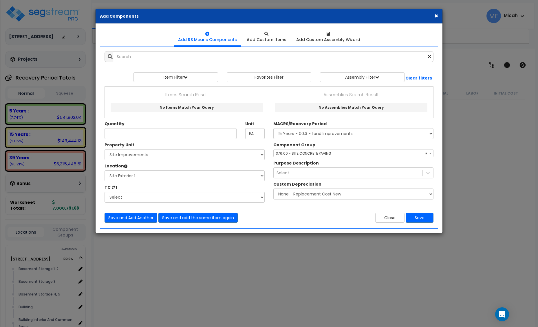
select select "3666"
select select "170924"
select select "31990"
select select "57163"
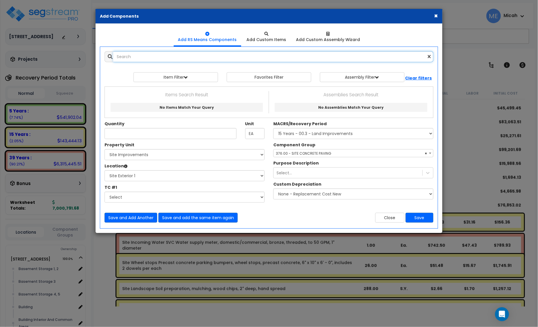
click at [158, 58] on input "text" at bounding box center [273, 56] width 320 height 11
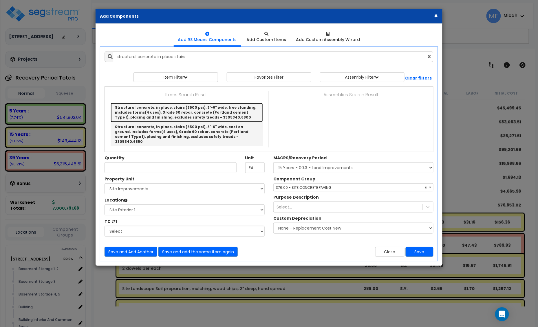
click at [216, 110] on link "Structural concrete, in place, stairs (3500 psi), 3'-6" wide, free standing, in…" at bounding box center [187, 112] width 152 height 19
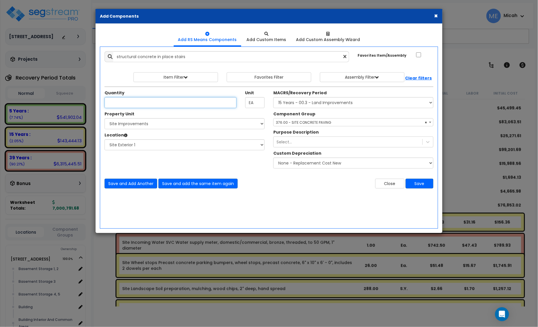
type input "Structural concrete, in place, stairs (3500 psi), 3'-6" wide, free standing, in…"
checkbox input "false"
type input "LF Nose"
type input "40.5"
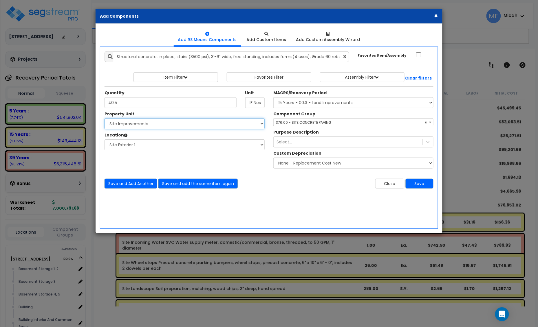
click at [159, 124] on select "Select [STREET_ADDRESS] Site Improvements" at bounding box center [185, 123] width 160 height 11
click at [105, 119] on select "Select [STREET_ADDRESS] Site Improvements" at bounding box center [185, 123] width 160 height 11
click at [154, 149] on select "Select Site 2 Site 3 Site 4 Site Exterior Site Exterior 1 Add Additional Locati…" at bounding box center [185, 145] width 160 height 11
click at [353, 105] on select "Select MACRS/Recovery Period 5 Years - 57.0 - Distributive Trades & Services 5 …" at bounding box center [353, 102] width 160 height 11
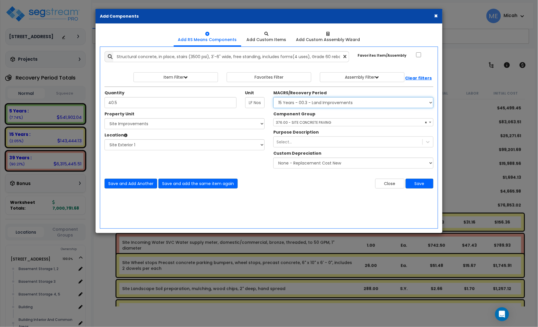
select select "3669"
click at [273, 98] on select "Select MACRS/Recovery Period 5 Years - 57.0 - Distributive Trades & Services 5 …" at bounding box center [353, 102] width 160 height 11
click at [310, 145] on div "Select..." at bounding box center [348, 142] width 149 height 9
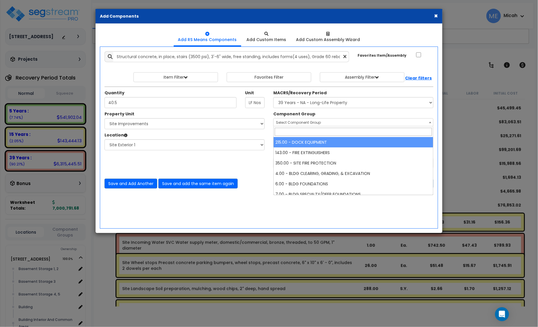
click at [313, 124] on span "Select Component Group" at bounding box center [298, 122] width 45 height 5
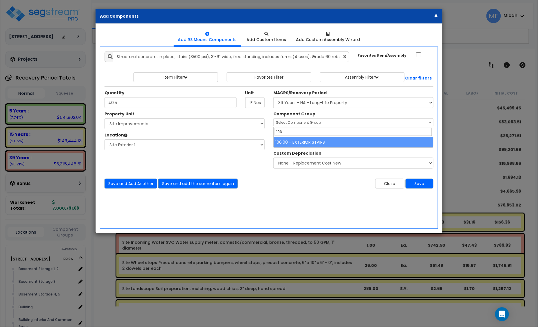
type input "106"
select select "56921"
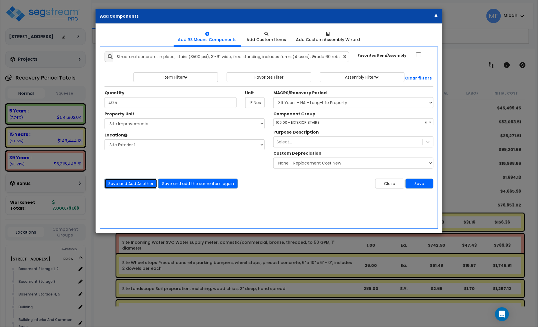
click at [130, 185] on button "Save and Add Another" at bounding box center [131, 184] width 53 height 10
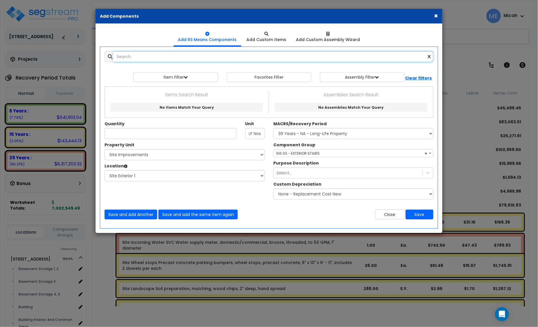
click at [144, 57] on input "text" at bounding box center [273, 56] width 320 height 11
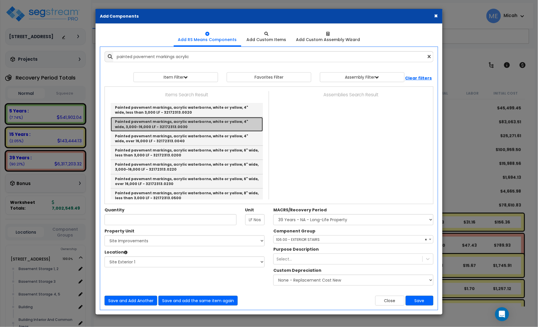
click at [217, 126] on link "Painted pavement markings, acrylic waterborne, white or yellow, 4" wide, 3,000-…" at bounding box center [187, 124] width 152 height 14
type input "Painted pavement markings, acrylic waterborne, white or yellow, 4" wide, 3,000-…"
type input "L.F."
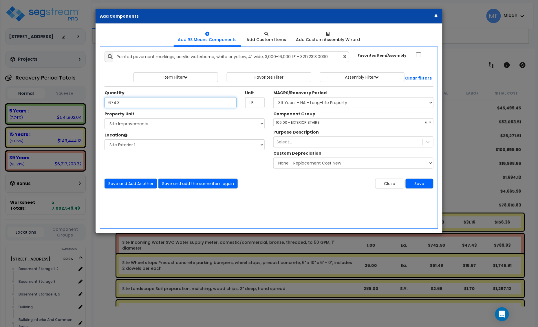
type input "674.3"
click at [325, 103] on select "Select MACRS/Recovery Period 5 Years - 57.0 - Distributive Trades & Services 5 …" at bounding box center [353, 102] width 160 height 11
select select "46285"
click at [273, 98] on select "Select MACRS/Recovery Period 5 Years - 57.0 - Distributive Trades & Services 5 …" at bounding box center [353, 102] width 160 height 11
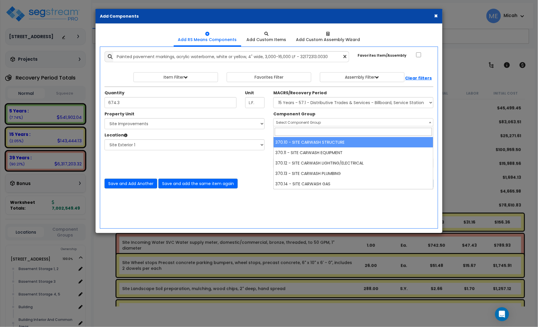
click at [301, 122] on span "Select Component Group" at bounding box center [298, 122] width 45 height 5
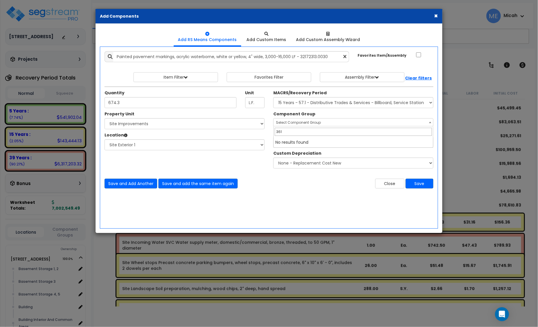
type input "361"
click at [311, 102] on select "Select MACRS/Recovery Period 5 Years - 57.0 - Distributive Trades & Services 5 …" at bounding box center [353, 102] width 160 height 11
click at [311, 105] on select "Select MACRS/Recovery Period 5 Years - 57.0 - Distributive Trades & Services 5 …" at bounding box center [353, 102] width 160 height 11
select select "3666"
click at [273, 98] on select "Select MACRS/Recovery Period 5 Years - 57.0 - Distributive Trades & Services 5 …" at bounding box center [353, 102] width 160 height 11
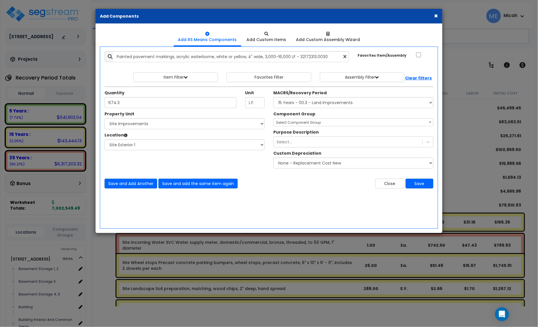
click at [308, 122] on span "Select Component Group" at bounding box center [298, 122] width 45 height 5
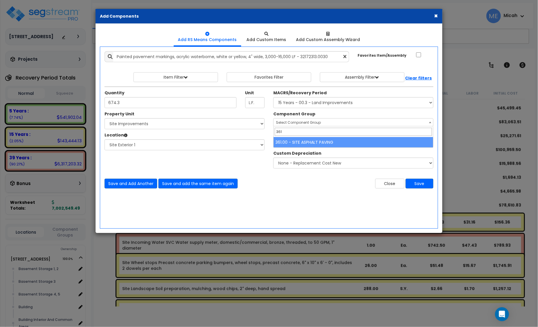
type input "361"
select select "57148"
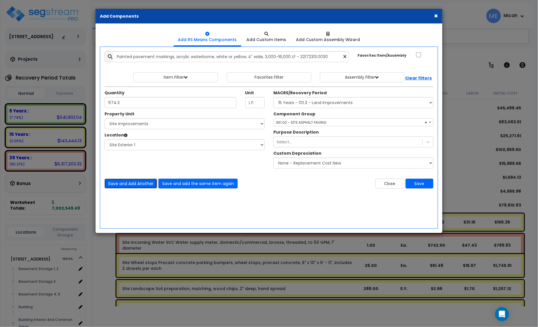
click at [131, 185] on button "Save and Add Another" at bounding box center [131, 184] width 53 height 10
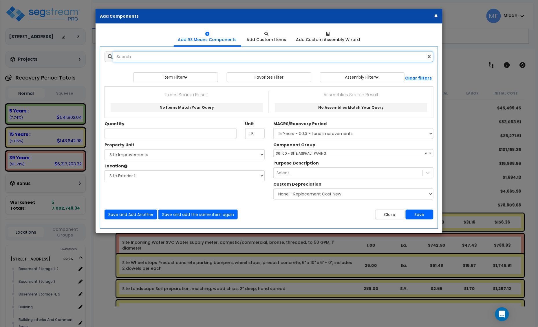
click at [138, 55] on input "text" at bounding box center [273, 56] width 320 height 11
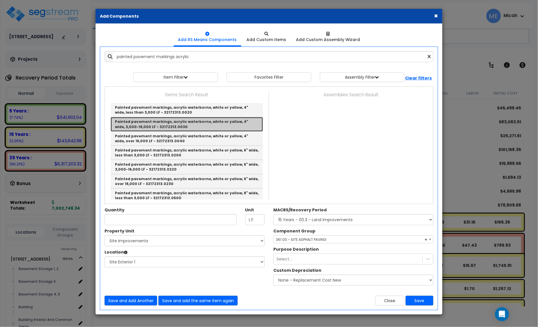
click at [193, 125] on link "Painted pavement markings, acrylic waterborne, white or yellow, 4" wide, 3,000-…" at bounding box center [187, 124] width 152 height 14
type input "Painted pavement markings, acrylic waterborne, white or yellow, 4" wide, 3,000-…"
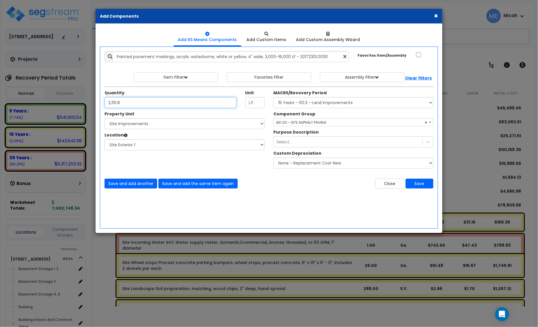
type input "2,119.8"
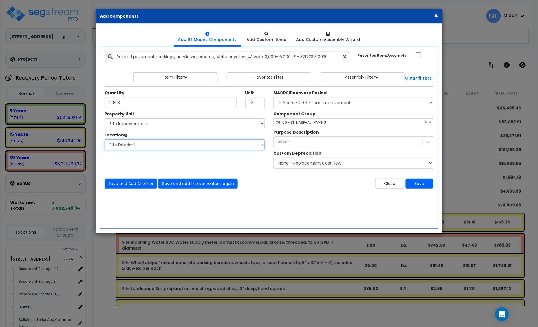
click at [149, 142] on select "Select Site 2 Site 3 Site 4 Site Exterior Site Exterior 1 Add Additional Locati…" at bounding box center [185, 145] width 160 height 11
select select "31991"
click at [105, 140] on select "Select Site 2 Site 3 Site 4 Site Exterior Site Exterior 1 Add Additional Locati…" at bounding box center [185, 145] width 160 height 11
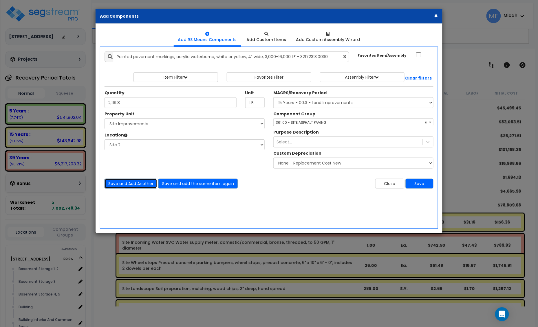
click at [136, 182] on button "Save and Add Another" at bounding box center [131, 184] width 53 height 10
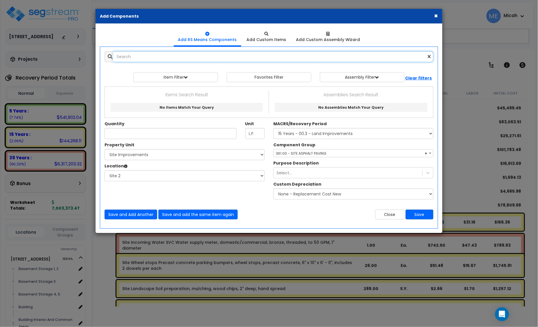
click at [123, 57] on input "text" at bounding box center [273, 56] width 320 height 11
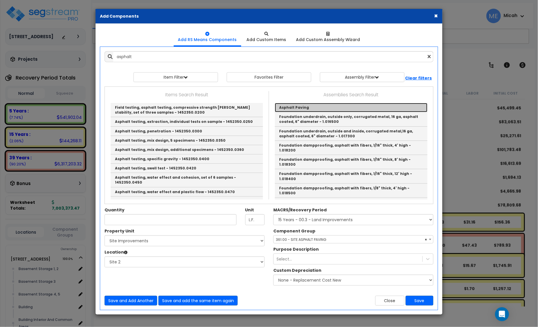
click at [322, 107] on link "Asphalt Paving" at bounding box center [351, 107] width 153 height 9
type input "Asphalt Paving"
checkbox input "true"
type input "EA"
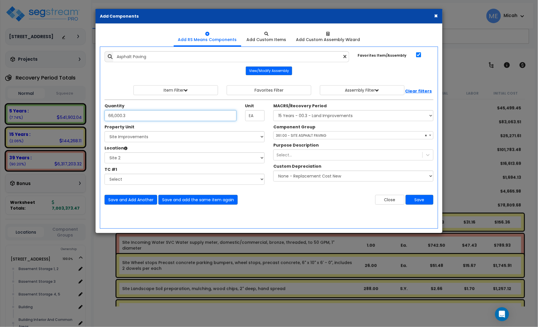
type input "66,000.3"
click at [423, 200] on button "Save" at bounding box center [420, 200] width 28 height 10
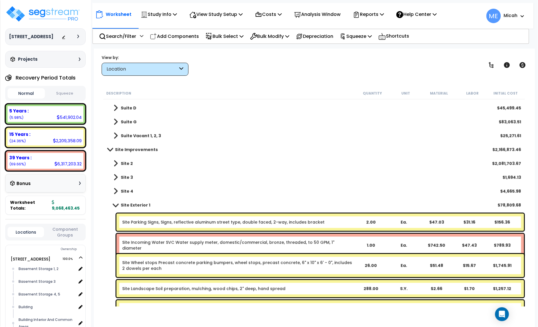
click at [115, 205] on span at bounding box center [115, 205] width 8 height 4
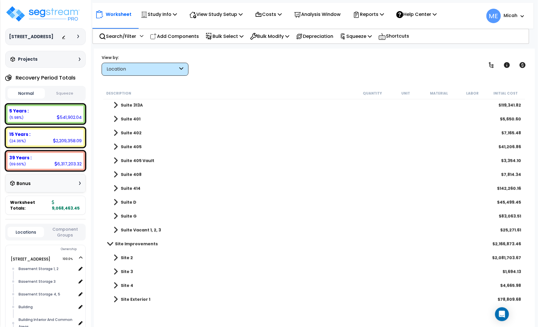
click at [115, 258] on span at bounding box center [115, 258] width 4 height 8
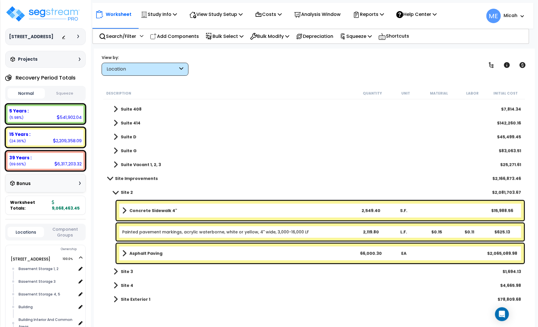
scroll to position [372, 0]
click at [124, 252] on span at bounding box center [124, 254] width 4 height 8
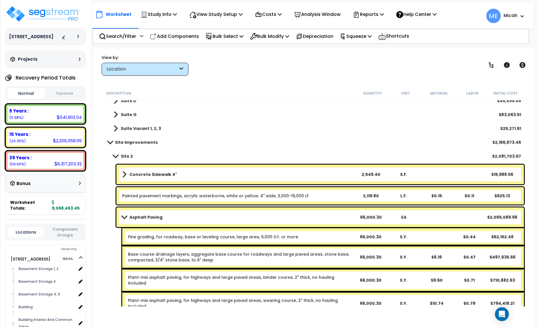
scroll to position [445, 0]
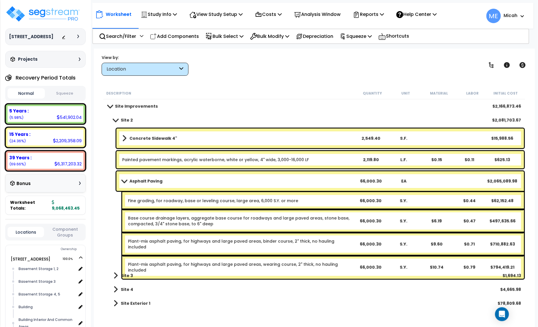
click at [252, 184] on link "Asphalt Paving" at bounding box center [238, 181] width 232 height 8
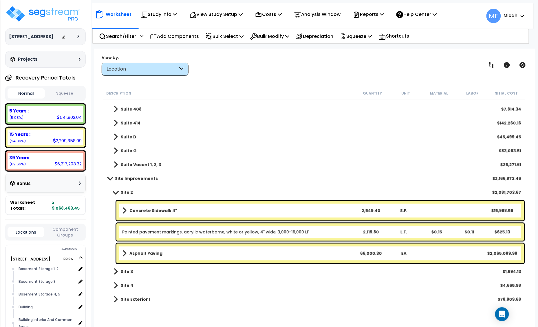
scroll to position [372, 0]
click at [252, 184] on div "Site Improvements $2,166,873.46" at bounding box center [314, 179] width 419 height 14
click at [261, 250] on link "Asphalt Paving" at bounding box center [238, 254] width 232 height 8
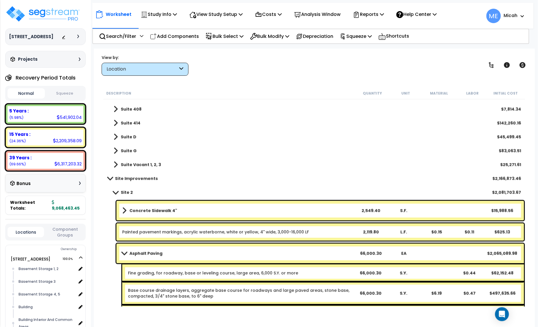
click at [261, 250] on link "Asphalt Paving" at bounding box center [238, 254] width 232 height 8
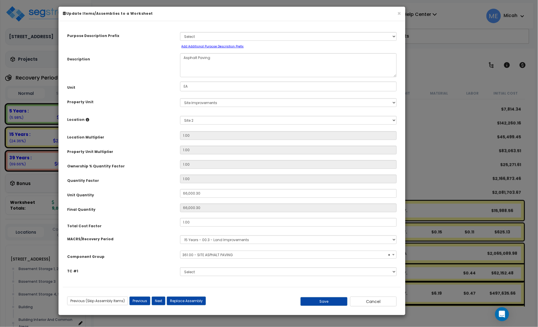
select select "57148"
drag, startPoint x: 200, startPoint y: 86, endPoint x: 160, endPoint y: 85, distance: 40.2
click at [161, 86] on div "Unit EA" at bounding box center [232, 87] width 338 height 10
type input "S.Y."
click at [322, 300] on button "Save" at bounding box center [323, 302] width 47 height 9
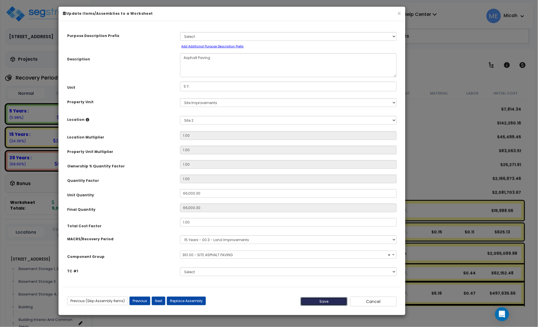
type input "66000.30"
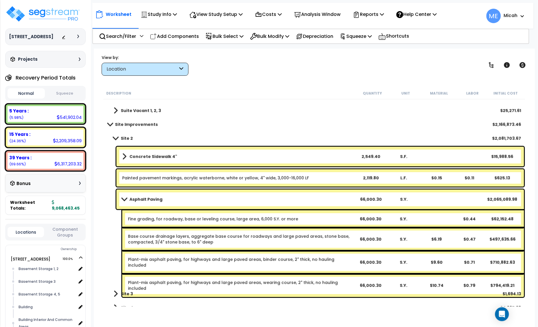
scroll to position [445, 0]
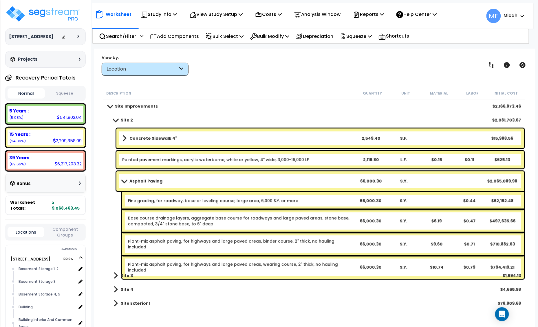
click at [288, 262] on link "Plant-mix asphalt paving, for highways and large paved areas, wearing course, 2…" at bounding box center [241, 268] width 226 height 12
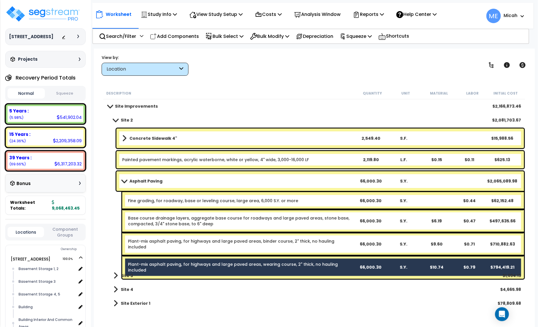
click at [283, 241] on link "Plant-mix asphalt paving, for highways and large paved areas, binder course, 2"…" at bounding box center [241, 245] width 226 height 12
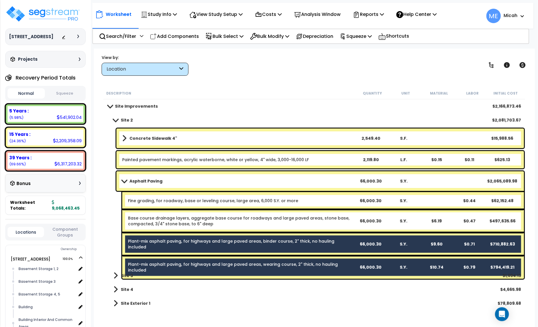
click at [286, 226] on link "Base course drainage layers, aggregate base course for roadways and large paved…" at bounding box center [241, 222] width 226 height 12
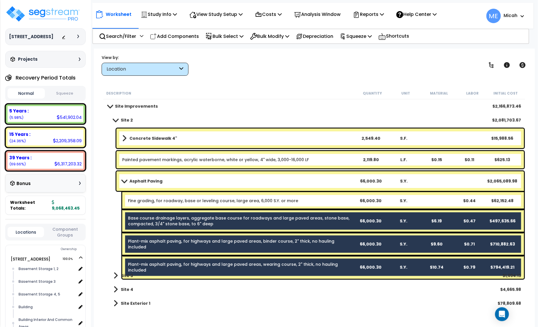
click at [281, 202] on link "Fine grading, for roadway, base or leveling course, large area, 6,000 S.Y. or m…" at bounding box center [213, 201] width 170 height 6
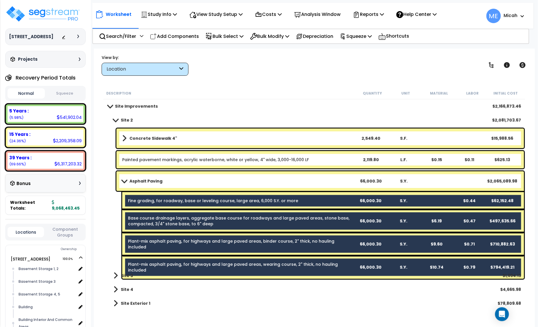
click at [278, 181] on link "Asphalt Paving" at bounding box center [238, 181] width 232 height 8
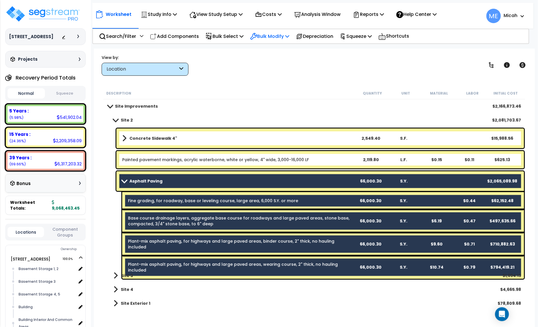
click at [292, 32] on div "Bulk Modify Delete Selected Modify Total Cost Factor Modify Location of Selecte…" at bounding box center [269, 37] width 45 height 14
click at [287, 35] on p "Bulk Modify" at bounding box center [269, 36] width 39 height 8
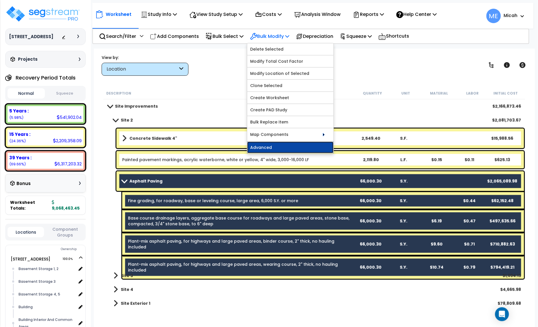
click at [275, 146] on link "Advanced" at bounding box center [290, 148] width 86 height 12
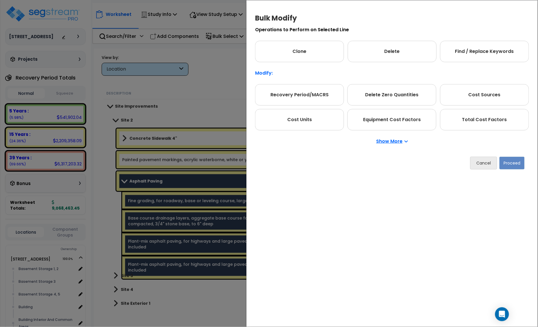
click at [397, 141] on p "Show More" at bounding box center [392, 141] width 32 height 5
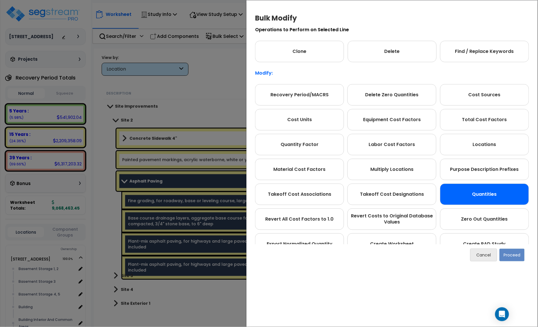
click at [485, 195] on div "Quantities" at bounding box center [484, 194] width 89 height 21
click at [512, 252] on button "Proceed" at bounding box center [511, 255] width 25 height 13
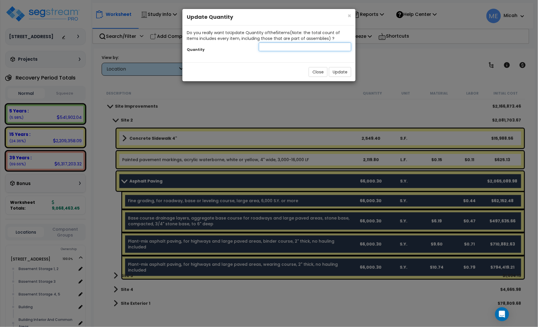
click at [268, 47] on input "number" at bounding box center [305, 47] width 92 height 9
type input "7333.4"
click at [347, 73] on button "Update" at bounding box center [340, 72] width 22 height 10
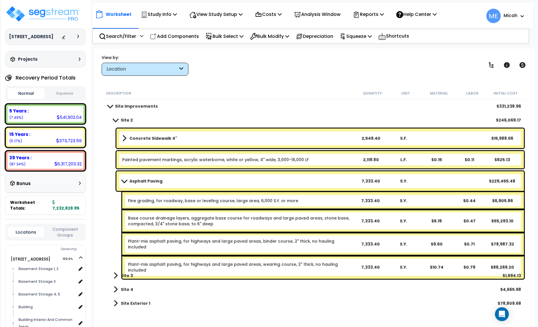
click at [124, 179] on span at bounding box center [124, 181] width 8 height 4
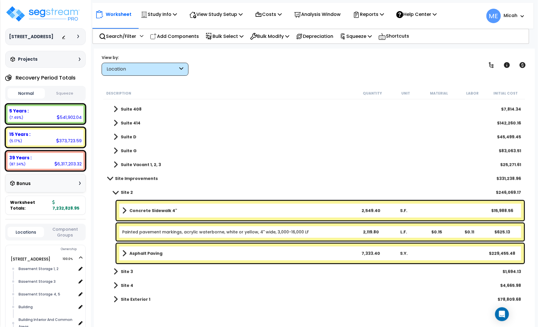
click at [124, 209] on span at bounding box center [124, 211] width 4 height 8
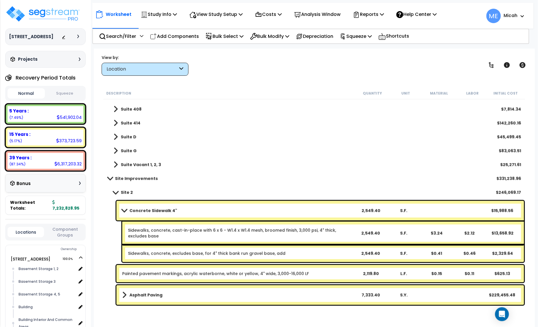
click at [125, 212] on span at bounding box center [124, 211] width 8 height 4
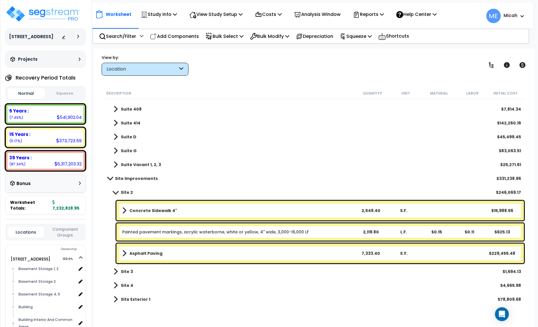
click at [190, 38] on p "Add Components" at bounding box center [174, 36] width 49 height 8
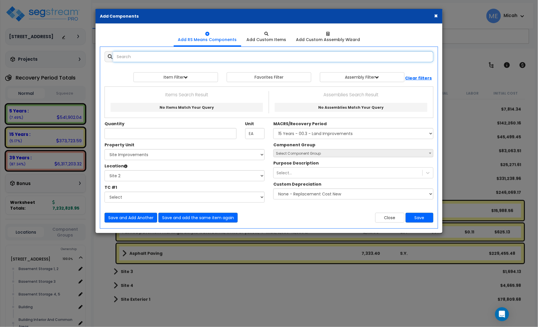
select select
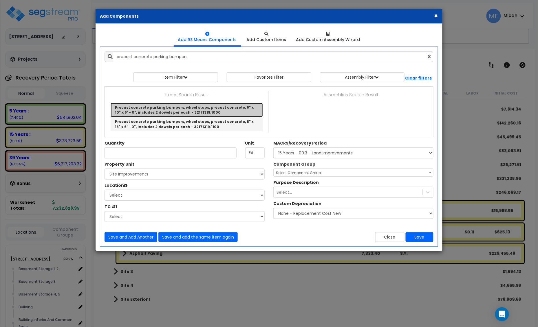
click at [218, 108] on link "Precast concrete parking bumpers, wheel stops, precast concrete, 6" x 10" x 6' …" at bounding box center [187, 110] width 152 height 14
type input "Precast concrete parking bumpers, wheel stops, precast concrete, 6" x 10" x 6' …"
type input "Ea."
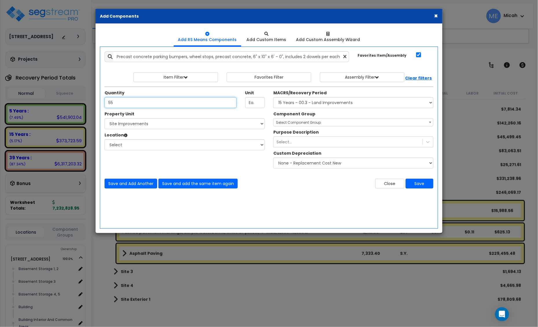
type input "55"
click at [226, 128] on select "Select [STREET_ADDRESS] Site Improvements" at bounding box center [185, 123] width 160 height 11
select select "170924"
click at [105, 119] on select "Select [STREET_ADDRESS] Site Improvements" at bounding box center [185, 123] width 160 height 11
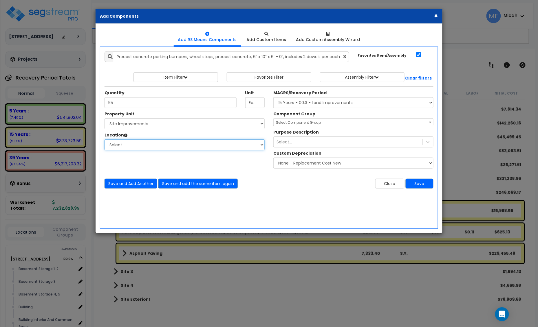
click at [157, 145] on select "Select Site 2 Site 3 Site 4 Site Exterior Site Exterior 1 Add Additional Locati…" at bounding box center [185, 145] width 160 height 11
select select "31991"
click at [105, 140] on select "Select Site 2 Site 3 Site 4 Site Exterior Site Exterior 1 Add Additional Locati…" at bounding box center [185, 145] width 160 height 11
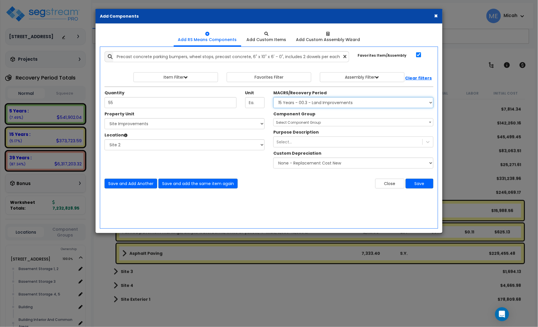
click at [316, 102] on select "Select MACRS/Recovery Period 5 Years - 57.0 - Distributive Trades & Services 5 …" at bounding box center [353, 102] width 160 height 11
click at [273, 98] on select "Select MACRS/Recovery Period 5 Years - 57.0 - Distributive Trades & Services 5 …" at bounding box center [353, 102] width 160 height 11
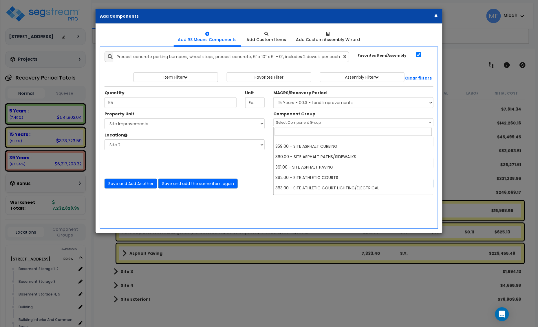
scroll to position [0, 0]
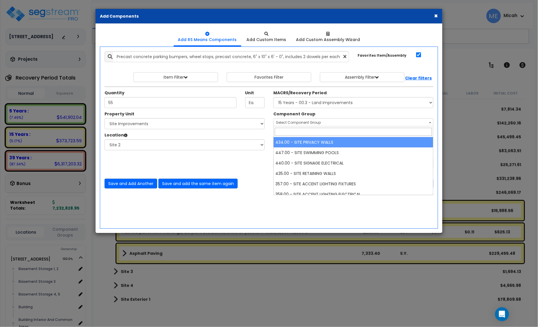
click at [304, 102] on select "Select MACRS/Recovery Period 5 Years - 57.0 - Distributive Trades & Services 5 …" at bounding box center [353, 102] width 160 height 11
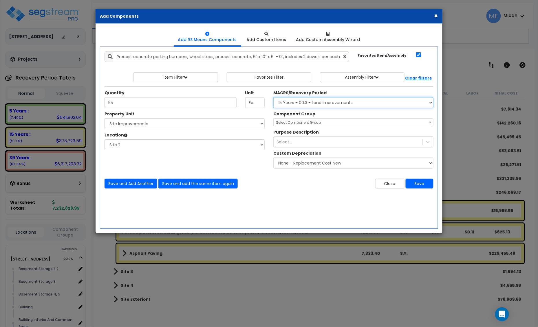
click at [300, 104] on select "Select MACRS/Recovery Period 5 Years - 57.0 - Distributive Trades & Services 5 …" at bounding box center [353, 102] width 160 height 11
click at [273, 98] on select "Select MACRS/Recovery Period 5 Years - 57.0 - Distributive Trades & Services 5 …" at bounding box center [353, 102] width 160 height 11
click at [299, 125] on span "Select Component Group" at bounding box center [298, 122] width 45 height 5
click at [286, 102] on select "Select MACRS/Recovery Period 5 Years - 57.0 - Distributive Trades & Services 5 …" at bounding box center [353, 102] width 160 height 11
click at [286, 106] on select "Select MACRS/Recovery Period 5 Years - 57.0 - Distributive Trades & Services 5 …" at bounding box center [353, 102] width 160 height 11
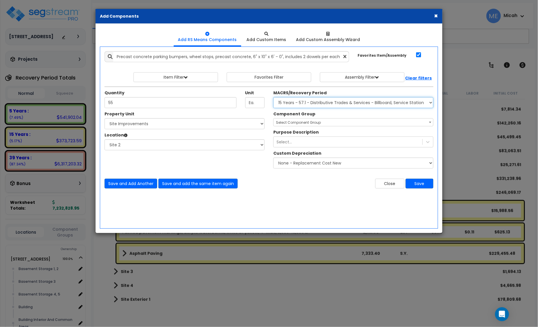
click at [273, 98] on select "Select MACRS/Recovery Period 5 Years - 57.0 - Distributive Trades & Services 5 …" at bounding box center [353, 102] width 160 height 11
click at [300, 119] on span "Select Component Group" at bounding box center [353, 122] width 160 height 8
click at [300, 102] on select "Select MACRS/Recovery Period 5 Years - 57.0 - Distributive Trades & Services 5 …" at bounding box center [353, 102] width 160 height 11
click at [299, 104] on select "Select MACRS/Recovery Period 5 Years - 57.0 - Distributive Trades & Services 5 …" at bounding box center [353, 102] width 160 height 11
click at [273, 98] on select "Select MACRS/Recovery Period 5 Years - 57.0 - Distributive Trades & Services 5 …" at bounding box center [353, 102] width 160 height 11
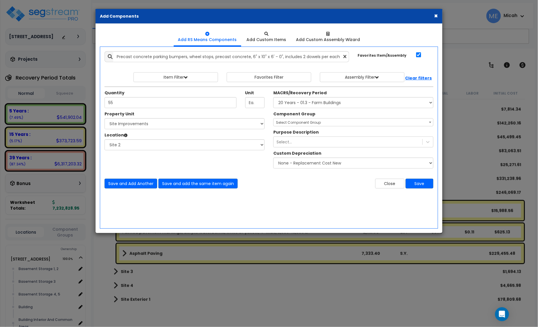
click at [292, 123] on span "Select Component Group" at bounding box center [298, 122] width 45 height 5
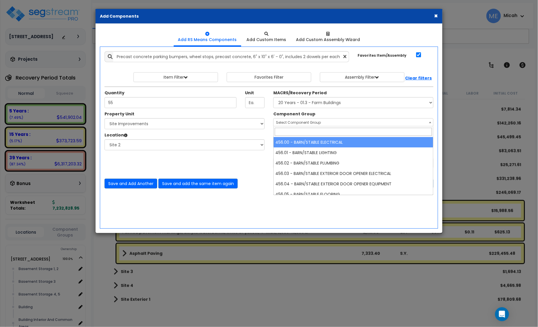
click at [296, 106] on select "Select MACRS/Recovery Period 5 Years - 57.0 - Distributive Trades & Services 5 …" at bounding box center [353, 102] width 160 height 11
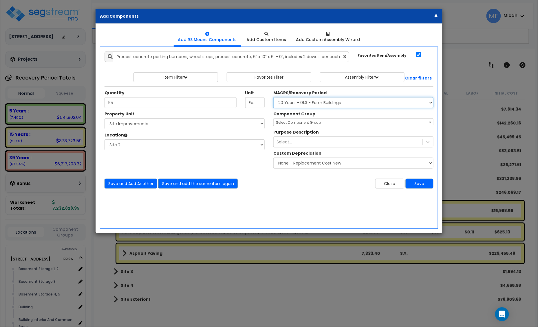
click at [301, 103] on select "Select MACRS/Recovery Period 5 Years - 57.0 - Distributive Trades & Services 5 …" at bounding box center [353, 102] width 160 height 11
click at [273, 98] on select "Select MACRS/Recovery Period 5 Years - 57.0 - Distributive Trades & Services 5 …" at bounding box center [353, 102] width 160 height 11
click at [302, 124] on span "Select Component Group" at bounding box center [298, 122] width 45 height 5
click at [329, 107] on select "Select MACRS/Recovery Period 5 Years - 57.0 - Distributive Trades & Services 5 …" at bounding box center [353, 102] width 160 height 11
click at [329, 109] on div "Quantity 55 Unit Ea. MACRS/Recovery Period" at bounding box center [269, 99] width 338 height 25
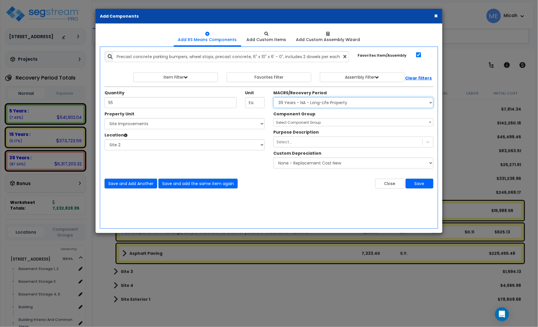
click at [273, 98] on select "Select MACRS/Recovery Period 5 Years - 57.0 - Distributive Trades & Services 5 …" at bounding box center [353, 102] width 160 height 11
click at [301, 122] on span "Select Component Group" at bounding box center [298, 122] width 45 height 5
click at [305, 106] on select "Select MACRS/Recovery Period 5 Years - 57.0 - Distributive Trades & Services 5 …" at bounding box center [353, 102] width 160 height 11
click at [273, 98] on select "Select MACRS/Recovery Period 5 Years - 57.0 - Distributive Trades & Services 5 …" at bounding box center [353, 102] width 160 height 11
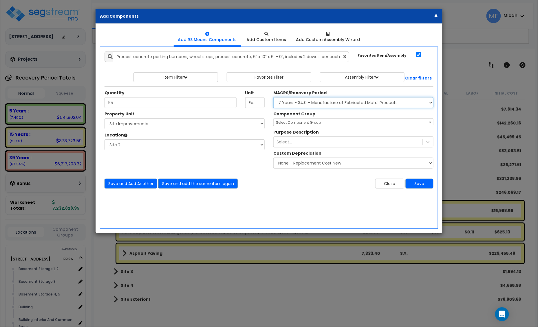
click at [325, 103] on select "Select MACRS/Recovery Period 5 Years - 57.0 - Distributive Trades & Services 5 …" at bounding box center [353, 102] width 160 height 11
select select "3666"
click at [273, 98] on select "Select MACRS/Recovery Period 5 Years - 57.0 - Distributive Trades & Services 5 …" at bounding box center [353, 102] width 160 height 11
click at [297, 120] on span "Select Component Group" at bounding box center [354, 123] width 160 height 8
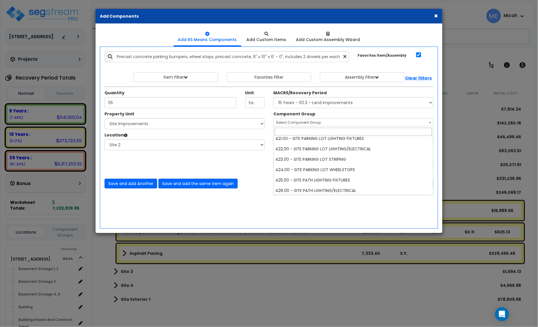
scroll to position [724, 0]
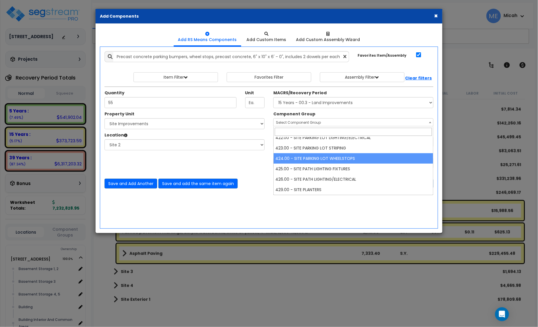
select select "57211"
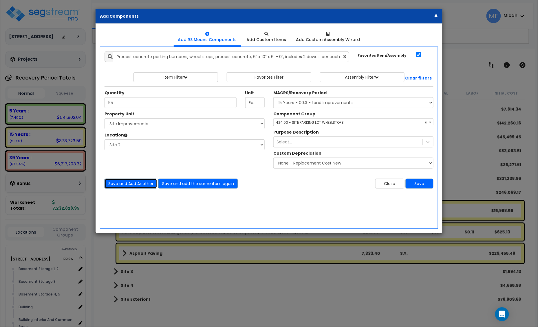
click at [133, 183] on button "Save and Add Another" at bounding box center [131, 184] width 53 height 10
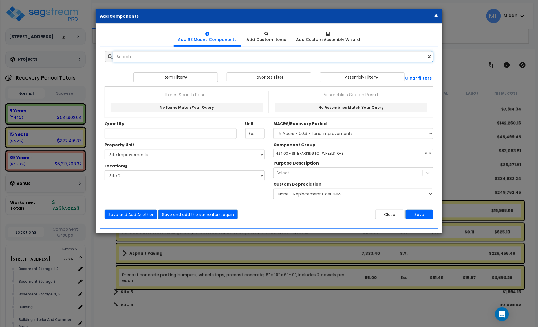
click at [143, 56] on input "text" at bounding box center [273, 56] width 320 height 11
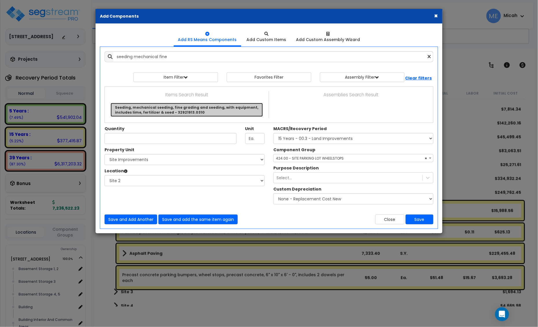
click at [154, 107] on link "Seeding, mechanical seeding, fine grading and seeding, with equipment, includes…" at bounding box center [187, 110] width 152 height 14
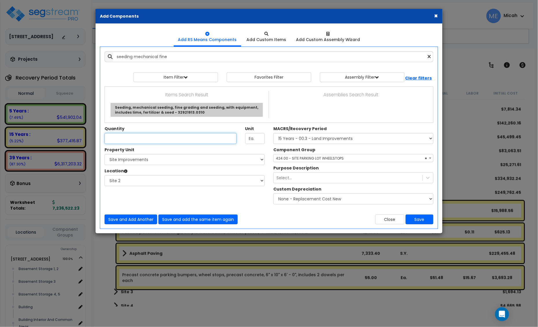
type input "Seeding, mechanical seeding, fine grading and seeding, with equipment, includes…"
checkbox input "false"
type input "S.Y."
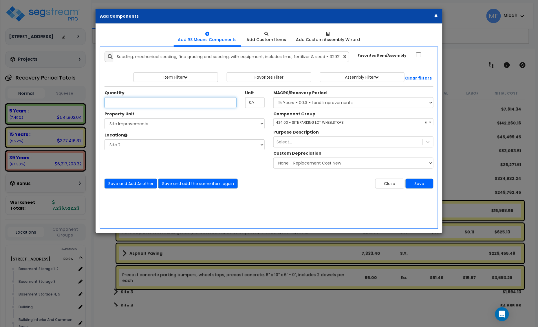
click at [125, 102] on input "Unit Quantity" at bounding box center [171, 102] width 132 height 11
type input "537.3"
click at [342, 102] on select "Select MACRS/Recovery Period 5 Years - 57.0 - Distributive Trades & Services 5 …" at bounding box center [353, 102] width 160 height 11
click at [308, 124] on span "× 424.00 - SITE PARKING LOT WHEELSTOPS" at bounding box center [354, 123] width 160 height 8
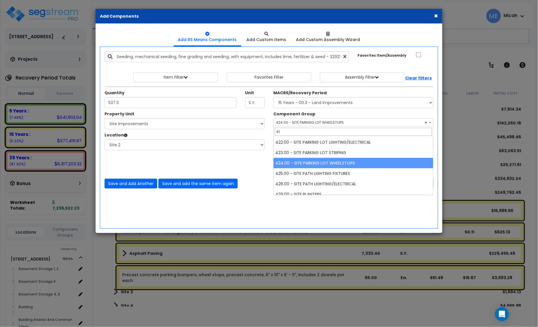
scroll to position [0, 0]
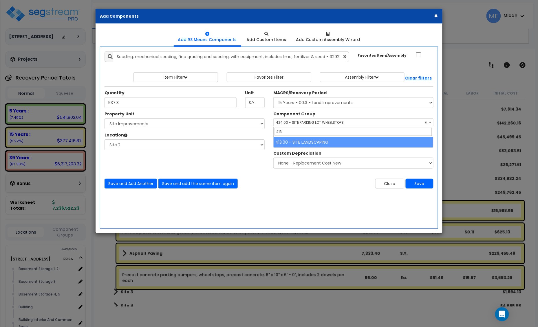
type input "413"
select select "57200"
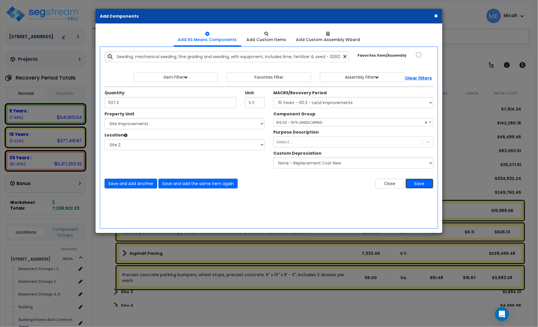
click at [414, 184] on button "Save" at bounding box center [420, 184] width 28 height 10
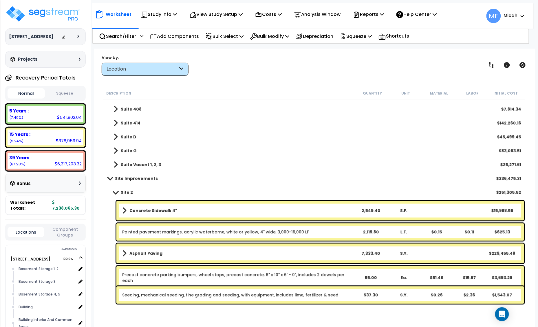
click at [116, 191] on span at bounding box center [115, 192] width 8 height 4
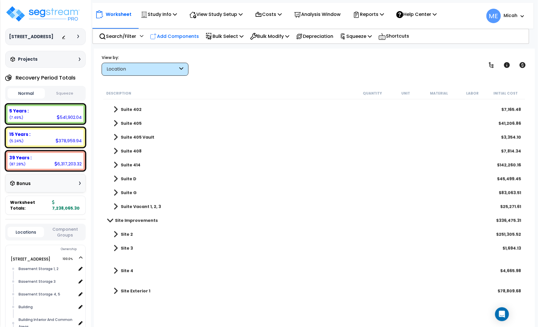
click at [177, 34] on p "Add Components" at bounding box center [174, 36] width 49 height 8
select select
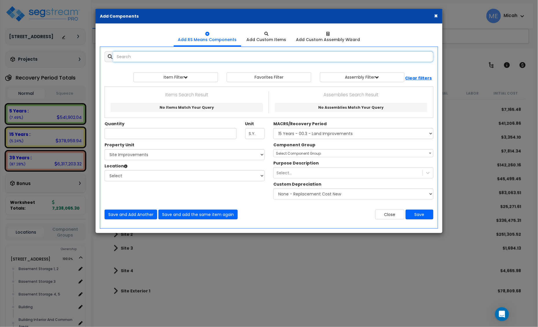
select select
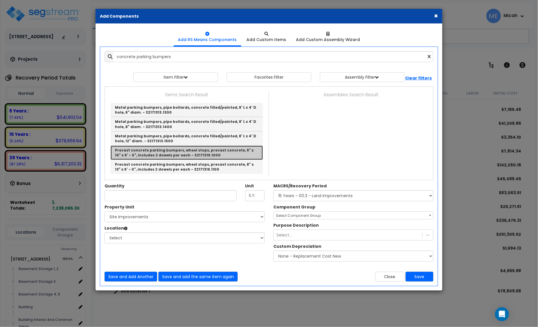
click at [248, 153] on link "Precast concrete parking bumpers, wheel stops, precast concrete, 6" x 10" x 6' …" at bounding box center [187, 153] width 152 height 14
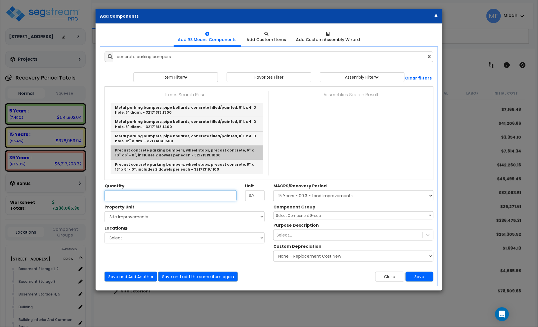
type input "Precast concrete parking bumpers, wheel stops, precast concrete, 6" x 10" x 6' …"
checkbox input "true"
type input "Ea."
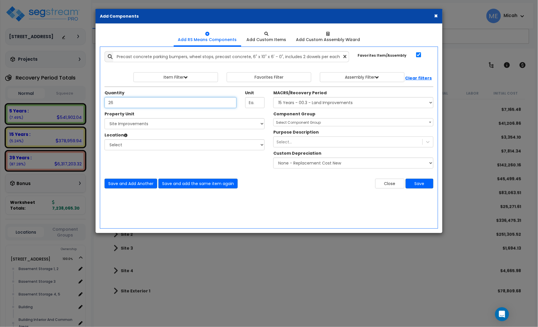
type input "26"
click at [345, 58] on icon at bounding box center [345, 56] width 3 height 5
drag, startPoint x: 118, startPoint y: 103, endPoint x: 100, endPoint y: 103, distance: 17.9
click at [100, 103] on div "Add Items Add Assemblies Both 9880477 Favorites Item/Assembly 26" at bounding box center [269, 120] width 346 height 146
type input "0"
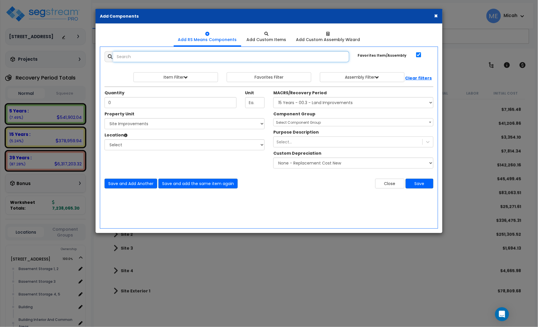
click at [122, 54] on input "text" at bounding box center [231, 56] width 236 height 11
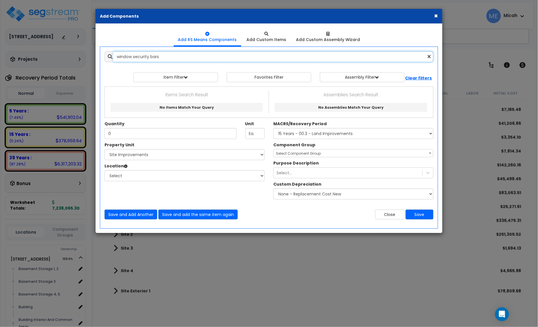
drag, startPoint x: 134, startPoint y: 55, endPoint x: 106, endPoint y: 55, distance: 27.8
click at [107, 55] on div "window security bars" at bounding box center [269, 56] width 329 height 11
click at [145, 57] on input "security bars" at bounding box center [273, 56] width 320 height 11
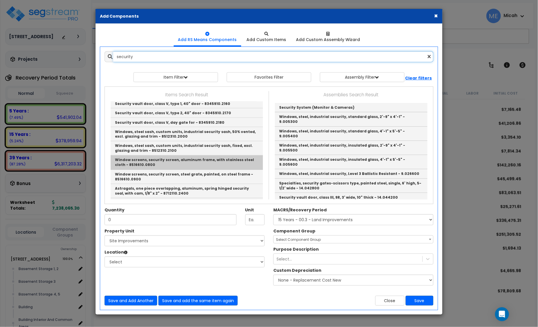
scroll to position [362, 0]
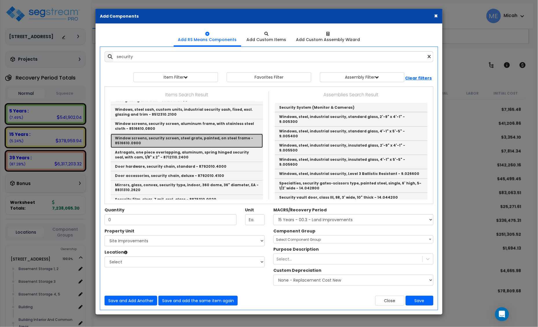
click at [219, 134] on link "Window screens, security screen, steel grate, painted, on steel frame - 8516610…" at bounding box center [187, 141] width 152 height 14
type input "Window screens, security screen, steel grate, painted, on steel frame - 8516610…"
checkbox input "false"
type input "S.F."
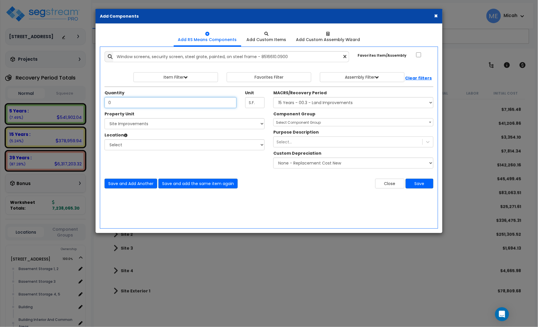
drag, startPoint x: 114, startPoint y: 102, endPoint x: 103, endPoint y: 102, distance: 11.0
click at [105, 102] on input "0" at bounding box center [171, 102] width 132 height 11
type input "255"
click at [120, 124] on select "Select [STREET_ADDRESS] Site Improvements" at bounding box center [185, 123] width 160 height 11
select select "170921"
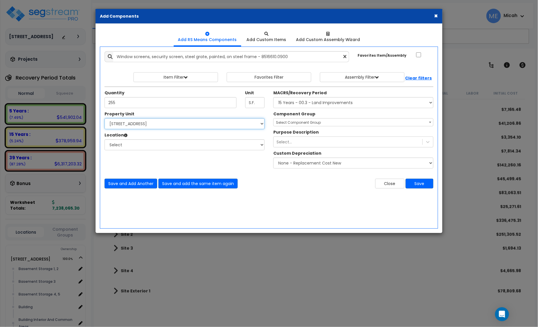
click at [105, 119] on select "Select [STREET_ADDRESS] Site Improvements" at bounding box center [185, 123] width 160 height 11
click at [132, 146] on select "Select Basement Storage 1, 2 Basement Storage 3 Basement Storage 4, 5 Building …" at bounding box center [185, 145] width 160 height 11
click at [260, 145] on select "Select Basement Storage 1, 2 Basement Storage 3 Basement Storage 4, 5 Building …" at bounding box center [185, 145] width 160 height 11
select select "6"
click at [105, 140] on select "Select Basement Storage 1, 2 Basement Storage 3 Basement Storage 4, 5 Building …" at bounding box center [185, 145] width 160 height 11
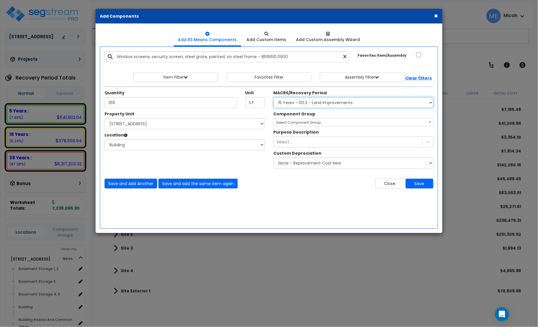
click at [310, 106] on select "Select MACRS/Recovery Period 5 Years - 57.0 - Distributive Trades & Services 5 …" at bounding box center [353, 102] width 160 height 11
select select "3669"
click at [273, 98] on select "Select MACRS/Recovery Period 5 Years - 57.0 - Distributive Trades & Services 5 …" at bounding box center [353, 102] width 160 height 11
click at [307, 120] on span "Select Component Group" at bounding box center [354, 123] width 160 height 8
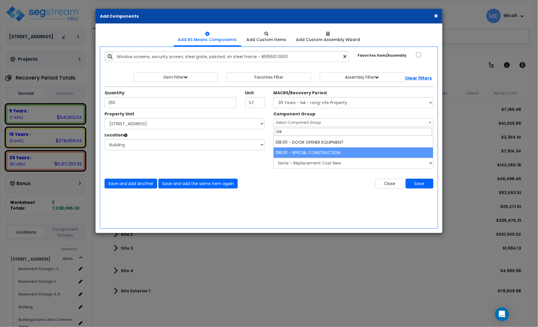
type input "138"
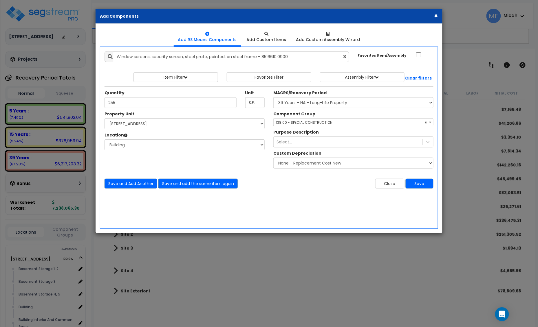
select select "57256"
click at [317, 119] on span "× 138.00 - SPECIAL CONSTRUCTION" at bounding box center [354, 123] width 160 height 8
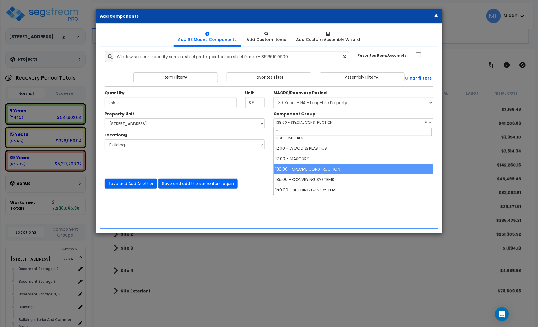
scroll to position [0, 0]
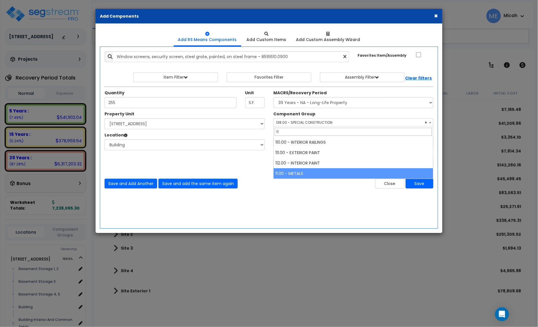
type input "11"
select select "57244"
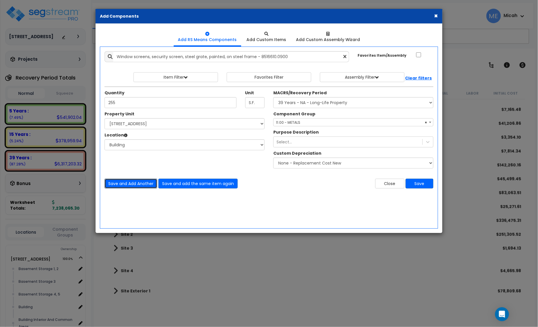
click at [135, 186] on button "Save and Add Another" at bounding box center [131, 184] width 53 height 10
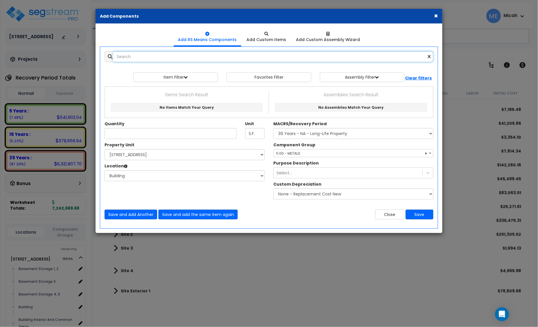
click at [145, 61] on input "text" at bounding box center [273, 56] width 320 height 11
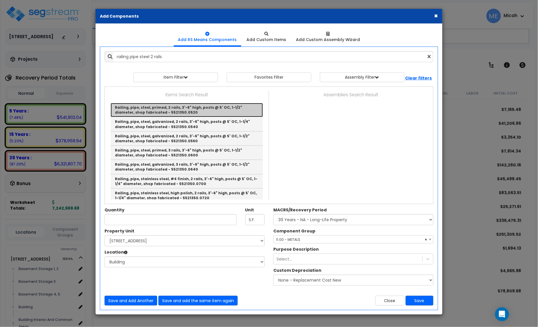
click at [205, 113] on link "Railing, pipe, steel, primed, 2 rails, 3'-6" high, posts @ 5' OC, 1-1/2" diamet…" at bounding box center [187, 110] width 152 height 14
type input "Railing, pipe, steel, primed, 2 rails, 3'-6" high, posts @ 5' OC, 1-1/2" diamet…"
type input "L.F."
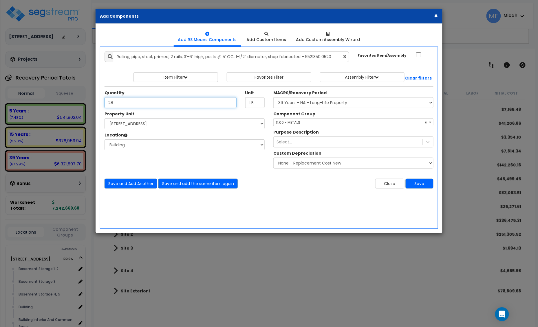
type input "28"
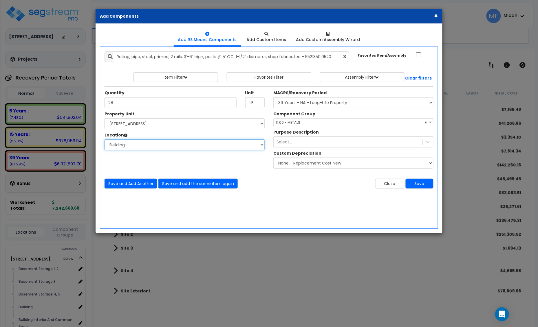
click at [187, 146] on select "Select Basement Storage 1, 2 Basement Storage 3 Basement Storage 4, 5 Building …" at bounding box center [185, 145] width 160 height 11
click at [224, 168] on div "Property Unit Select 25 Penncraft Ave Site Improvements Please select Property …" at bounding box center [269, 141] width 338 height 61
click at [193, 124] on select "Select [STREET_ADDRESS] Site Improvements" at bounding box center [185, 123] width 160 height 11
select select "170924"
click at [105, 119] on select "Select [STREET_ADDRESS] Site Improvements" at bounding box center [185, 123] width 160 height 11
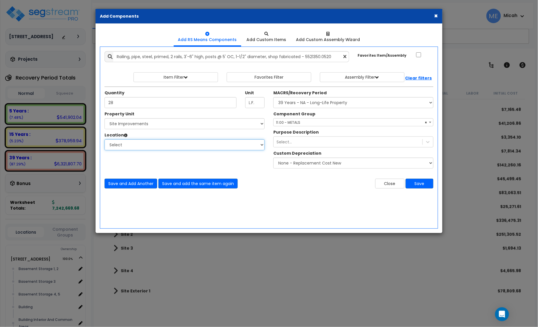
click at [157, 144] on select "Select Site 2 Site 3 Site 4 Site Exterior Site Exterior 1 Add Additional Locati…" at bounding box center [185, 145] width 160 height 11
select select "31990"
click at [105, 140] on select "Select Site 2 Site 3 Site 4 Site Exterior Site Exterior 1 Add Additional Locati…" at bounding box center [185, 145] width 160 height 11
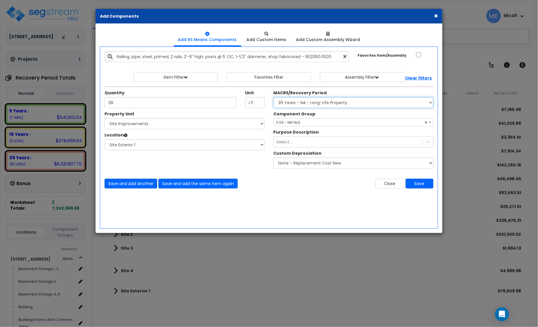
click at [279, 102] on select "Select MACRS/Recovery Period 5 Years - 57.0 - Distributive Trades & Services 5 …" at bounding box center [353, 102] width 160 height 11
click at [284, 103] on select "Select MACRS/Recovery Period 5 Years - 57.0 - Distributive Trades & Services 5 …" at bounding box center [353, 102] width 160 height 11
click at [285, 125] on span "× 11.00 - METALS" at bounding box center [354, 123] width 160 height 8
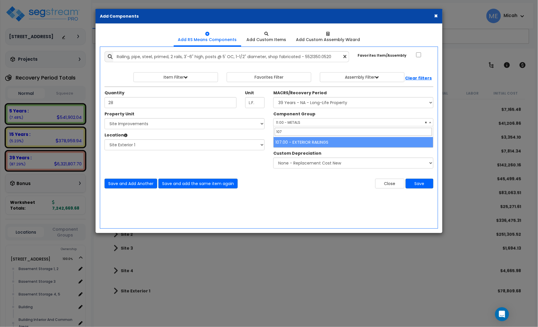
type input "107"
select select "56922"
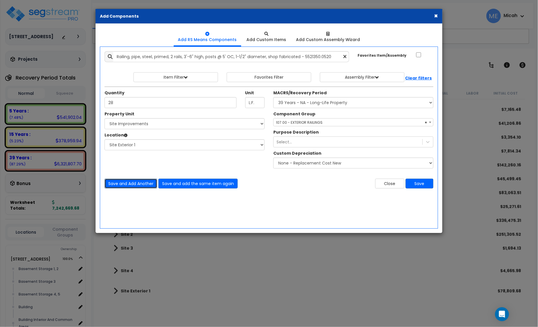
click at [135, 186] on button "Save and Add Another" at bounding box center [131, 184] width 53 height 10
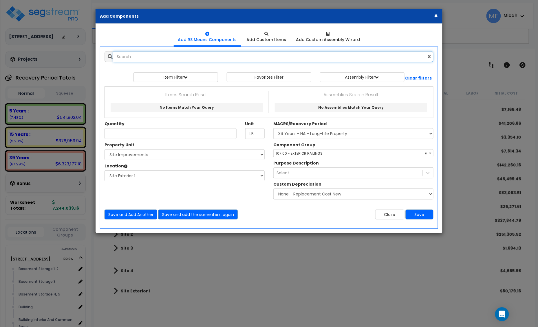
click at [132, 55] on input "text" at bounding box center [273, 56] width 320 height 11
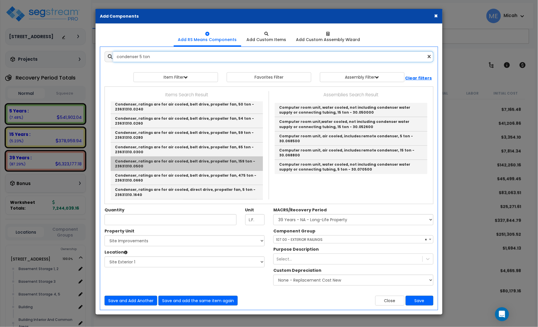
scroll to position [72, 0]
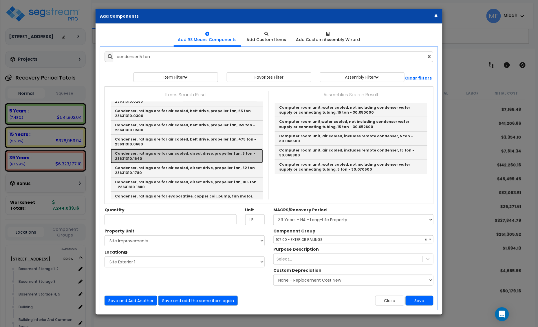
click at [207, 155] on link "Condenser, ratings are for air cooled, direct drive, propeller fan, 5 ton - 236…" at bounding box center [187, 156] width 152 height 14
type input "Condenser, ratings are for air cooled, direct drive, propeller fan, 5 ton - 236…"
type input "Ea."
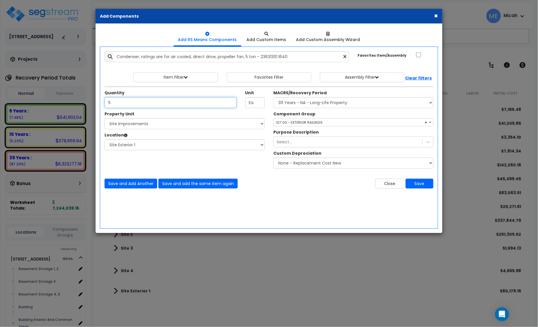
type input "5"
click at [322, 124] on span "× 107.00 - EXTERIOR RAILINGS" at bounding box center [354, 123] width 160 height 8
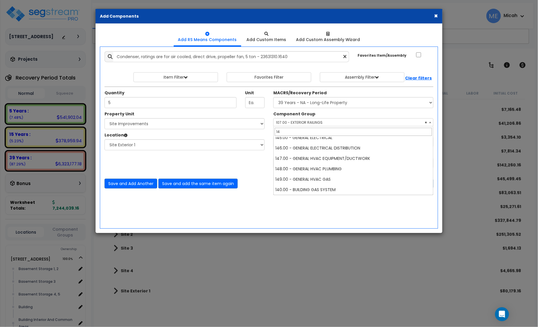
scroll to position [0, 0]
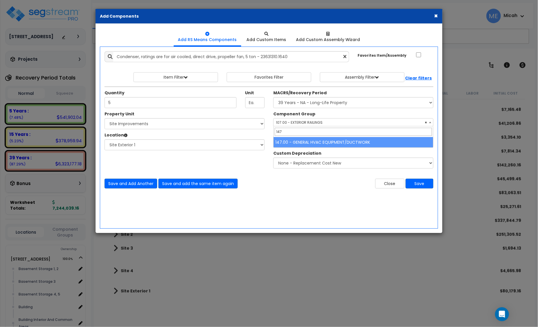
type input "147"
select select "56957"
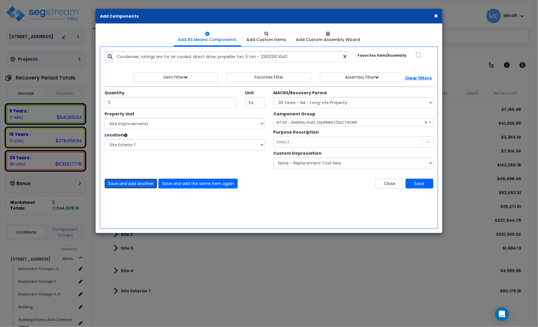
click at [122, 184] on button "Save and Add Another" at bounding box center [131, 184] width 53 height 10
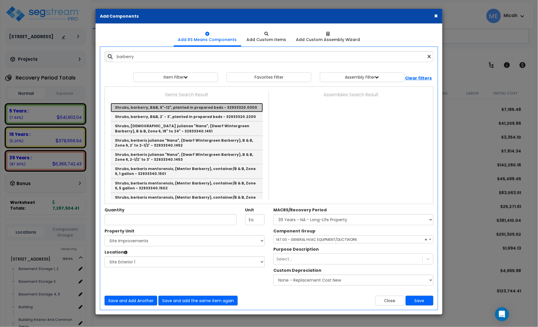
click at [243, 109] on link "Shrubs, barberry, B&B, 9"-12", planted in prepared beds - 32933320.0300" at bounding box center [187, 107] width 152 height 9
type input "Shrubs, barberry, B&B, 9"-12", planted in prepared beds - 32933320.0300"
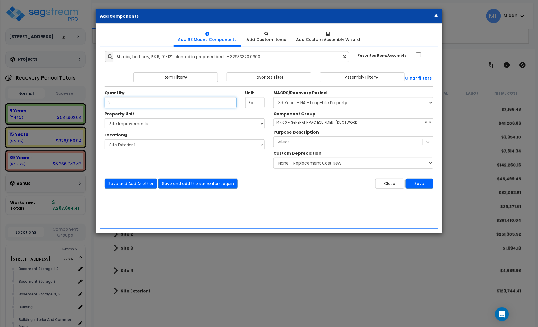
type input "2"
click at [314, 103] on select "Select MACRS/Recovery Period 5 Years - 57.0 - Distributive Trades & Services 5 …" at bounding box center [353, 102] width 160 height 11
select select "3666"
click at [273, 98] on select "Select MACRS/Recovery Period 5 Years - 57.0 - Distributive Trades & Services 5 …" at bounding box center [353, 102] width 160 height 11
click at [296, 122] on span "Select Component Group" at bounding box center [298, 122] width 45 height 5
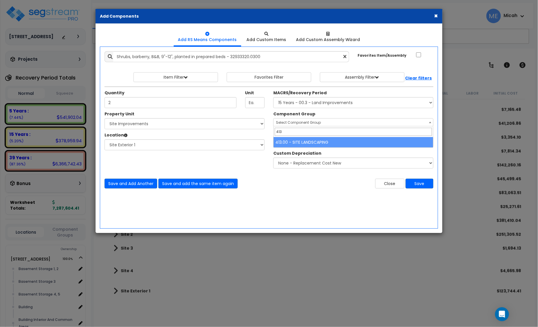
type input "413"
select select "57200"
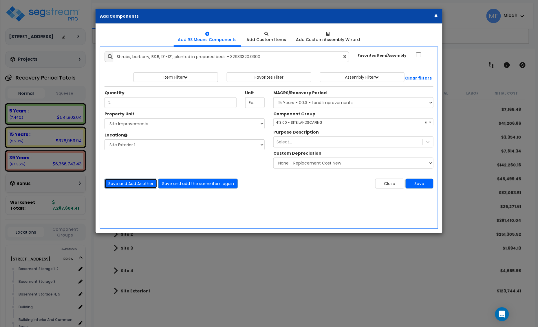
click at [122, 184] on button "Save and Add Another" at bounding box center [131, 184] width 53 height 10
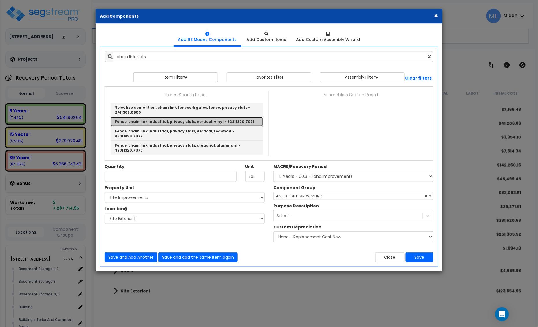
click at [219, 121] on link "Fence, chain link industrial, privacy slats, vertical, vinyl - 32311320.7071" at bounding box center [187, 121] width 152 height 9
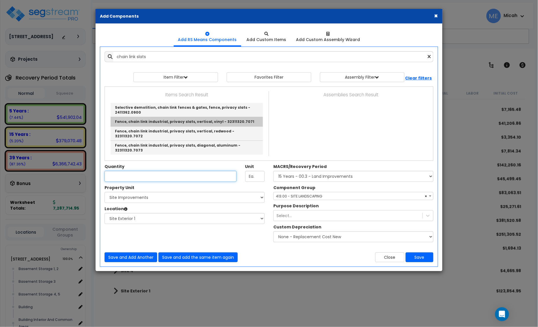
type input "Fence, chain link industrial, privacy slats, vertical, vinyl - 32311320.7071"
type input "S.F."
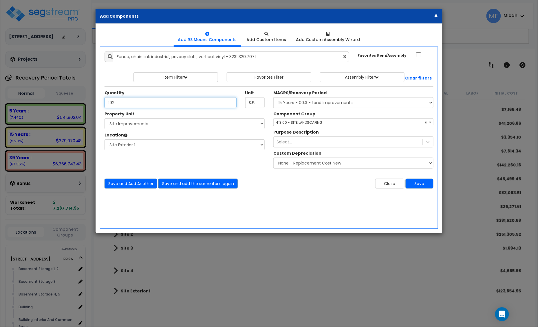
type input "192"
click at [302, 120] on span "× 413.00 - SITE LANDSCAPING" at bounding box center [354, 123] width 160 height 8
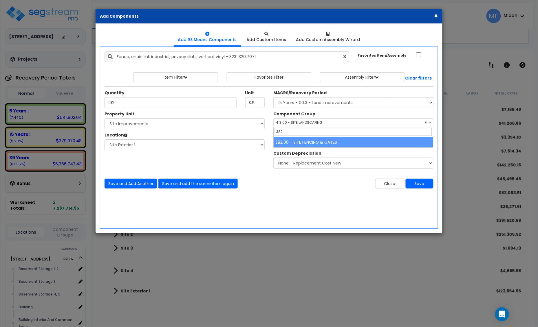
type input "382"
select select "57169"
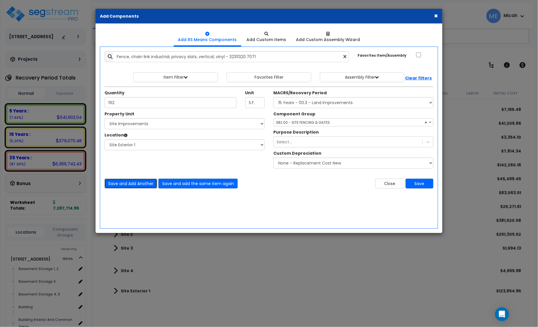
click at [136, 184] on button "Save and Add Another" at bounding box center [131, 184] width 53 height 10
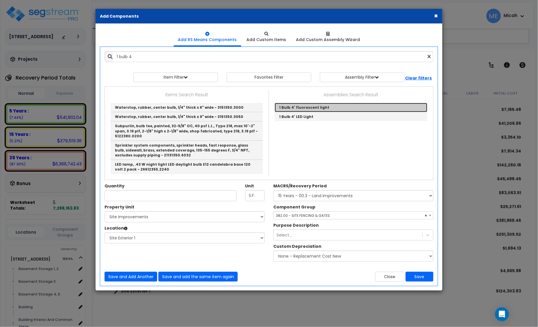
click at [309, 108] on link "1 Bulb 4' fluorescent light" at bounding box center [351, 107] width 153 height 9
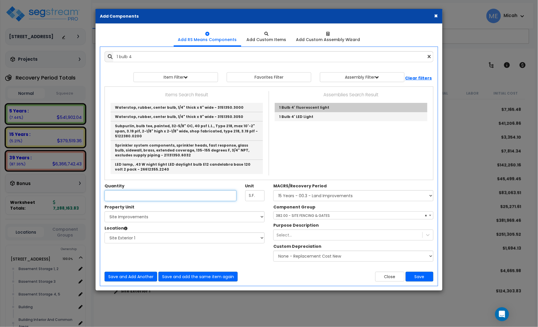
type input "1 Bulb 4' fluorescent light"
checkbox input "true"
type input "EA"
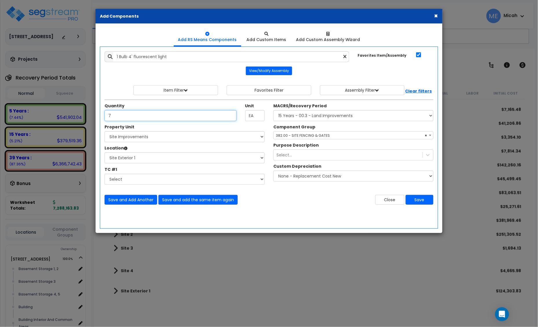
type input "7"
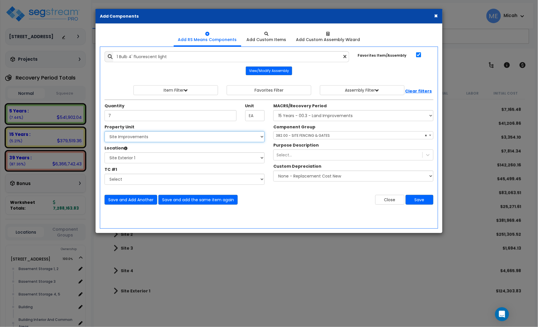
click at [159, 136] on select "Select [STREET_ADDRESS] Site Improvements" at bounding box center [185, 136] width 160 height 11
select select "170921"
click at [105, 132] on select "Select [STREET_ADDRESS] Site Improvements" at bounding box center [185, 136] width 160 height 11
click at [151, 156] on select "Select Basement Storage 1, 2 Basement Storage 3 Basement Storage 4, 5 Building …" at bounding box center [185, 158] width 160 height 11
select select "31953"
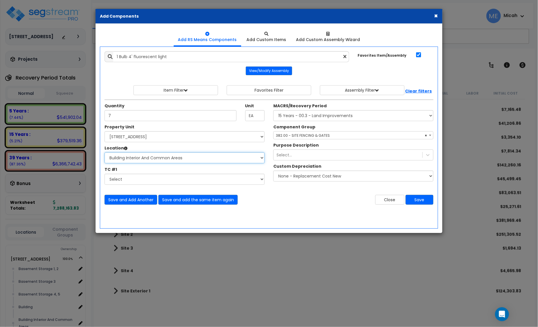
click at [105, 153] on select "Select Basement Storage 1, 2 Basement Storage 3 Basement Storage 4, 5 Building …" at bounding box center [185, 158] width 160 height 11
click at [314, 115] on select "Select MACRS/Recovery Period 5 Years - 57.0 - Distributive Trades & Services 5 …" at bounding box center [353, 115] width 160 height 11
select select "3669"
click at [273, 111] on select "Select MACRS/Recovery Period 5 Years - 57.0 - Distributive Trades & Services 5 …" at bounding box center [353, 115] width 160 height 11
click at [298, 138] on span "Select Component Group" at bounding box center [298, 135] width 45 height 5
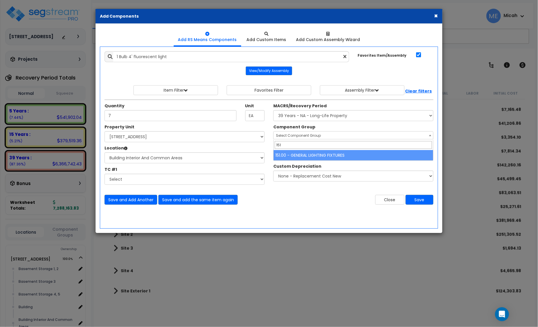
type input "151"
select select "56961"
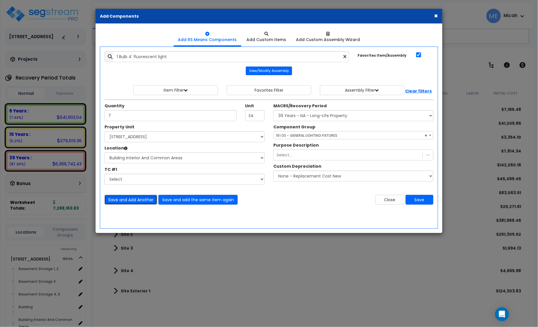
click at [124, 198] on button "Save and Add Another" at bounding box center [131, 200] width 53 height 10
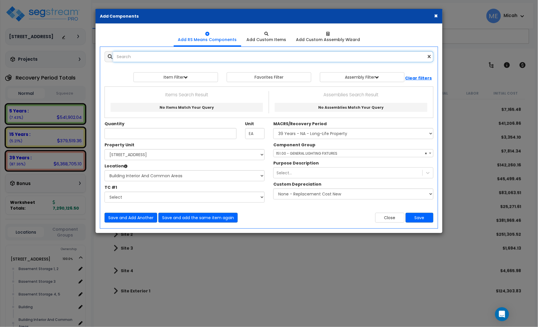
click at [145, 57] on input "text" at bounding box center [273, 56] width 320 height 11
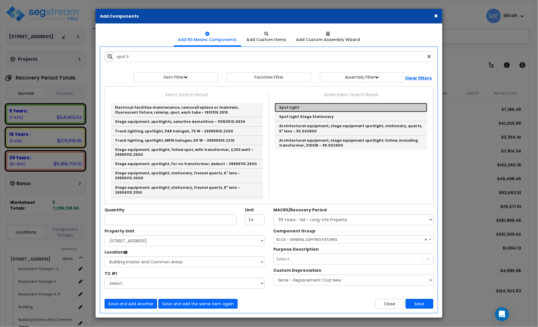
click at [305, 105] on link "Spot Light" at bounding box center [351, 107] width 153 height 9
type input "Spot Light"
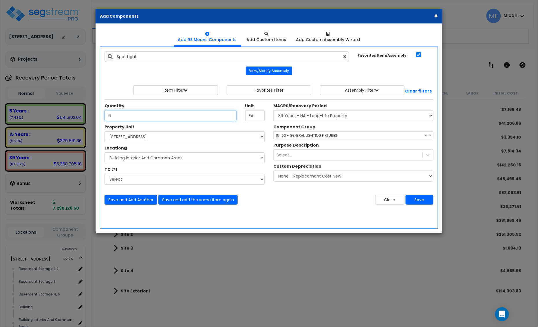
type input "6"
click at [140, 200] on button "Save and Add Another" at bounding box center [131, 200] width 53 height 10
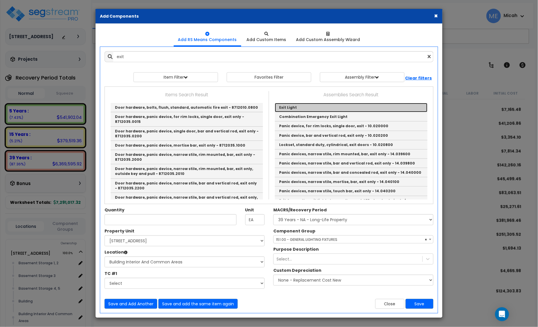
click at [288, 107] on link "Exit Light" at bounding box center [351, 107] width 153 height 9
type input "Exit Light"
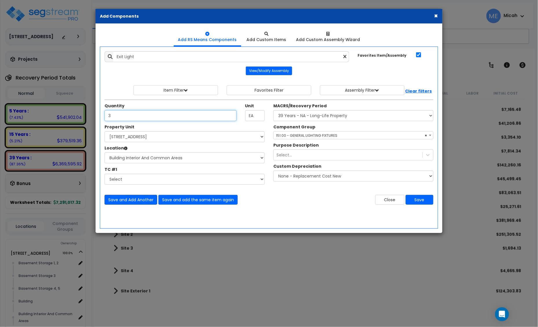
type input "3"
click at [141, 200] on button "Save and Add Another" at bounding box center [131, 200] width 53 height 10
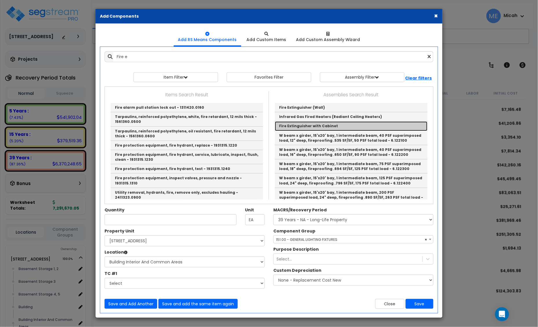
click at [293, 127] on link "Fire Extinguisher with Cabinet" at bounding box center [351, 126] width 153 height 9
type input "Fire Extinguisher with Cabinet"
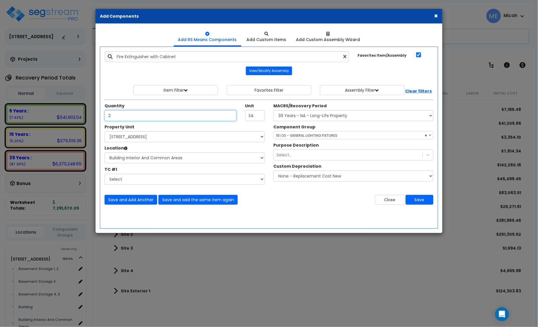
type input "2"
click at [286, 136] on span "× 151.00 - GENERAL LIGHTING FIXTURES" at bounding box center [354, 136] width 160 height 8
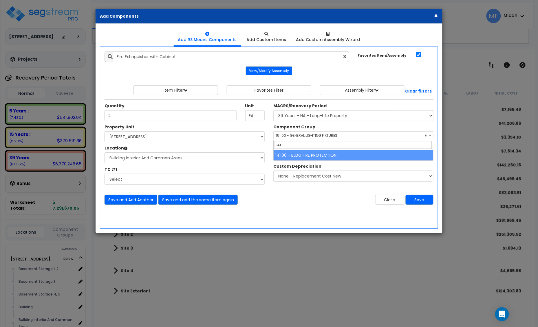
type input "141"
select select "56952"
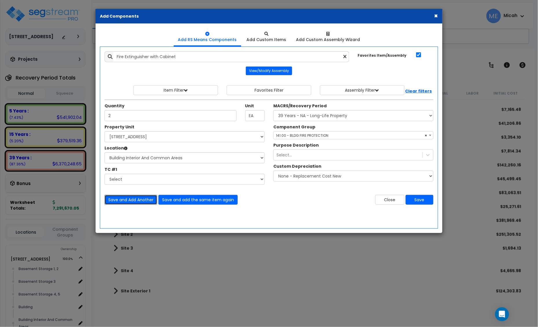
click at [128, 197] on button "Save and Add Another" at bounding box center [131, 200] width 53 height 10
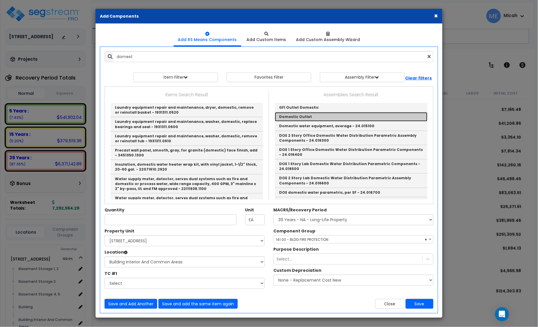
click at [295, 115] on link "Domestic Outlet" at bounding box center [351, 116] width 153 height 9
type input "Domestic Outlet"
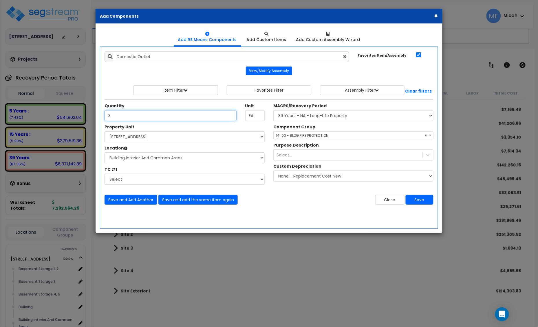
type input "3"
click at [293, 133] on span "× 141.00 - BLDG FIRE PROTECTION" at bounding box center [354, 136] width 160 height 8
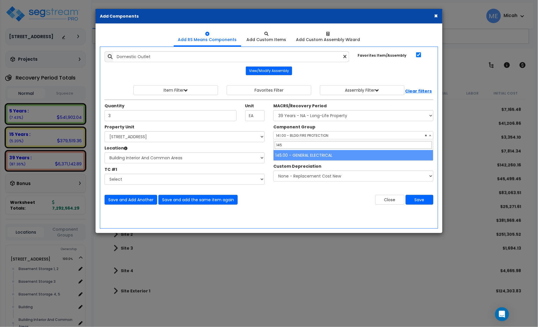
type input "145"
select select "56955"
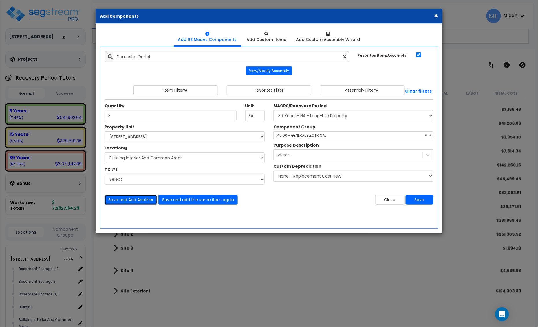
click at [121, 199] on button "Save and Add Another" at bounding box center [131, 200] width 53 height 10
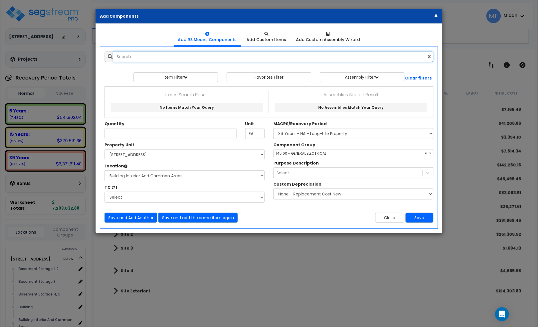
click at [141, 57] on input "text" at bounding box center [273, 56] width 320 height 11
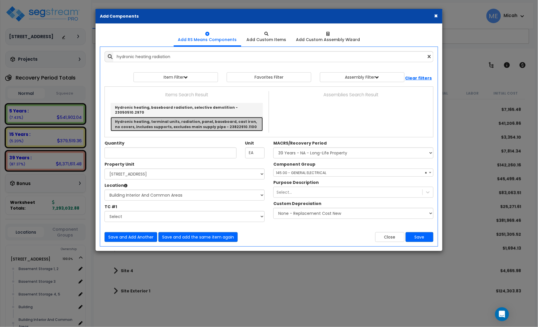
click at [187, 118] on link "Hydronic heating, terminal units, radiation, panel, baseboard, cast iron, no co…" at bounding box center [187, 124] width 152 height 14
type input "Hydronic heating, terminal units, radiation, panel, baseboard, cast iron, no co…"
checkbox input "false"
type input "L.F."
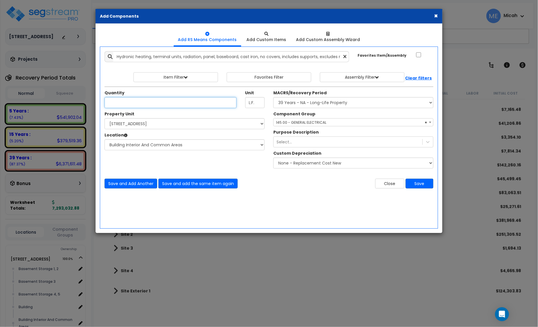
click at [128, 105] on input "Unit Quantity" at bounding box center [171, 102] width 132 height 11
type input "12"
click at [298, 119] on span "× 145.00 - GENERAL ELECTRICAL" at bounding box center [353, 122] width 160 height 8
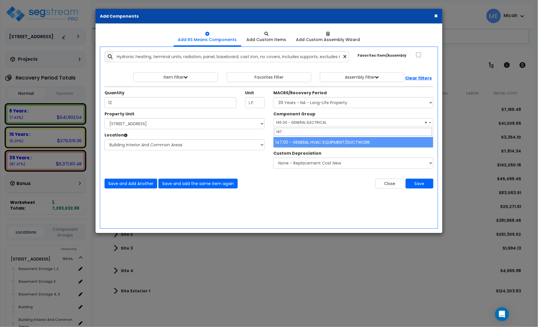
type input "147"
select select "56957"
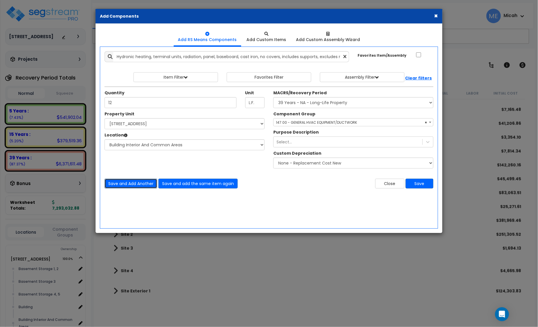
click at [132, 183] on button "Save and Add Another" at bounding box center [131, 184] width 53 height 10
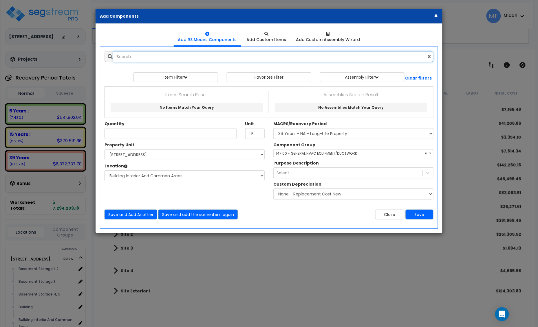
click at [129, 62] on input "text" at bounding box center [273, 56] width 320 height 11
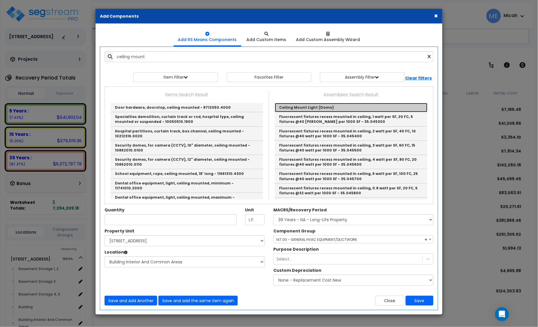
click at [287, 107] on link "Ceiling Mount Light (Dome)" at bounding box center [351, 107] width 153 height 9
type input "Ceiling Mount Light (Dome)"
checkbox input "true"
type input "EA"
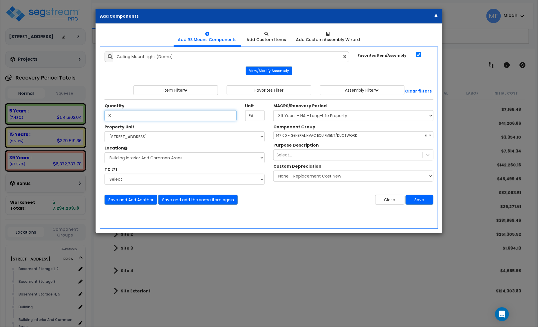
type input "8"
click at [296, 133] on span "× 147.00 - GENERAL HVAC EQUIPMENT/DUCTWORK" at bounding box center [354, 136] width 160 height 8
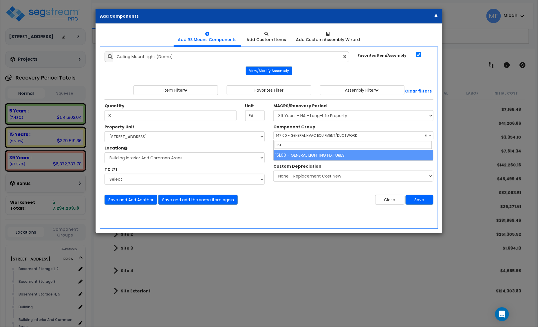
type input "151"
select select "56961"
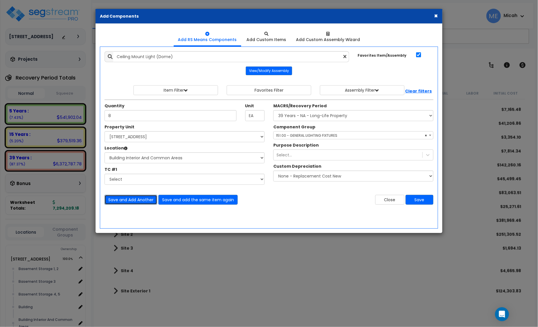
click at [128, 200] on button "Save and Add Another" at bounding box center [131, 200] width 53 height 10
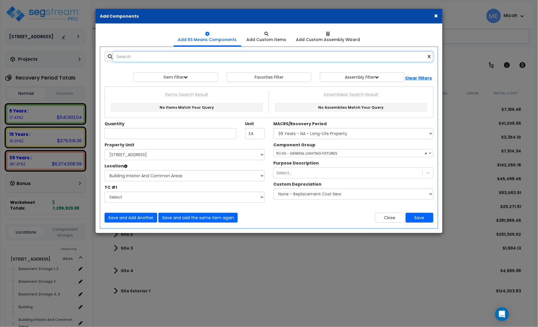
type input "2"
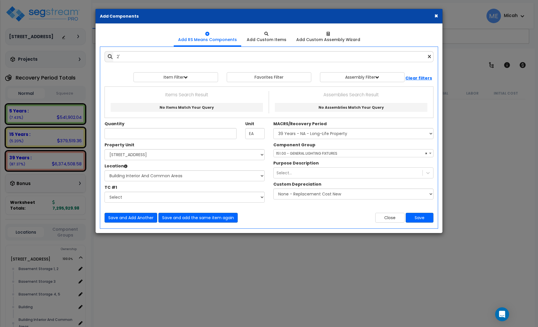
select select "3669"
select select "170921"
select select "31953"
select select "56961"
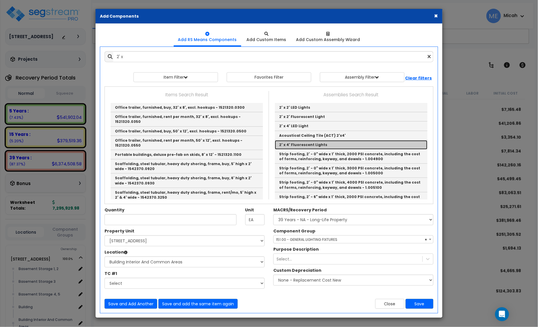
click at [312, 146] on link "2' x 4' Fluorescent Lights" at bounding box center [351, 144] width 153 height 9
type input "2' x 4' Fluorescent Lights"
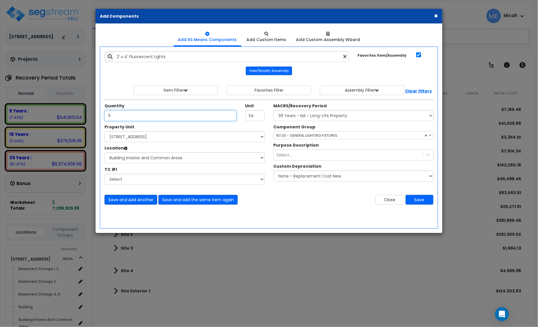
type input "5"
click at [137, 200] on button "Save and Add Another" at bounding box center [131, 200] width 53 height 10
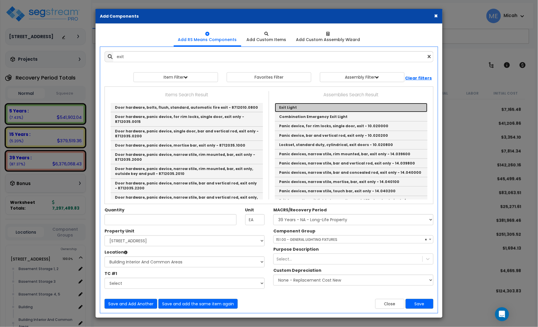
click at [296, 105] on link "Exit Light" at bounding box center [351, 107] width 153 height 9
type input "Exit Light"
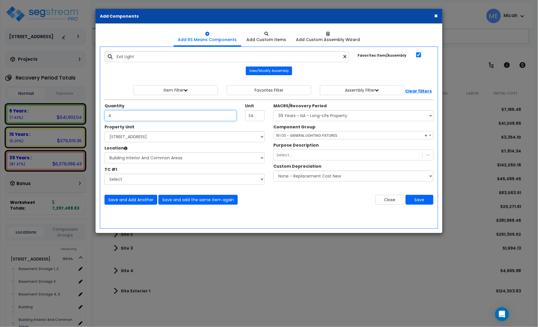
type input "4"
click at [129, 200] on button "Save and Add Another" at bounding box center [131, 200] width 53 height 10
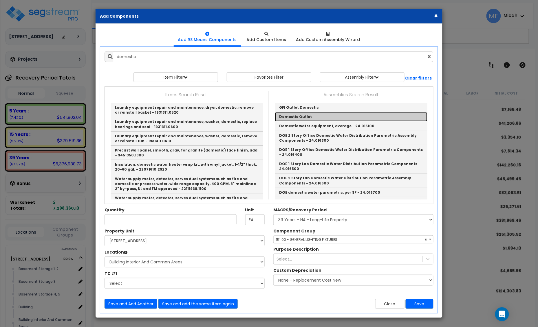
click at [284, 118] on link "Domestic Outlet" at bounding box center [351, 116] width 153 height 9
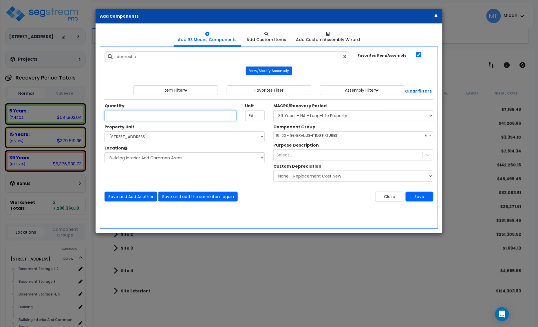
type input "Domestic Outlet"
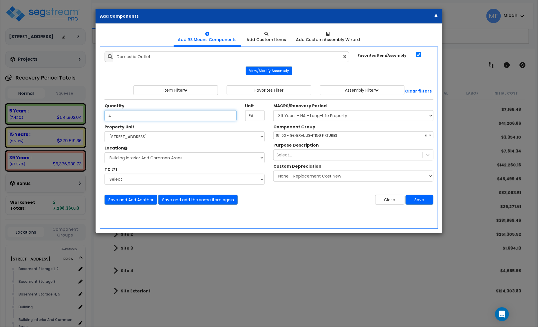
type input "4"
click at [293, 136] on span "× 151.00 - GENERAL LIGHTING FIXTURES" at bounding box center [354, 136] width 160 height 8
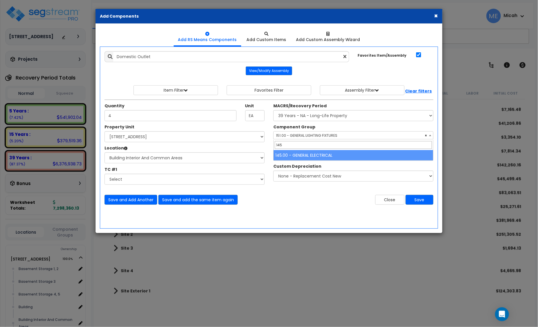
type input "145"
select select "56955"
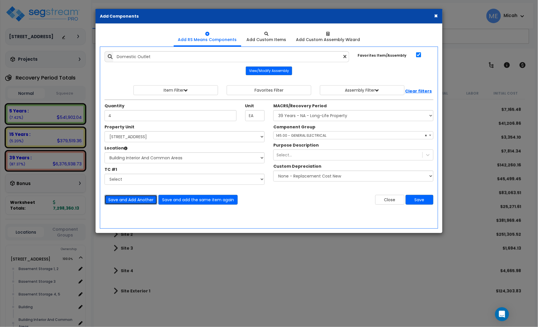
click at [119, 201] on button "Save and Add Another" at bounding box center [131, 200] width 53 height 10
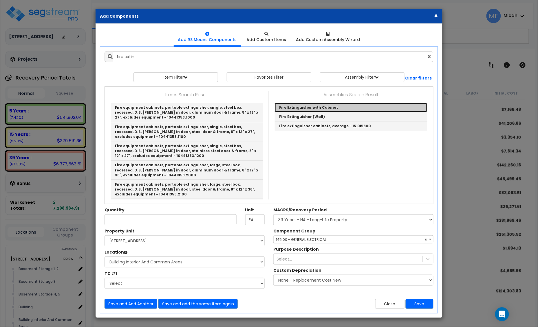
click at [331, 108] on link "Fire Extinguisher with Cabinet" at bounding box center [351, 107] width 153 height 9
type input "Fire Extinguisher with Cabinet"
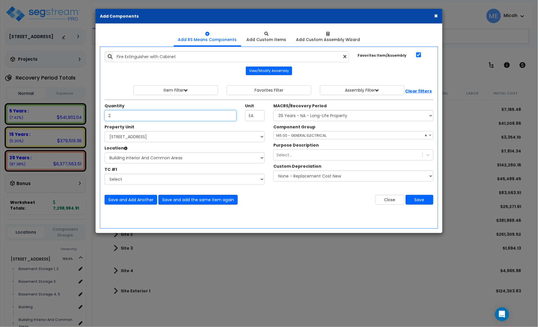
type input "2"
click at [280, 137] on span "× 145.00 - GENERAL ELECTRICAL" at bounding box center [354, 136] width 160 height 8
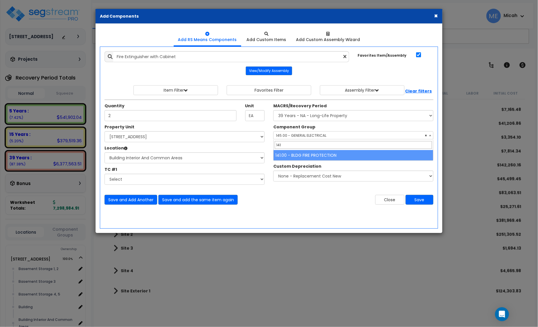
type input "141"
select select "56952"
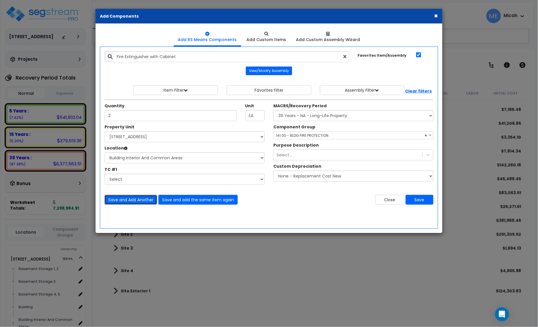
click at [138, 196] on button "Save and Add Another" at bounding box center [131, 200] width 53 height 10
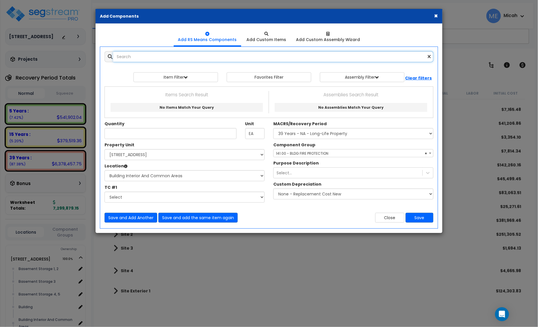
click at [177, 57] on input "text" at bounding box center [273, 56] width 320 height 11
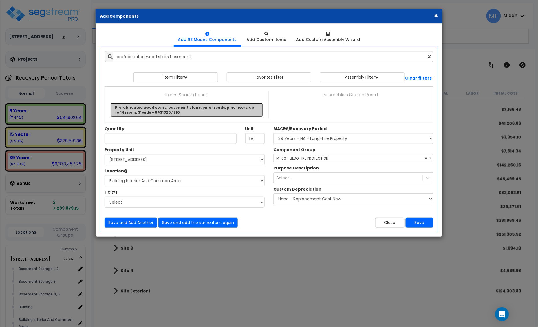
click at [184, 109] on link "Prefabricated wood stairs, basement stairs, pine treads, pine risers, up to 14 …" at bounding box center [187, 110] width 152 height 14
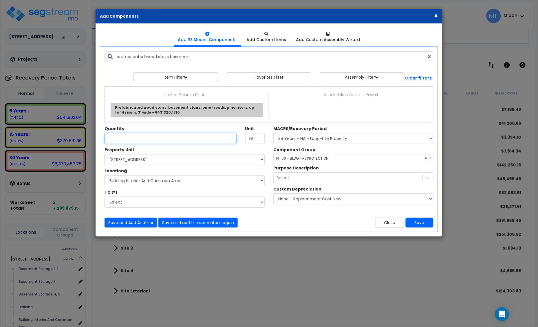
type input "Prefabricated wood stairs, basement stairs, pine treads, pine risers, up to 14 …"
checkbox input "false"
type input "Riser"
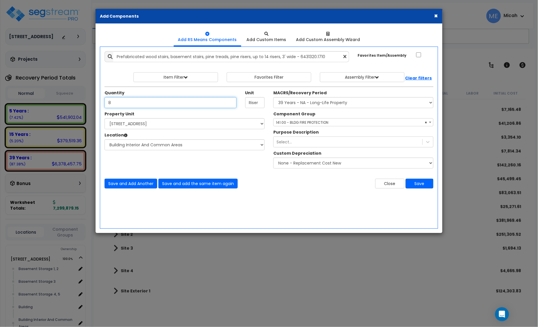
type input "8"
click at [319, 123] on span "× 141.00 - BLDG FIRE PROTECTION" at bounding box center [354, 123] width 160 height 8
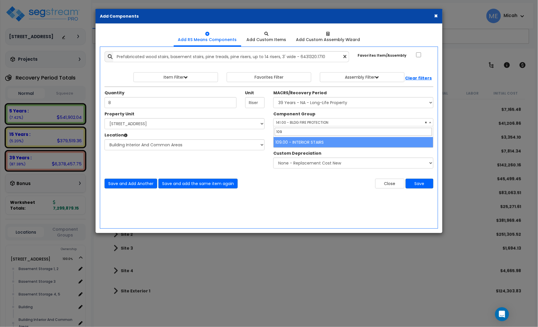
type input "109"
select select "56924"
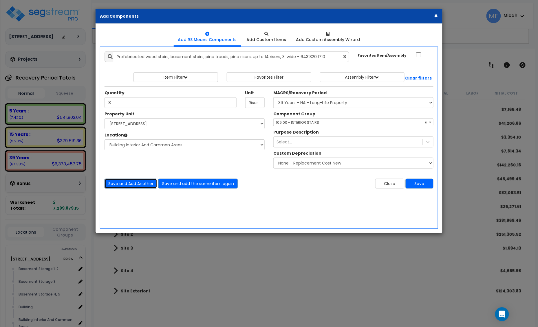
click at [127, 184] on button "Save and Add Another" at bounding box center [131, 184] width 53 height 10
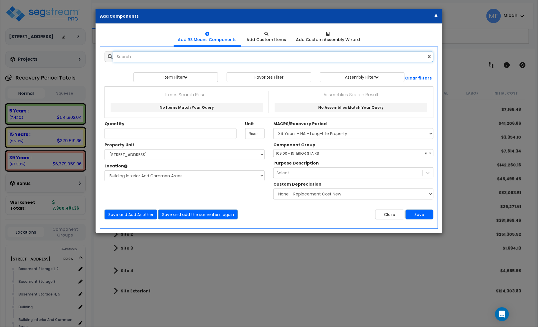
click at [151, 60] on input "text" at bounding box center [273, 56] width 320 height 11
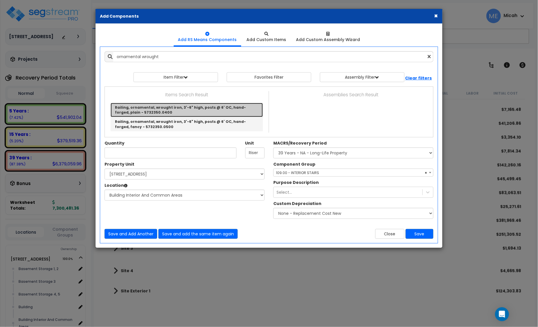
click at [184, 109] on link "Railing, ornamental, wrought iron, 3'-6" high, posts @ 6' OC, hand-forged, plai…" at bounding box center [187, 110] width 152 height 14
type input "Railing, ornamental, wrought iron, 3'-6" high, posts @ 6' OC, hand-forged, plai…"
type input "L.F."
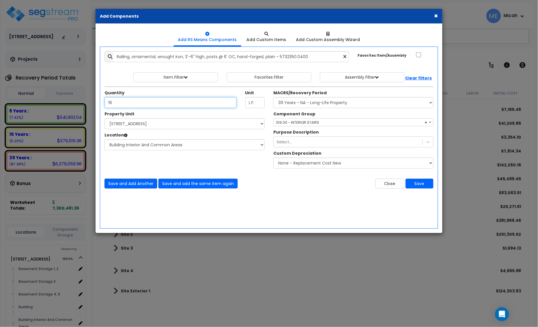
type input "16"
click at [142, 185] on button "Save and Add Another" at bounding box center [131, 184] width 53 height 10
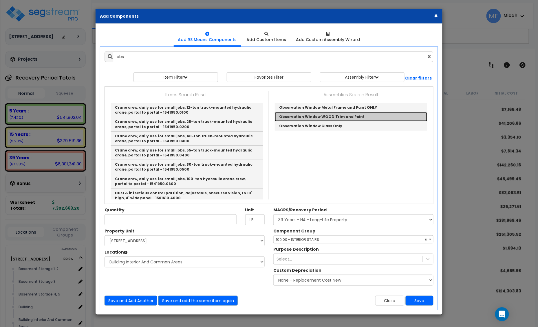
click at [355, 119] on link "Observation Window WOOD Trim and Paint" at bounding box center [351, 116] width 153 height 9
type input "Observation Window WOOD Trim and Paint"
checkbox input "true"
type input "SF"
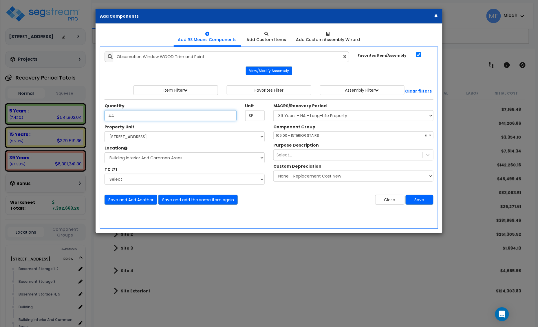
type input "4"
click at [112, 112] on input "Unit Quantity" at bounding box center [171, 115] width 132 height 11
type input "40"
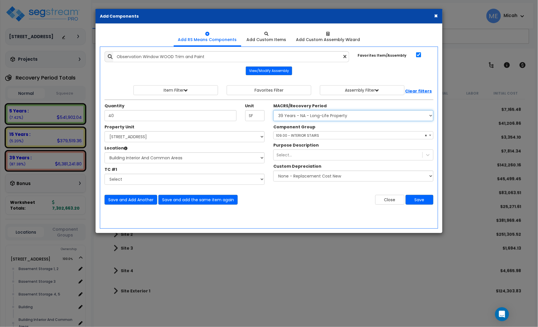
click at [306, 118] on select "Select MACRS/Recovery Period 5 Years - 57.0 - Distributive Trades & Services 5 …" at bounding box center [353, 115] width 160 height 11
select select "3667"
click at [273, 111] on select "Select MACRS/Recovery Period 5 Years - 57.0 - Distributive Trades & Services 5 …" at bounding box center [353, 115] width 160 height 11
click at [309, 135] on span "Select Component Group" at bounding box center [298, 135] width 45 height 5
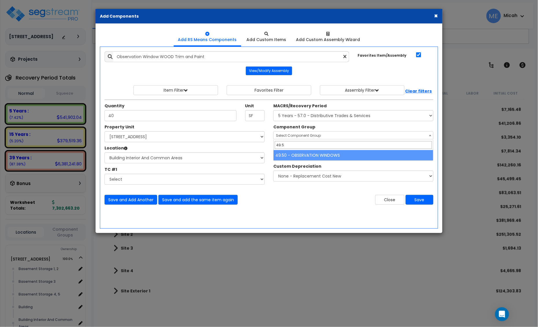
type input "49.5"
select select "64676"
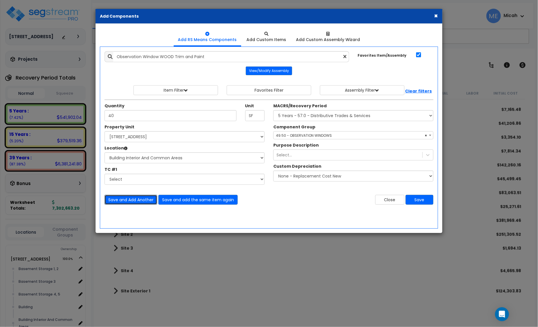
click at [131, 200] on button "Save and Add Another" at bounding box center [131, 200] width 53 height 10
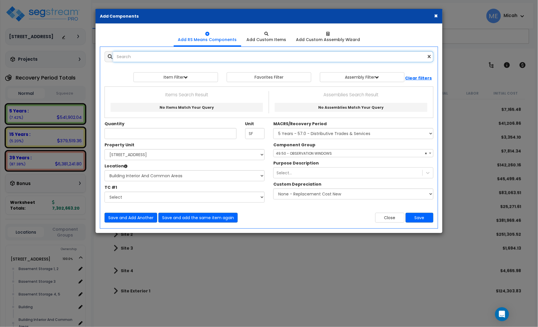
click at [141, 57] on input "text" at bounding box center [273, 56] width 320 height 11
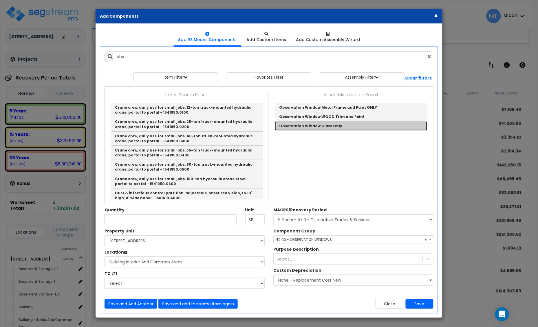
click at [316, 126] on link "Observation Window Glass Only" at bounding box center [351, 126] width 153 height 9
type input "Observation Window Glass Only"
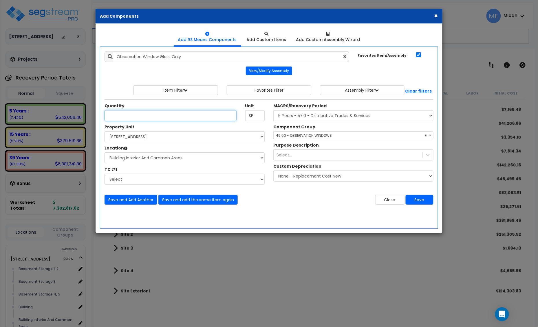
click at [153, 119] on input "Unit Quantity" at bounding box center [171, 115] width 132 height 11
type input "48"
click at [140, 204] on button "Save and Add Another" at bounding box center [131, 200] width 53 height 10
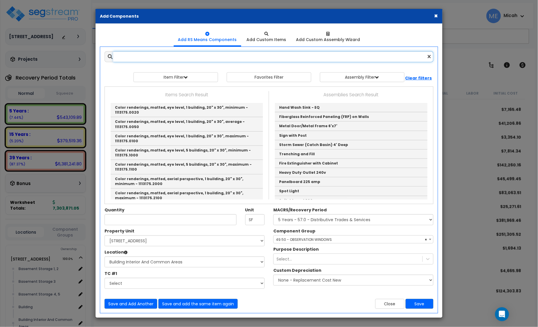
click at [138, 54] on input "text" at bounding box center [273, 56] width 320 height 11
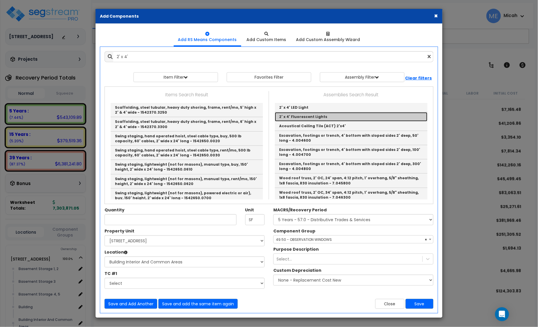
click at [310, 118] on link "2' x 4' Fluorescent Lights" at bounding box center [351, 116] width 153 height 9
type input "2' x 4' Fluorescent Lights"
type input "EA"
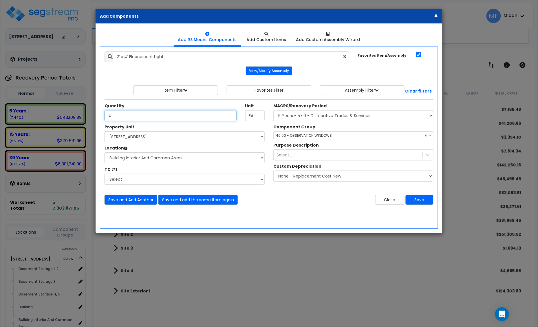
type input "4"
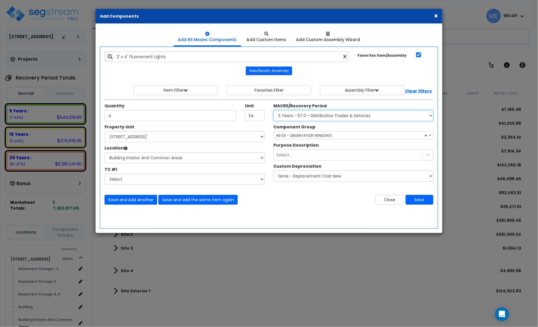
click at [302, 115] on select "Select MACRS/Recovery Period 5 Years - 57.0 - Distributive Trades & Services 5 …" at bounding box center [353, 115] width 160 height 11
select select "3669"
click at [273, 111] on select "Select MACRS/Recovery Period 5 Years - 57.0 - Distributive Trades & Services 5 …" at bounding box center [353, 115] width 160 height 11
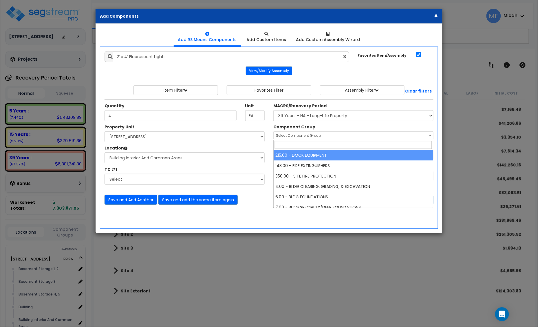
click at [289, 135] on span "Select Component Group" at bounding box center [298, 135] width 45 height 5
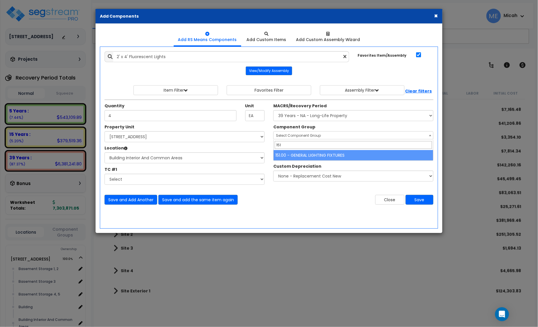
type input "151"
select select "56961"
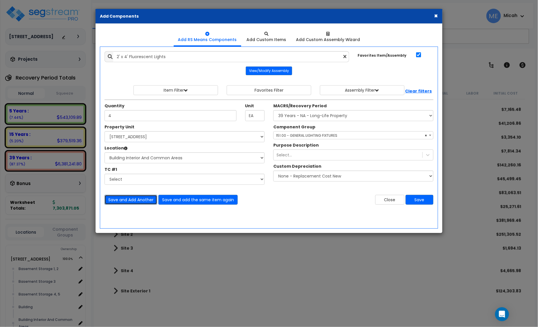
click at [131, 200] on button "Save and Add Another" at bounding box center [131, 200] width 53 height 10
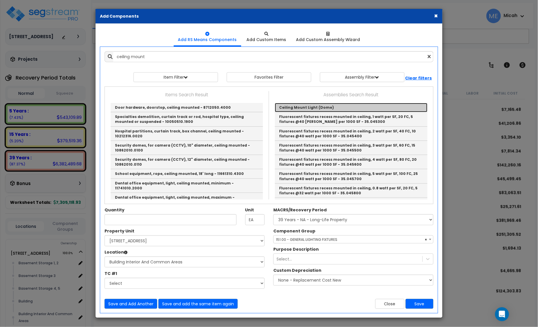
click at [307, 109] on link "Ceiling Mount Light (Dome)" at bounding box center [351, 107] width 153 height 9
type input "Ceiling Mount Light (Dome)"
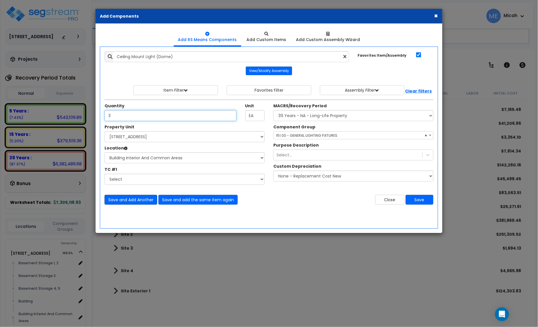
type input "3"
click at [128, 201] on button "Save and Add Another" at bounding box center [131, 200] width 53 height 10
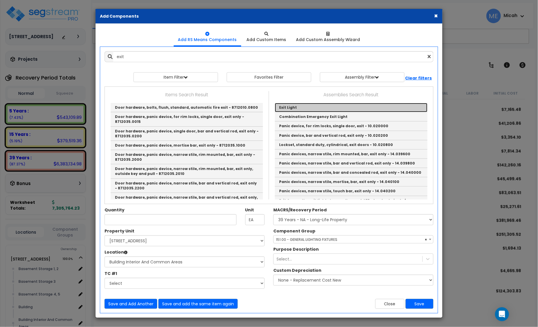
click at [297, 107] on link "Exit Light" at bounding box center [351, 107] width 153 height 9
type input "Exit Light"
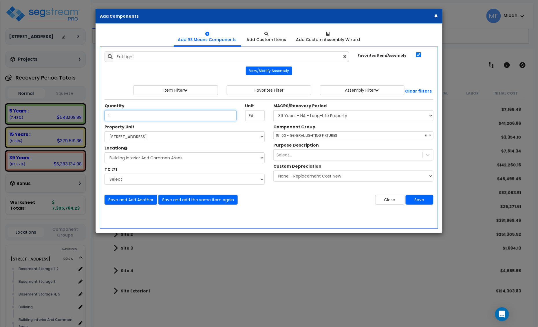
type input "1"
click at [115, 201] on button "Save and Add Another" at bounding box center [131, 200] width 53 height 10
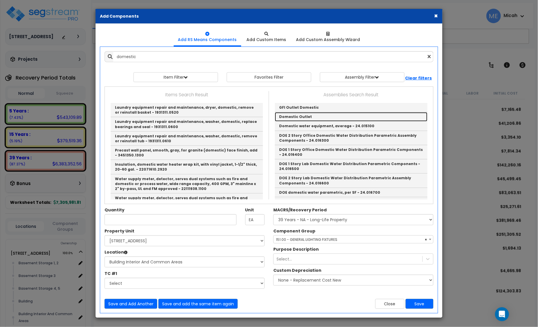
click at [313, 115] on link "Domestic Outlet" at bounding box center [351, 116] width 153 height 9
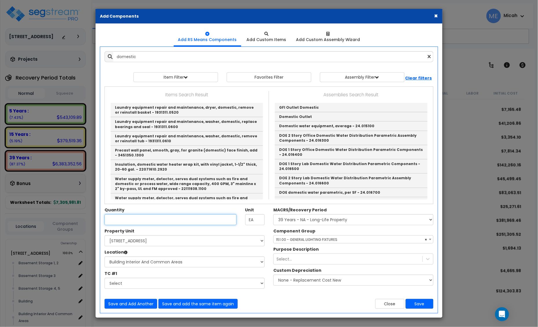
type input "Domestic Outlet"
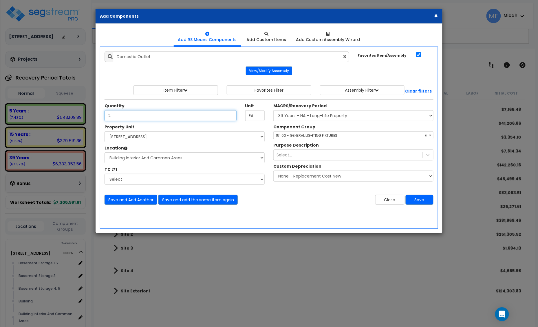
type input "2"
click at [289, 137] on span "× 151.00 - GENERAL LIGHTING FIXTURES" at bounding box center [354, 136] width 160 height 8
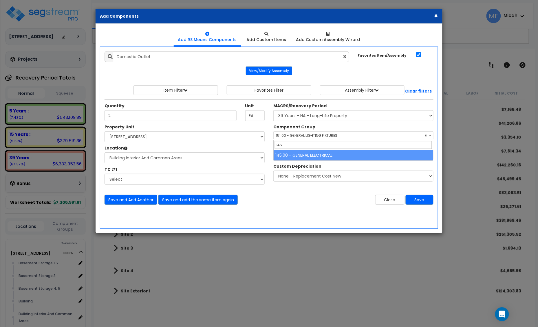
type input "145"
select select "56955"
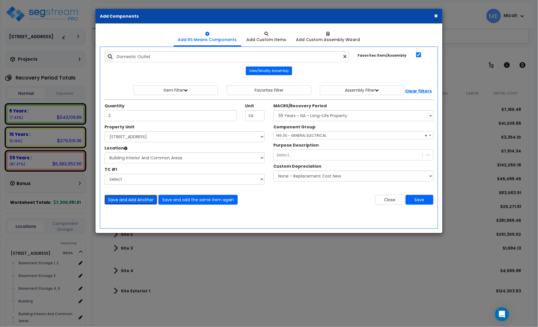
click at [123, 202] on button "Save and Add Another" at bounding box center [131, 200] width 53 height 10
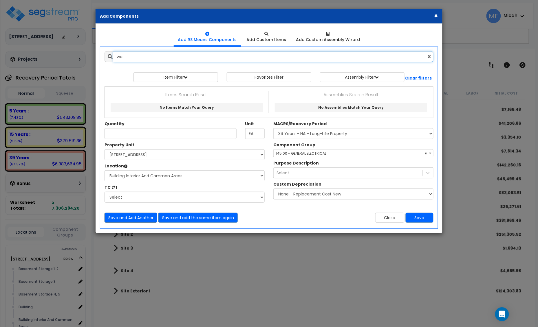
type input "w"
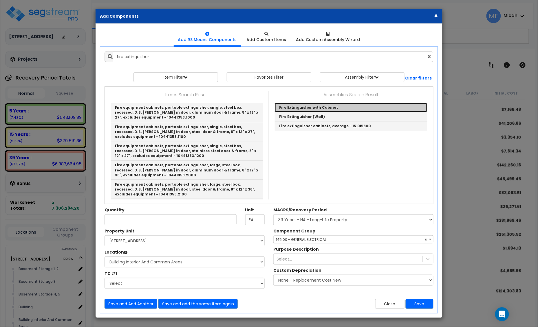
click at [322, 109] on link "Fire Extinguisher with Cabinet" at bounding box center [351, 107] width 153 height 9
type input "Fire Extinguisher with Cabinet"
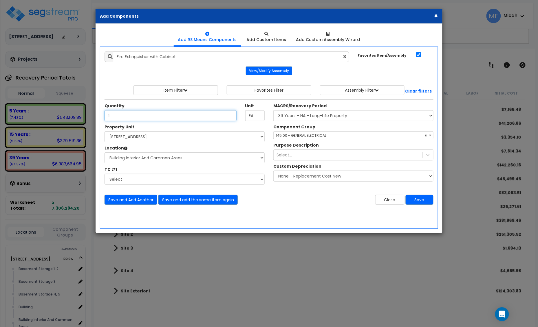
type input "1"
click at [320, 136] on span "× 145.00 - GENERAL ELECTRICAL" at bounding box center [354, 136] width 160 height 8
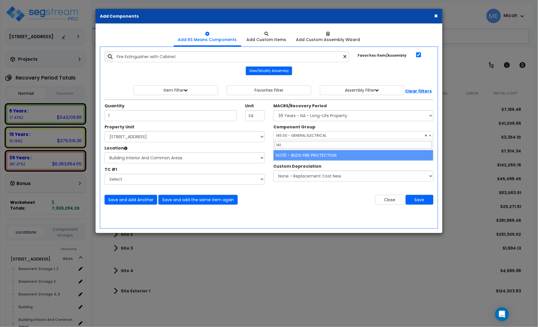
type input "141"
select select "56952"
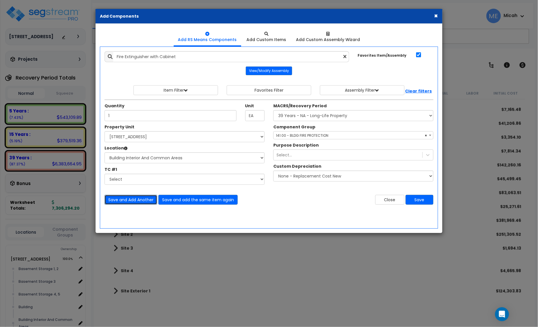
click at [127, 204] on button "Save and Add Another" at bounding box center [131, 200] width 53 height 10
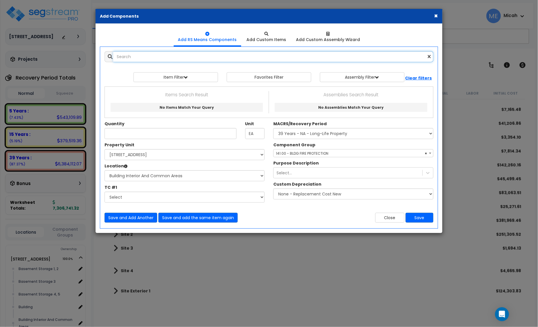
click at [133, 56] on input "text" at bounding box center [273, 56] width 320 height 11
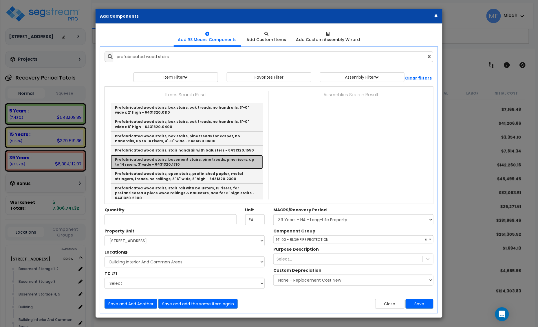
click at [243, 163] on link "Prefabricated wood stairs, basement stairs, pine treads, pine risers, up to 14 …" at bounding box center [187, 162] width 152 height 14
type input "Prefabricated wood stairs, basement stairs, pine treads, pine risers, up to 14 …"
checkbox input "false"
type input "Riser"
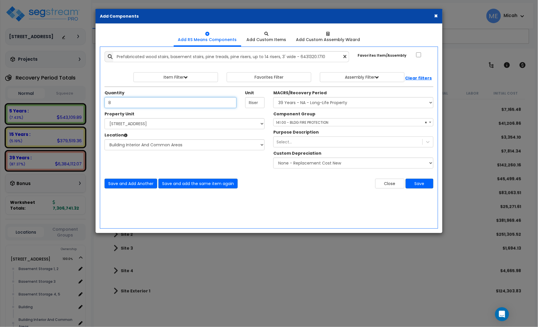
type input "8"
click at [305, 122] on span "× 141.00 - BLDG FIRE PROTECTION" at bounding box center [354, 123] width 160 height 8
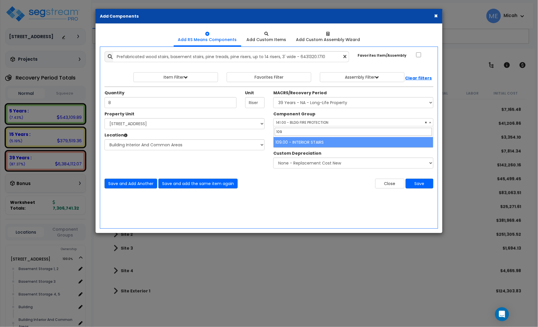
type input "109"
select select "56924"
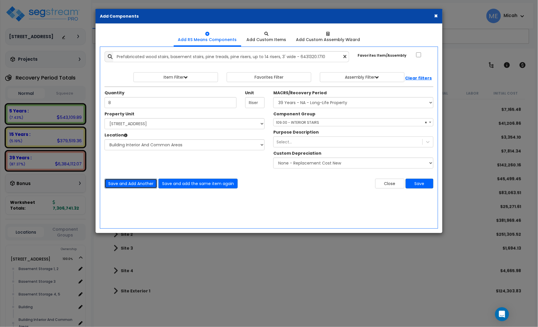
click at [128, 186] on button "Save and Add Another" at bounding box center [131, 184] width 53 height 10
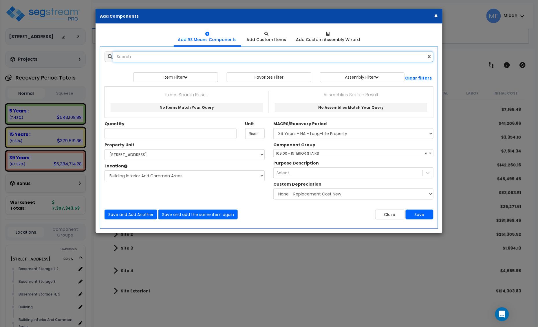
click at [135, 58] on input "text" at bounding box center [273, 56] width 320 height 11
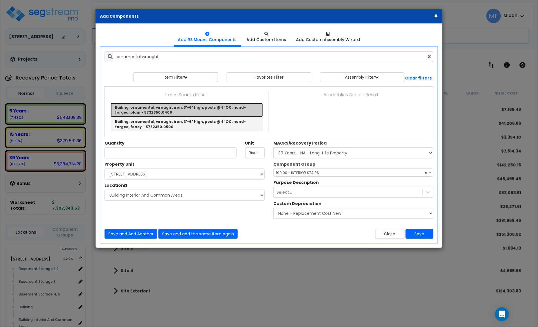
click at [158, 109] on link "Railing, ornamental, wrought iron, 3'-6" high, posts @ 6' OC, hand-forged, plai…" at bounding box center [187, 110] width 152 height 14
type input "Railing, ornamental, wrought iron, 3'-6" high, posts @ 6' OC, hand-forged, plai…"
type input "L.F."
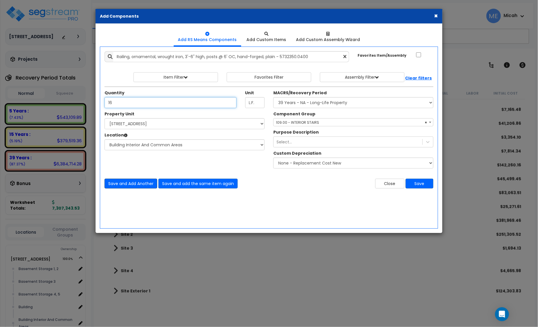
type input "16"
click at [125, 185] on button "Save and Add Another" at bounding box center [131, 184] width 53 height 10
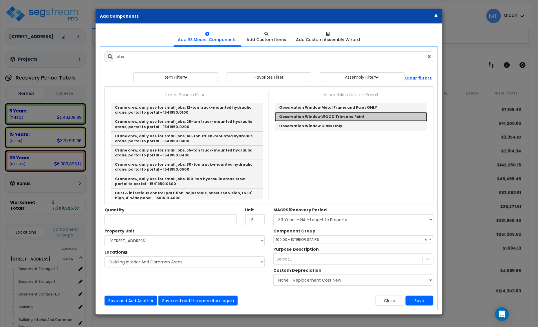
click at [334, 118] on link "Observation Window WOOD Trim and Paint" at bounding box center [351, 116] width 153 height 9
type input "Observation Window WOOD Trim and Paint"
checkbox input "true"
type input "SF"
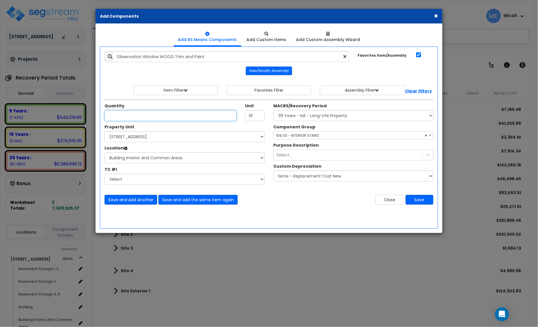
click at [171, 118] on input "Unit Quantity" at bounding box center [171, 115] width 132 height 11
type input "20"
click at [286, 111] on div "MACRS/Recovery Period Select MACRS/Recovery Period 5 Years - 57.0 - Distributiv…" at bounding box center [353, 112] width 160 height 18
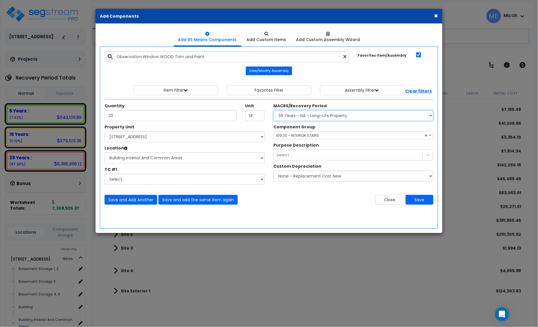
click at [288, 114] on select "Select MACRS/Recovery Period 5 Years - 57.0 - Distributive Trades & Services 5 …" at bounding box center [353, 115] width 160 height 11
select select "3667"
click at [273, 111] on select "Select MACRS/Recovery Period 5 Years - 57.0 - Distributive Trades & Services 5 …" at bounding box center [353, 115] width 160 height 11
click at [299, 135] on span "Select Component Group" at bounding box center [298, 135] width 45 height 5
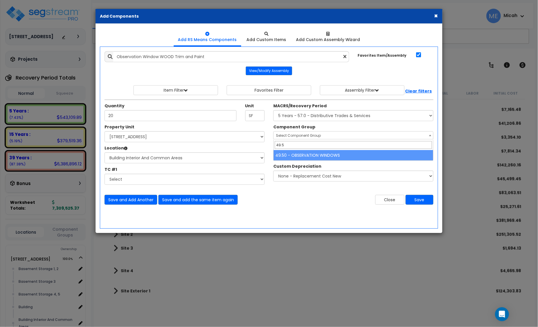
type input "49.5"
select select "64676"
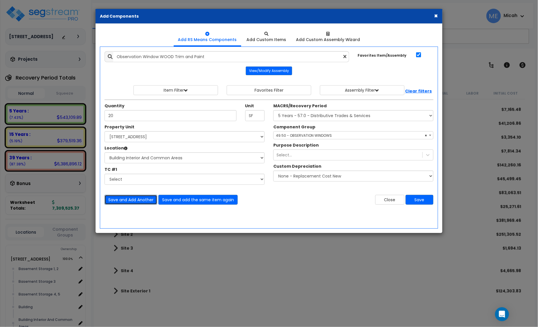
click at [129, 200] on button "Save and Add Another" at bounding box center [131, 200] width 53 height 10
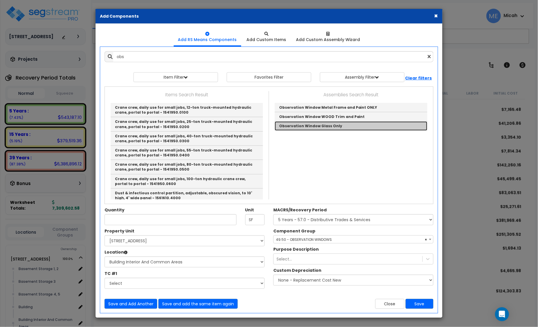
click at [311, 127] on link "Observation Window Glass Only" at bounding box center [351, 126] width 153 height 9
type input "Observation Window Glass Only"
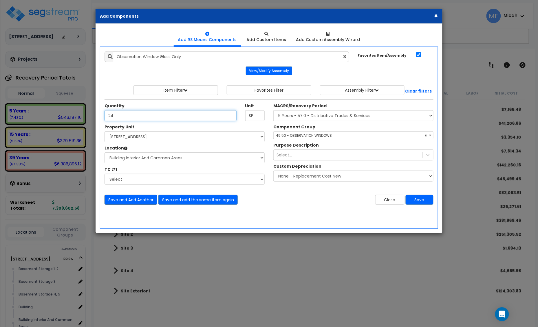
type input "24"
click at [135, 196] on button "Save and Add Another" at bounding box center [131, 200] width 53 height 10
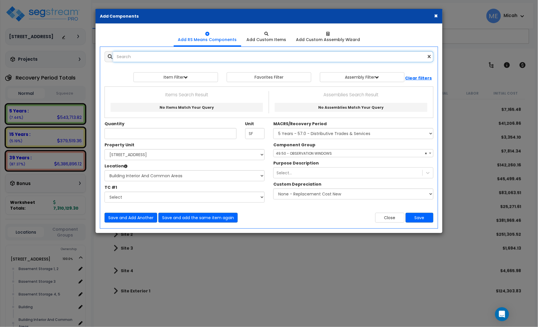
click at [133, 55] on input "text" at bounding box center [273, 56] width 320 height 11
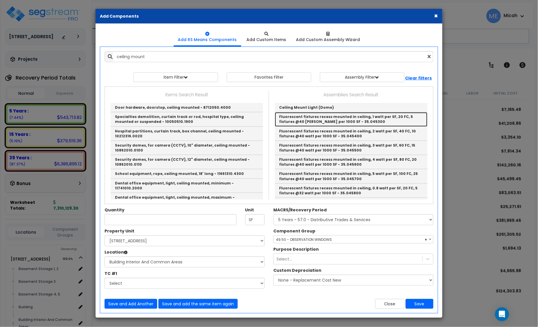
drag, startPoint x: 294, startPoint y: 112, endPoint x: 294, endPoint y: 109, distance: 2.9
click at [294, 112] on link "Fluorescent fixtures recess mounted in ceiling, 1 watt per SF, 20 FC, 5 fixture…" at bounding box center [351, 119] width 153 height 14
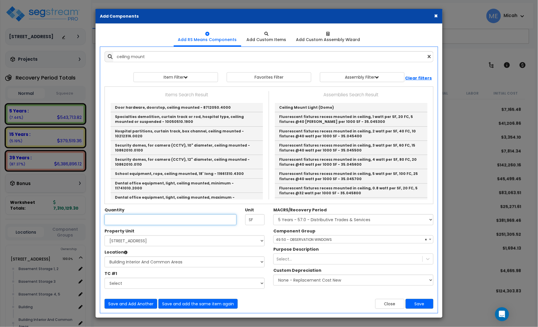
type input "Fluorescent fixtures recess mounted in ceiling, 1 watt per SF, 20 FC, 5 fixture…"
checkbox input "false"
type input "S.F."
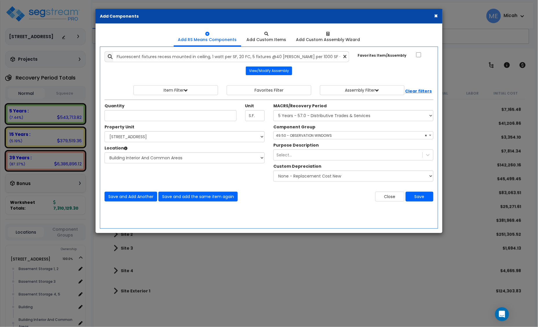
click at [344, 58] on icon at bounding box center [345, 56] width 3 height 5
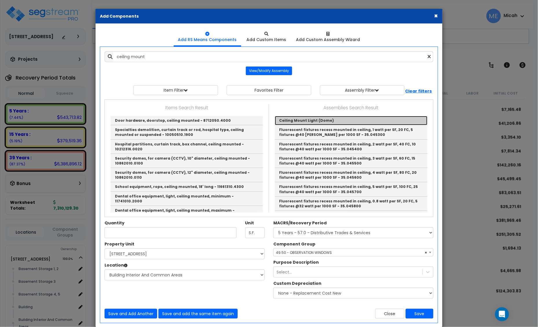
click at [288, 120] on link "Ceiling Mount Light (Dome)" at bounding box center [351, 120] width 153 height 9
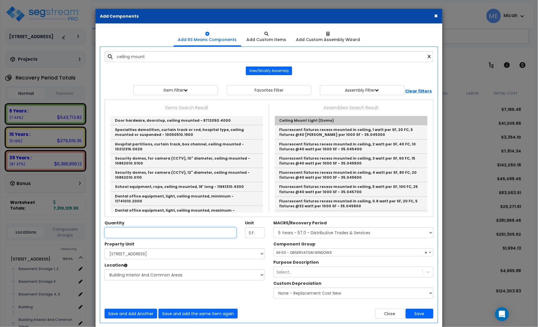
type input "Ceiling Mount Light (Dome)"
checkbox input "true"
type input "EA"
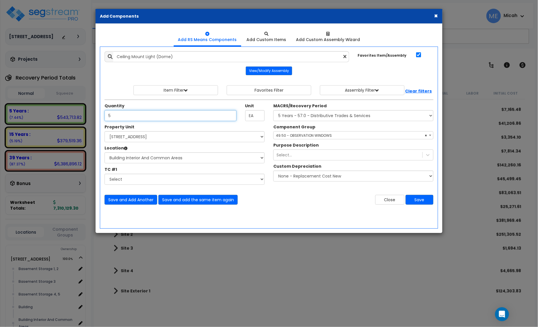
type input "5"
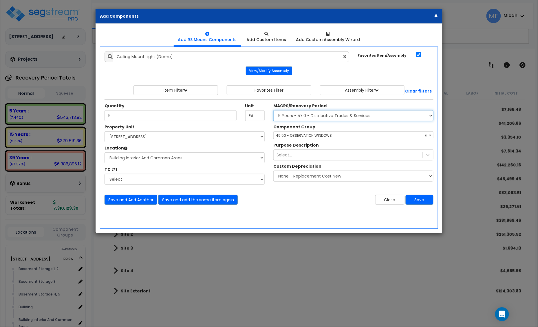
click at [319, 119] on select "Select MACRS/Recovery Period 5 Years - 57.0 - Distributive Trades & Services 5 …" at bounding box center [353, 115] width 160 height 11
select select "3669"
click at [273, 111] on select "Select MACRS/Recovery Period 5 Years - 57.0 - Distributive Trades & Services 5 …" at bounding box center [353, 115] width 160 height 11
click at [297, 138] on span "Select Component Group" at bounding box center [298, 135] width 45 height 5
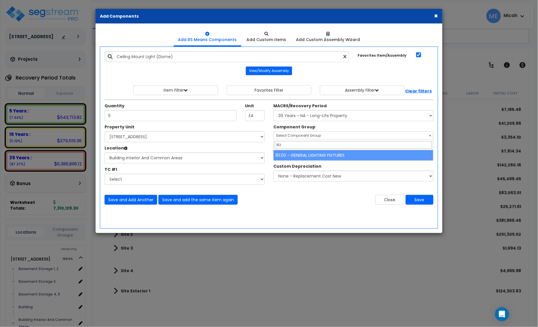
type input "151"
select select "56961"
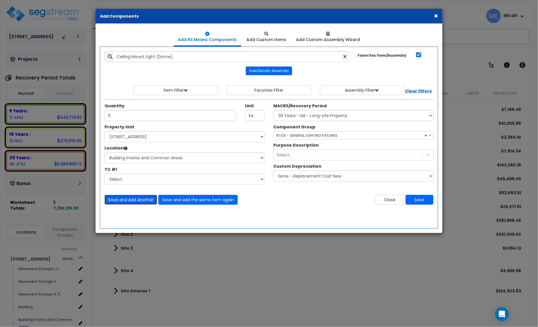
click at [132, 200] on button "Save and Add Another" at bounding box center [131, 200] width 53 height 10
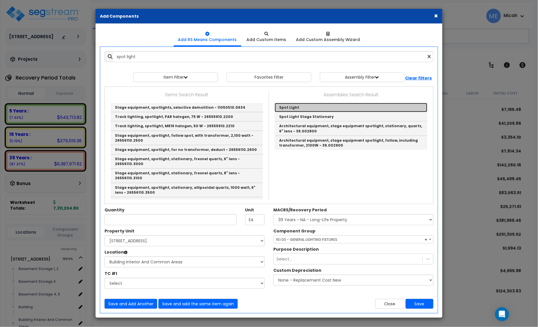
click at [293, 107] on link "Spot Light" at bounding box center [351, 107] width 153 height 9
type input "Spot Light"
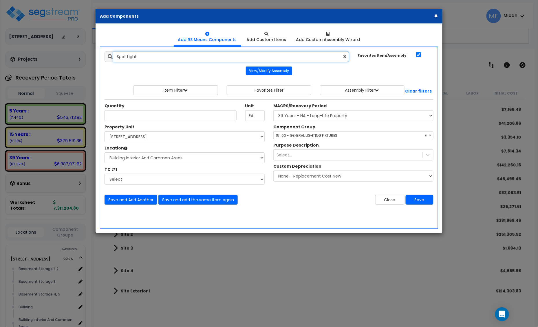
click at [164, 57] on input "Spot Light" at bounding box center [231, 56] width 236 height 11
click at [255, 69] on button "View/Modify Assembly" at bounding box center [269, 71] width 46 height 9
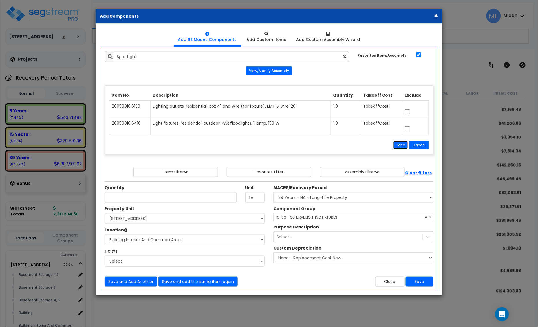
click at [399, 147] on button "Done" at bounding box center [400, 145] width 15 height 9
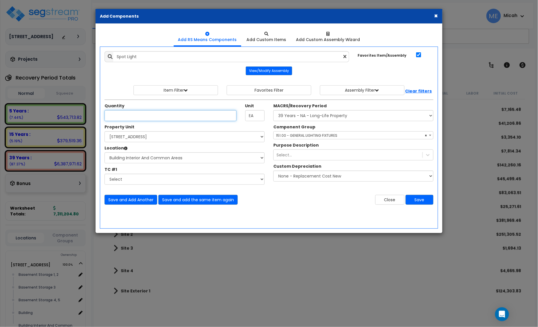
click at [144, 120] on input "Unit Quantity" at bounding box center [171, 115] width 132 height 11
type input "2"
click at [132, 201] on button "Save and Add Another" at bounding box center [131, 200] width 53 height 10
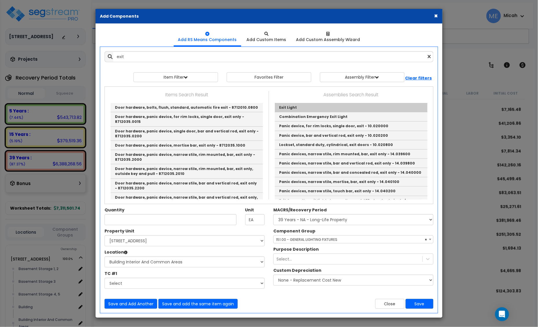
click at [291, 102] on div "Exit Light Combination Emergency Exit Light Panic device, for rim locks, single…" at bounding box center [350, 151] width 155 height 98
click at [290, 106] on link "Exit Light" at bounding box center [351, 107] width 153 height 9
type input "Exit Light"
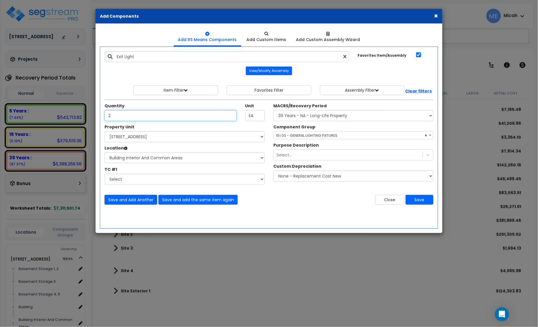
type input "2"
click at [124, 203] on button "Save and Add Another" at bounding box center [131, 200] width 53 height 10
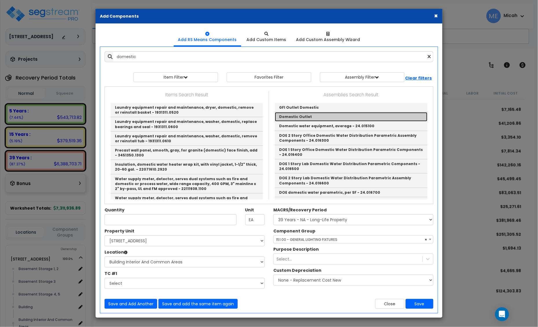
click at [306, 117] on link "Domestic Outlet" at bounding box center [351, 116] width 153 height 9
type input "Domestic Outlet"
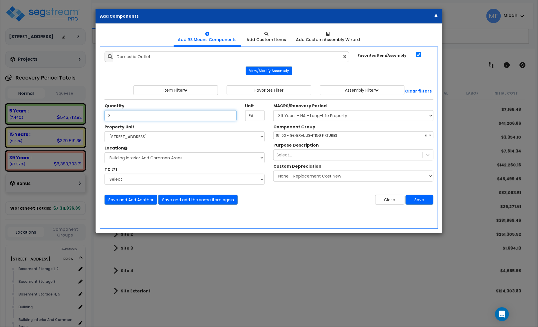
type input "3"
click at [305, 138] on span "× 151.00 - GENERAL LIGHTING FIXTURES" at bounding box center [354, 136] width 160 height 8
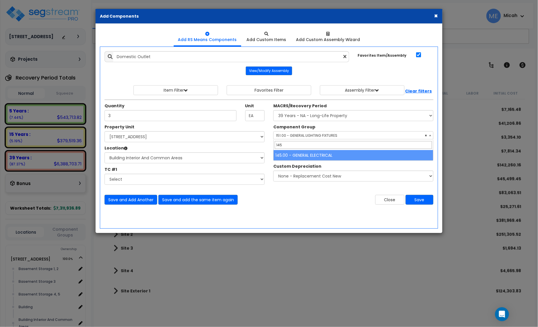
type input "145"
select select "56955"
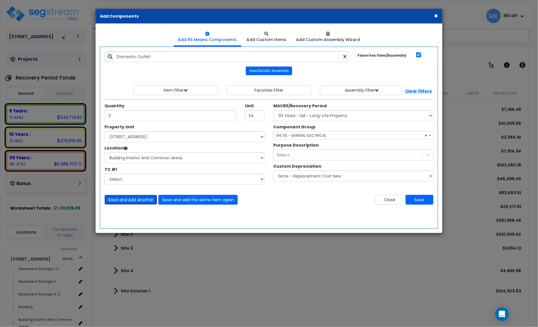
click at [125, 200] on button "Save and Add Another" at bounding box center [131, 200] width 53 height 10
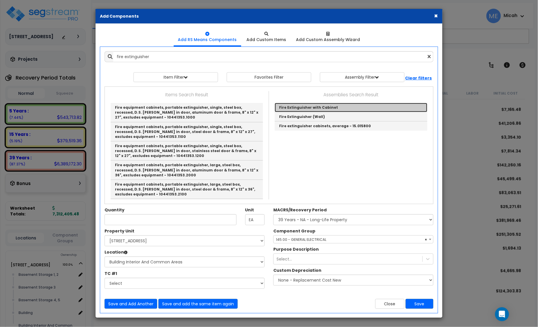
click at [297, 108] on link "Fire Extinguisher with Cabinet" at bounding box center [351, 107] width 153 height 9
type input "Fire Extinguisher with Cabinet"
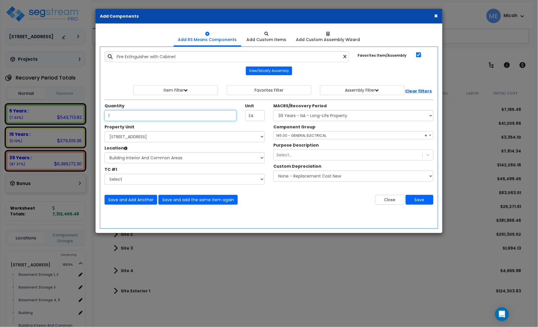
type input "1"
click at [303, 135] on span "× 145.00 - GENERAL ELECTRICAL" at bounding box center [354, 136] width 160 height 8
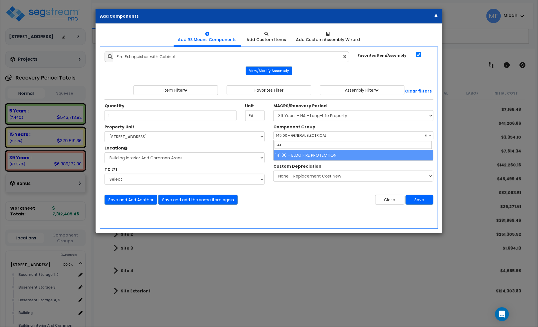
type input "141"
select select "56952"
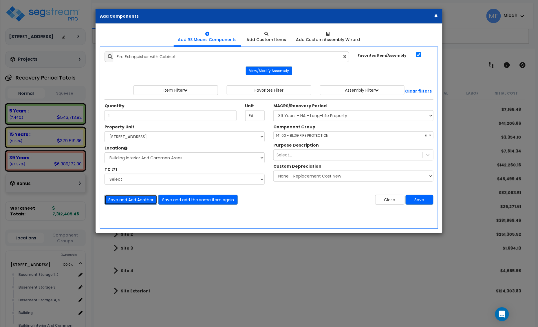
click at [149, 198] on button "Save and Add Another" at bounding box center [131, 200] width 53 height 10
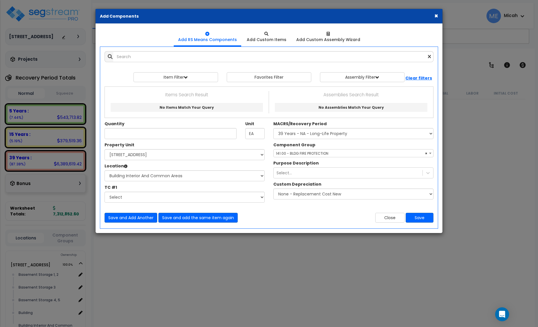
select select "3669"
select select "170921"
select select "31953"
select select "56952"
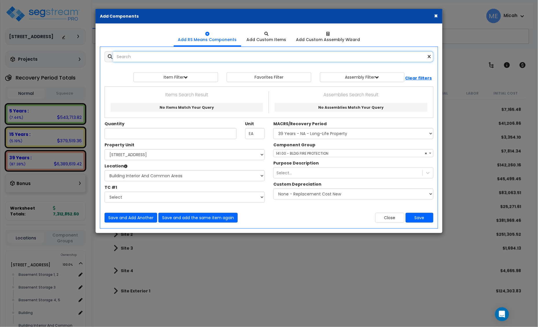
click at [161, 54] on input "text" at bounding box center [273, 56] width 320 height 11
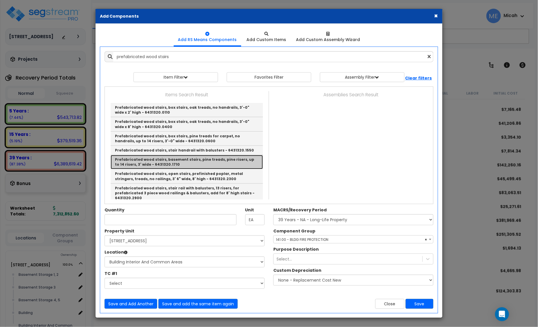
click at [208, 162] on link "Prefabricated wood stairs, basement stairs, pine treads, pine risers, up to 14 …" at bounding box center [187, 162] width 152 height 14
type input "Prefabricated wood stairs, basement stairs, pine treads, pine risers, up to 14 …"
checkbox input "false"
type input "Riser"
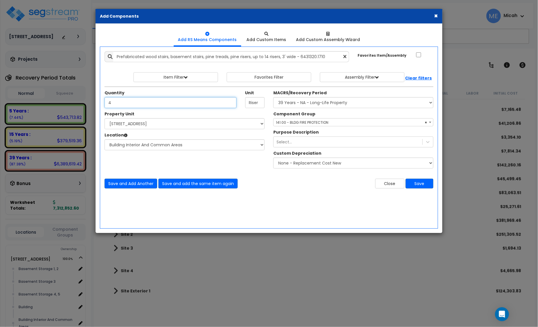
type input "4"
click at [310, 122] on span "× 141.00 - BLDG FIRE PROTECTION" at bounding box center [354, 123] width 160 height 8
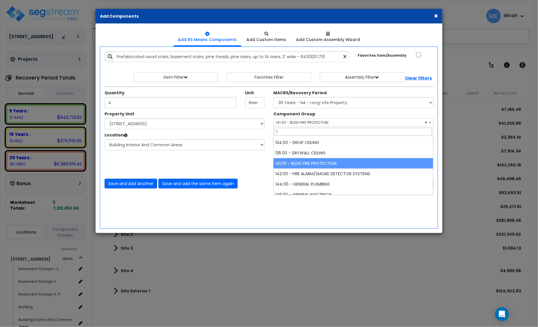
scroll to position [0, 0]
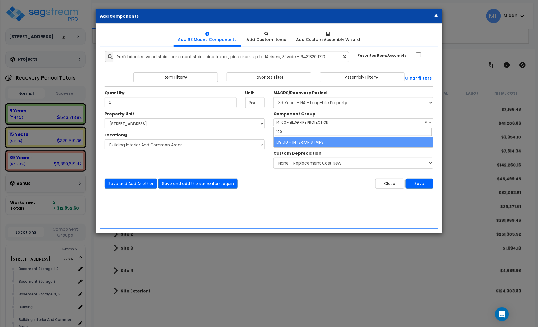
type input "109"
select select "56924"
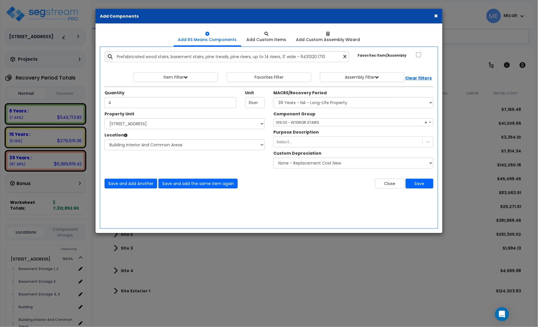
click at [128, 190] on div "Add Items Add Assemblies Both 9580885 Select 4" at bounding box center [269, 120] width 338 height 146
click at [127, 183] on button "Save and Add Another" at bounding box center [131, 184] width 53 height 10
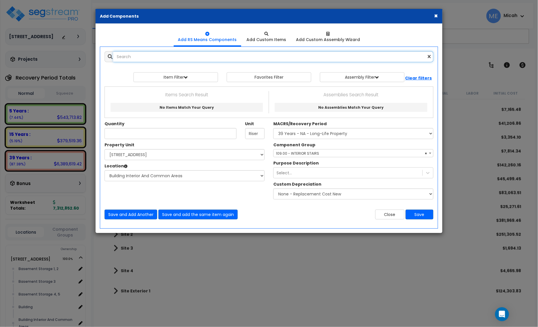
click at [143, 58] on input "text" at bounding box center [273, 56] width 320 height 11
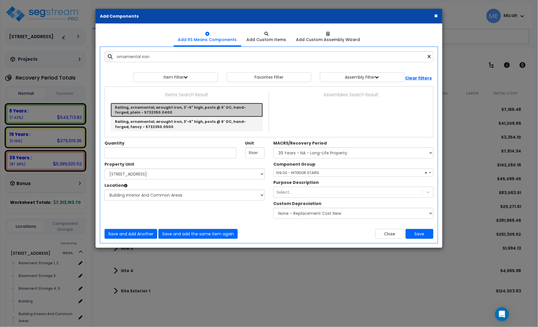
click at [201, 109] on link "Railing, ornamental, wrought iron, 3'-6" high, posts @ 6' OC, hand-forged, plai…" at bounding box center [187, 110] width 152 height 14
type input "Railing, ornamental, wrought iron, 3'-6" high, posts @ 6' OC, hand-forged, plai…"
type input "L.F."
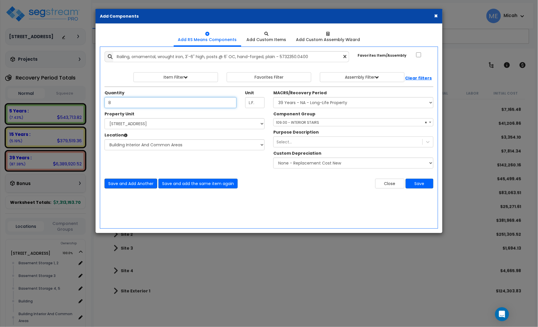
type input "8"
click at [127, 182] on button "Save and Add Another" at bounding box center [131, 184] width 53 height 10
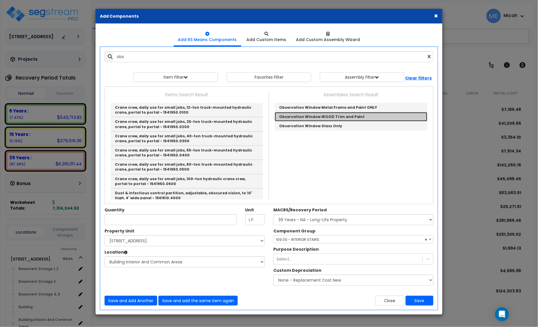
click at [296, 118] on link "Observation Window WOOD Trim and Paint" at bounding box center [351, 116] width 153 height 9
type input "Observation Window WOOD Trim and Paint"
checkbox input "true"
type input "SF"
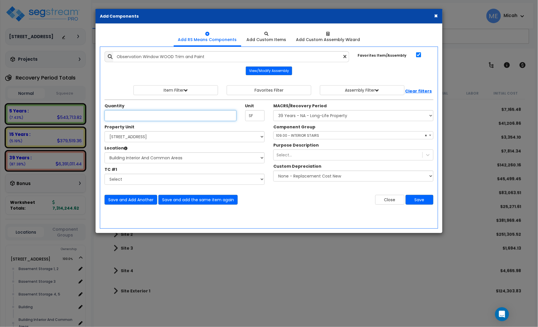
click at [136, 118] on input "Unit Quantity" at bounding box center [171, 115] width 132 height 11
type input "20"
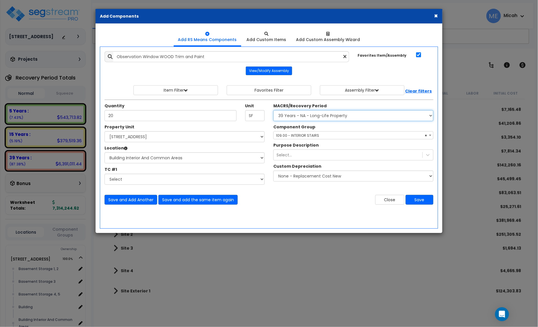
click at [281, 119] on select "Select MACRS/Recovery Period 5 Years - 57.0 - Distributive Trades & Services 5 …" at bounding box center [353, 115] width 160 height 11
select select "3667"
click at [273, 111] on select "Select MACRS/Recovery Period 5 Years - 57.0 - Distributive Trades & Services 5 …" at bounding box center [353, 115] width 160 height 11
click at [292, 136] on span "Select Component Group" at bounding box center [298, 135] width 45 height 5
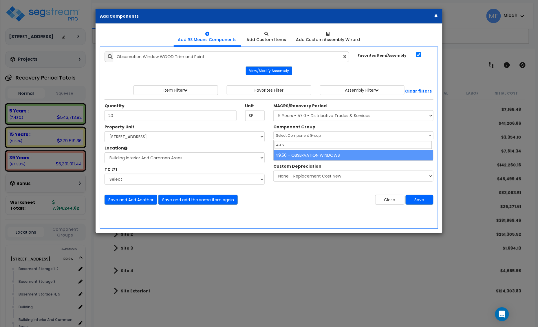
type input "49.5"
select select "64676"
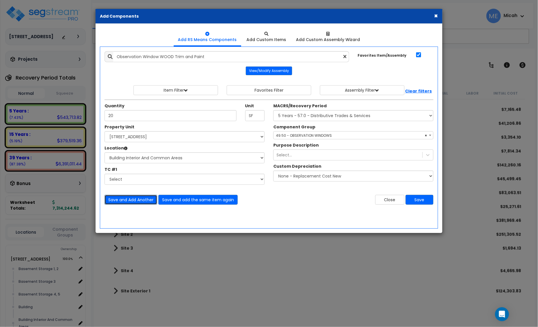
click at [135, 201] on button "Save and Add Another" at bounding box center [131, 200] width 53 height 10
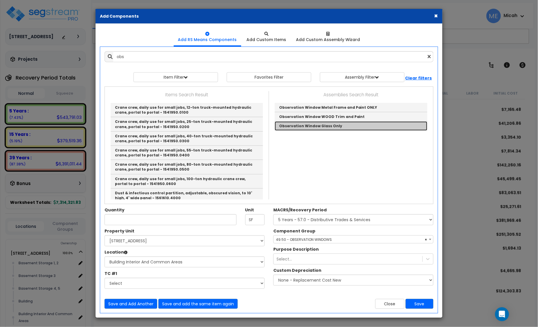
click at [290, 127] on link "Observation Window Glass Only" at bounding box center [351, 126] width 153 height 9
type input "Observation Window Glass Only"
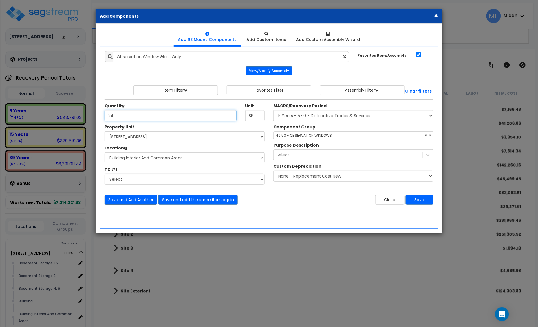
type input "24"
click at [120, 201] on button "Save and Add Another" at bounding box center [131, 200] width 53 height 10
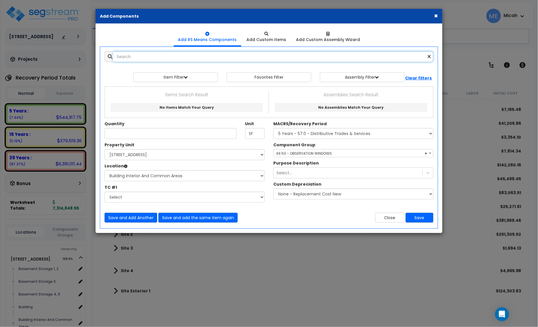
click at [128, 58] on input "text" at bounding box center [273, 56] width 320 height 11
click at [142, 54] on input "ladder shopt fabricated steel excl cage" at bounding box center [273, 56] width 320 height 11
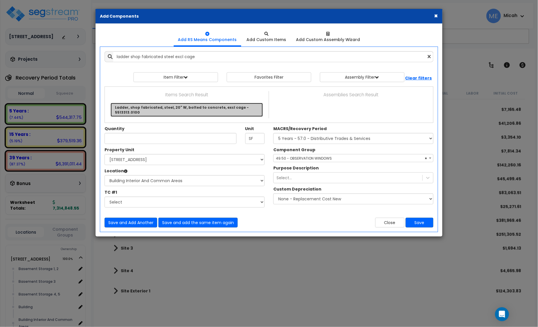
click at [160, 109] on link "Ladder, shop fabricated, steel, 20" W, bolted to concrete, excl cage - 5513313.…" at bounding box center [187, 110] width 152 height 14
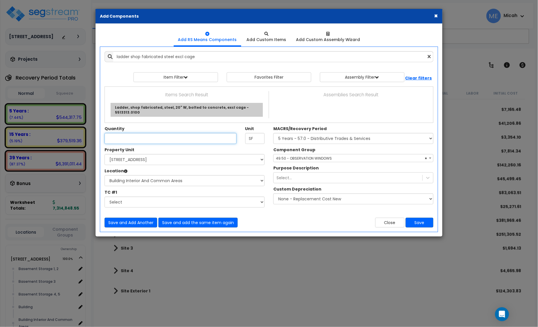
type input "Ladder, shop fabricated, steel, 20" W, bolted to concrete, excl cage - 5513313.…"
checkbox input "false"
type input "V.L.F."
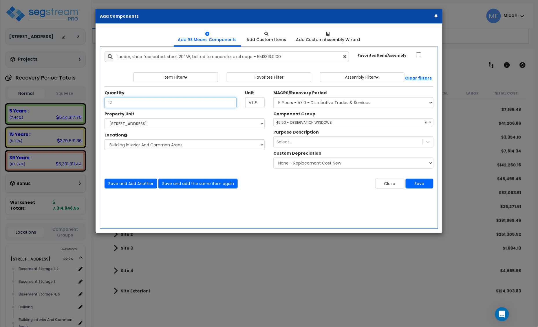
type input "12"
click at [315, 102] on select "Select MACRS/Recovery Period 5 Years - 57.0 - Distributive Trades & Services 5 …" at bounding box center [353, 102] width 160 height 11
select select "3669"
click at [273, 98] on select "Select MACRS/Recovery Period 5 Years - 57.0 - Distributive Trades & Services 5 …" at bounding box center [353, 102] width 160 height 11
click at [292, 122] on span "Select Component Group" at bounding box center [298, 122] width 45 height 5
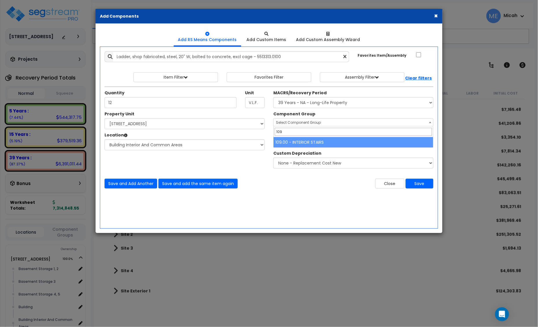
type input "109"
select select "56924"
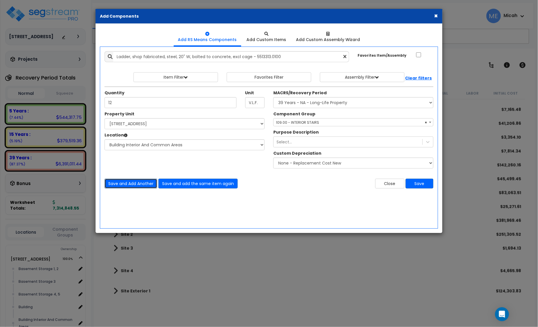
click at [117, 186] on button "Save and Add Another" at bounding box center [131, 184] width 53 height 10
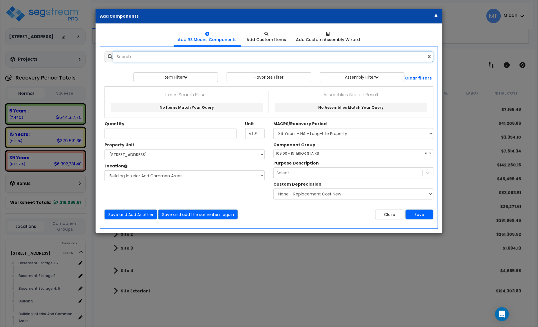
click at [141, 59] on input "text" at bounding box center [273, 56] width 320 height 11
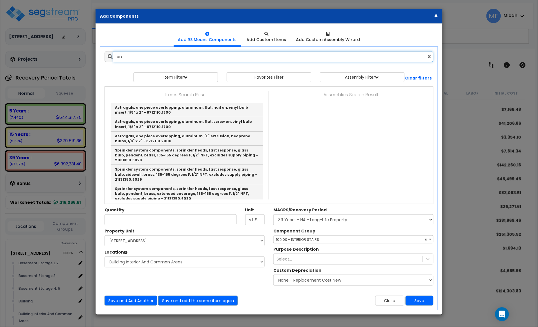
type input "o"
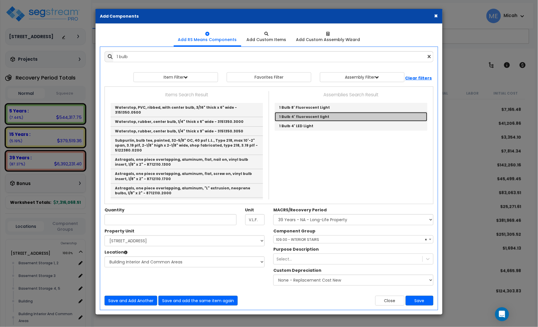
click at [295, 119] on link "1 Bulb 4' fluorescent light" at bounding box center [351, 116] width 153 height 9
type input "1 Bulb 4' fluorescent light"
checkbox input "true"
type input "EA"
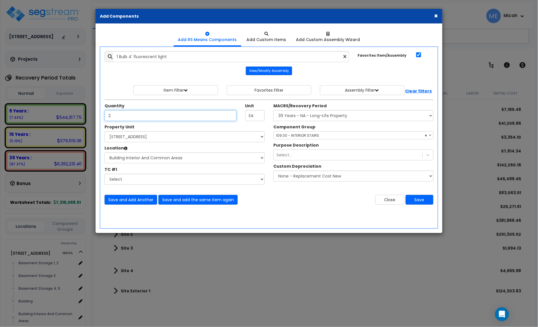
type input "2"
click at [308, 135] on span "× 109.00 - INTERIOR STAIRS" at bounding box center [354, 136] width 160 height 8
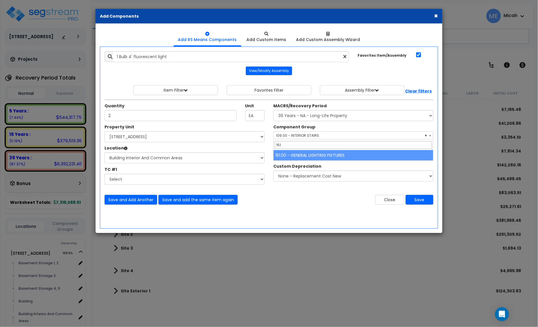
type input "151"
select select "56961"
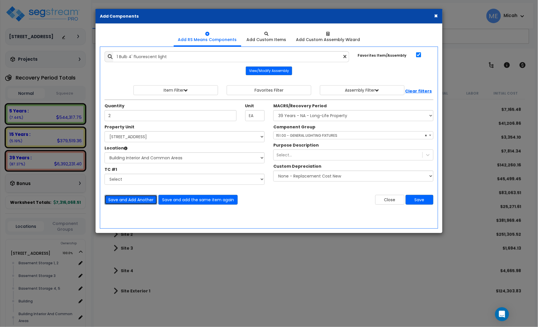
click at [132, 201] on button "Save and Add Another" at bounding box center [131, 200] width 53 height 10
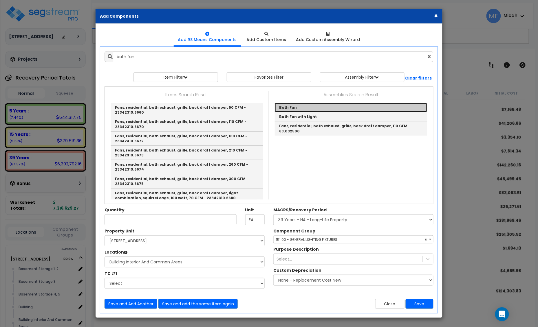
click at [296, 107] on link "Bath Fan" at bounding box center [351, 107] width 153 height 9
type input "Bath Fan"
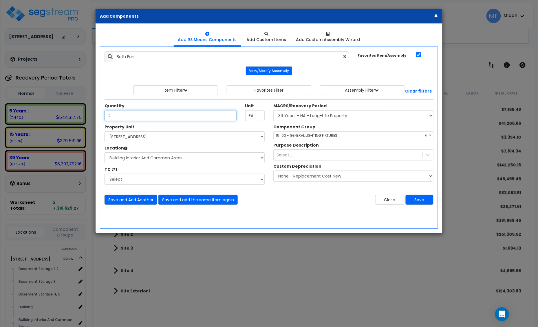
type input "2"
click at [283, 133] on span "× 151.00 - GENERAL LIGHTING FIXTURES" at bounding box center [354, 136] width 160 height 8
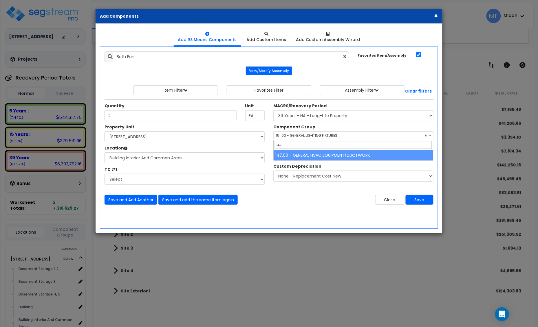
type input "147"
select select "56957"
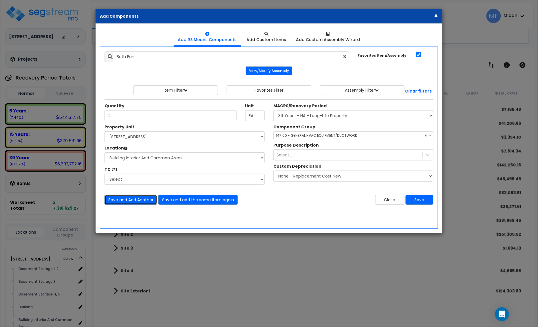
click at [125, 198] on button "Save and Add Another" at bounding box center [131, 200] width 53 height 10
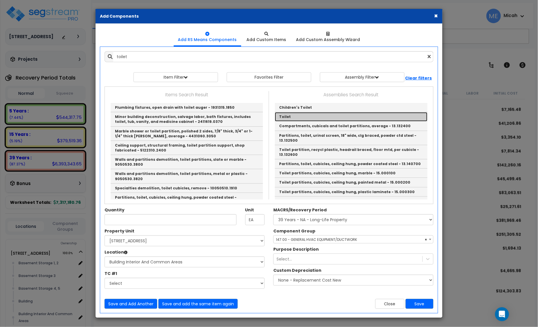
click at [287, 116] on link "Toilet" at bounding box center [351, 116] width 153 height 9
type input "Toilet"
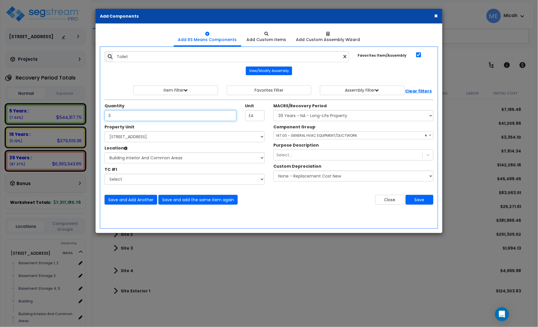
type input "3"
click at [292, 138] on span "× 147.00 - GENERAL HVAC EQUIPMENT/DUCTWORK" at bounding box center [354, 136] width 160 height 8
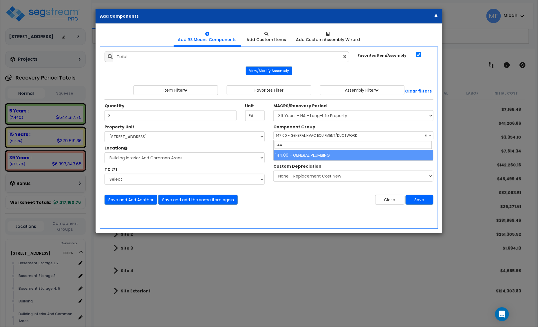
type input "144"
select select "56954"
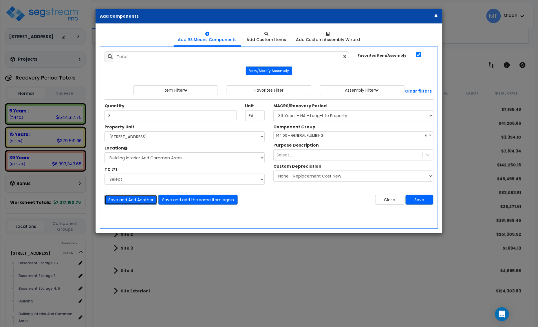
click at [120, 204] on button "Save and Add Another" at bounding box center [131, 200] width 53 height 10
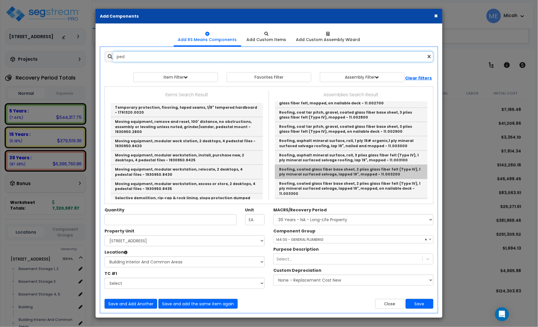
scroll to position [0, 0]
drag, startPoint x: 131, startPoint y: 57, endPoint x: 112, endPoint y: 57, distance: 18.5
click at [109, 56] on div "ped" at bounding box center [269, 56] width 329 height 11
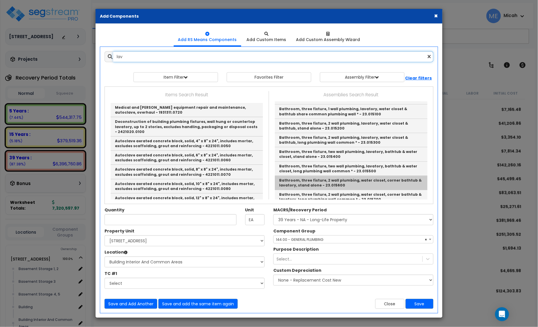
scroll to position [360, 0]
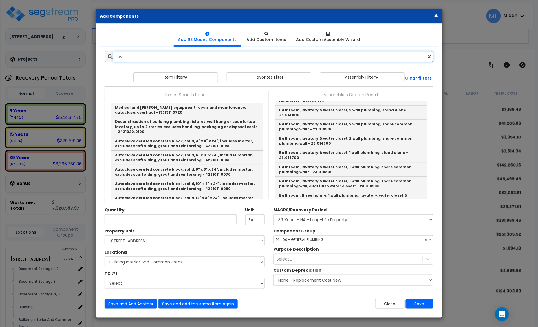
type input "lav"
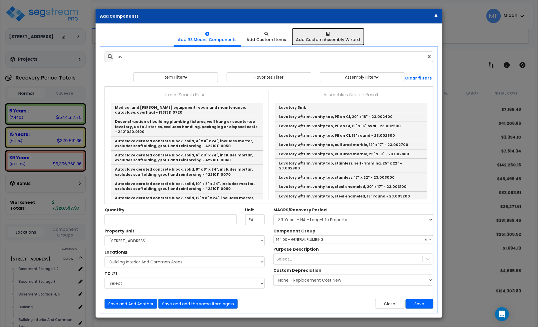
click at [329, 38] on div "Add Custom Assembly Wizard" at bounding box center [328, 40] width 64 height 6
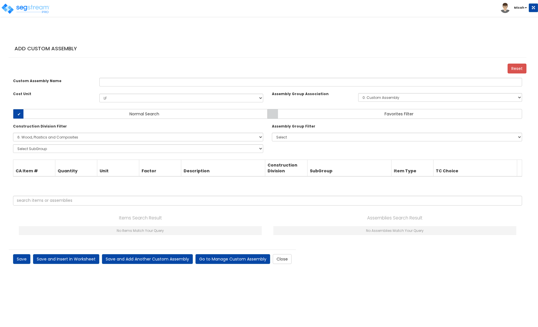
select select "1401"
select select "6000000"
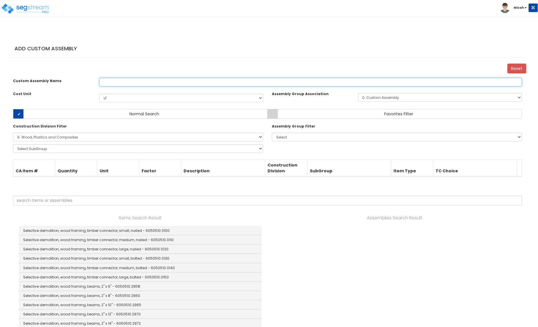
click at [125, 86] on input "text" at bounding box center [310, 82] width 423 height 9
type input "Pedestal Sink"
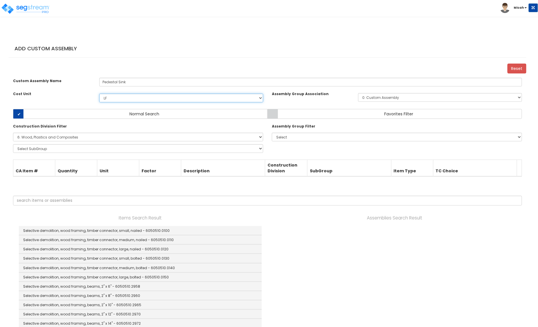
click at [157, 102] on select "Select EA TOT SF LF SY LS CAR EA. M.S.F EA TOT SF Ea LF SY Add Additional Cost …" at bounding box center [181, 98] width 164 height 9
select select "1398"
click at [99, 99] on select "Select EA TOT SF LF SY LS CAR EA. M.S.F EA TOT SF Ea LF SY Add Additional Cost …" at bounding box center [181, 98] width 164 height 9
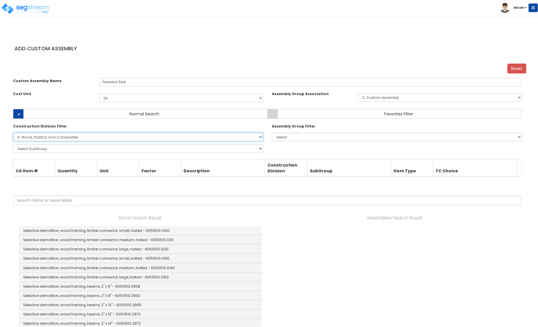
click at [90, 142] on select "Select 0. Custom Item 1. General Requirements 2. Existing Conditions 3. Concret…" at bounding box center [138, 137] width 250 height 9
select select "22000000"
click at [13, 139] on select "Select 0. Custom Item 1. General Requirements 2. Existing Conditions 3. Concret…" at bounding box center [138, 137] width 250 height 9
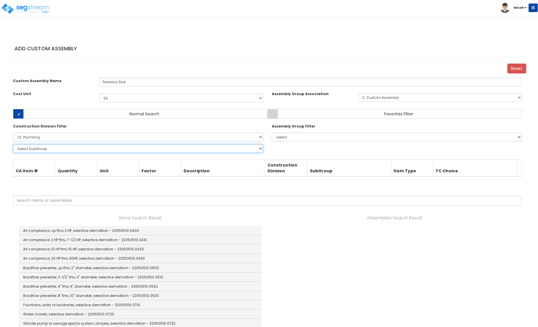
click at [41, 153] on select "Select SubGroup 1. Labor Adjustment Factors (22010220) 2. Plumbing Demolition (…" at bounding box center [138, 148] width 250 height 9
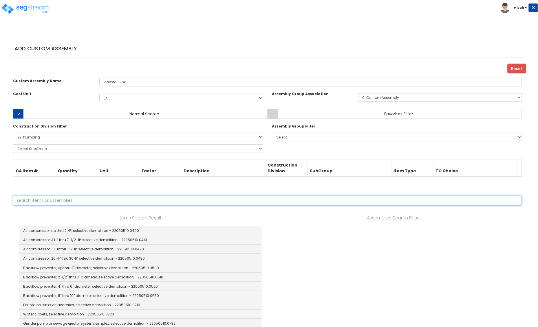
click at [52, 206] on input "text" at bounding box center [267, 201] width 509 height 10
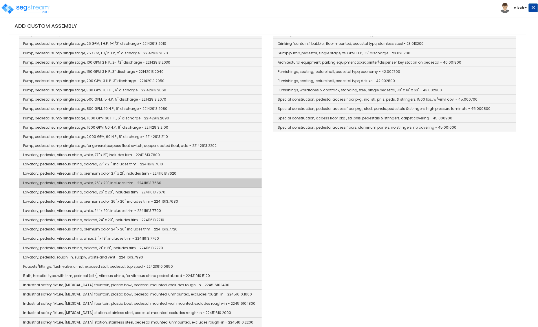
scroll to position [217, 0]
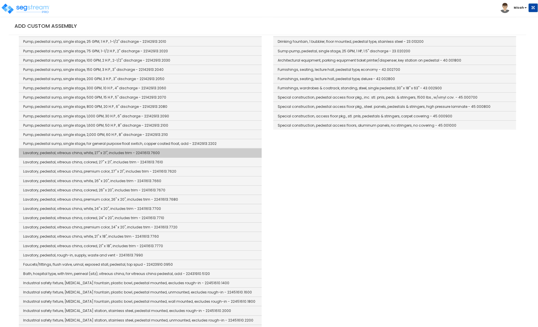
type input "pedestal"
click at [200, 158] on link "Lavatory, pedestal, vitreous china, white, 27" x 21", includes trim - 22411613.…" at bounding box center [140, 153] width 243 height 9
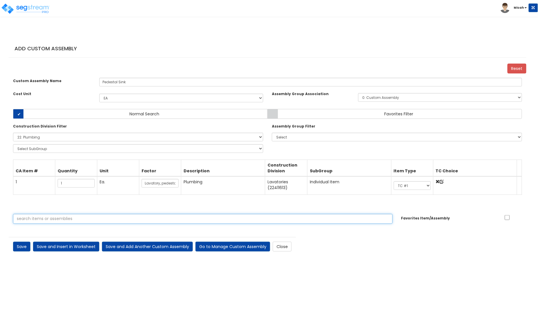
click at [88, 224] on input "text" at bounding box center [203, 219] width 380 height 10
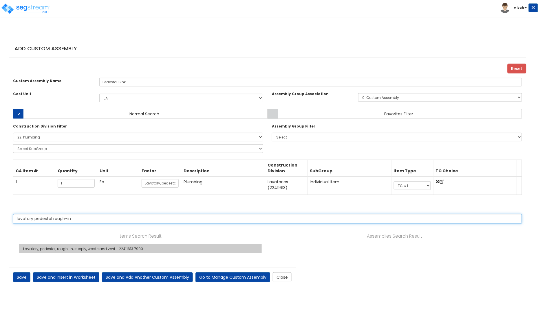
type input "lavatory pedestal rough-in"
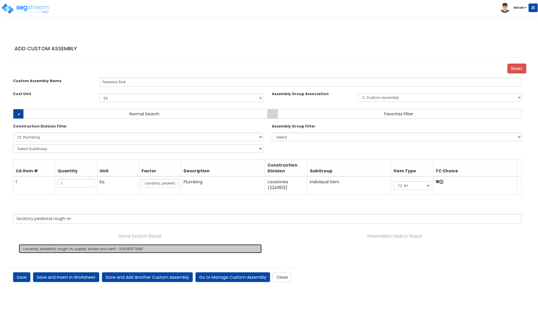
click at [91, 254] on link "Lavatory, pedestal, rough-in, supply, waste and vent - 22411613.7990" at bounding box center [140, 249] width 243 height 9
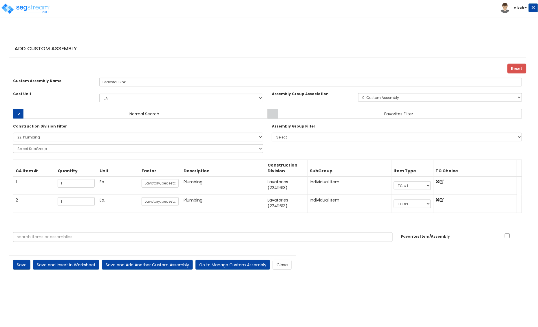
click at [25, 270] on link "Save" at bounding box center [21, 265] width 17 height 10
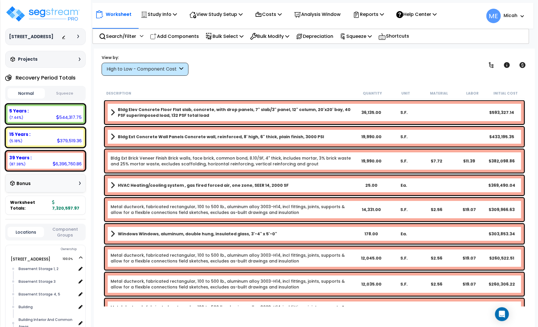
click at [180, 68] on icon at bounding box center [181, 69] width 4 height 7
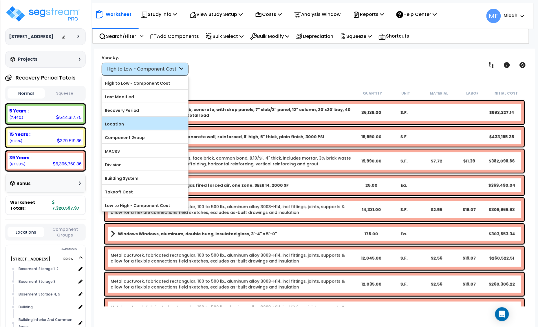
click at [155, 124] on label "Location" at bounding box center [145, 124] width 86 height 9
click at [0, 0] on input "Location" at bounding box center [0, 0] width 0 height 0
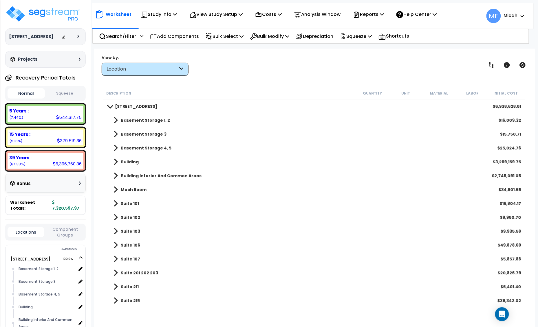
click at [186, 38] on p "Add Components" at bounding box center [174, 36] width 49 height 8
checkbox input "true"
select select
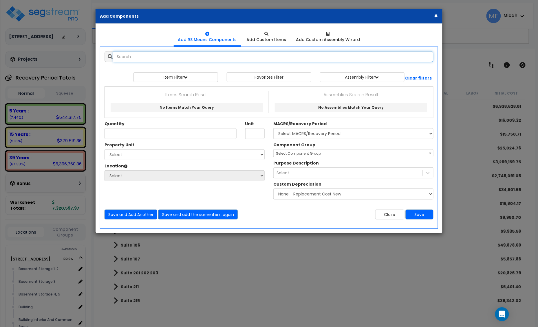
select select
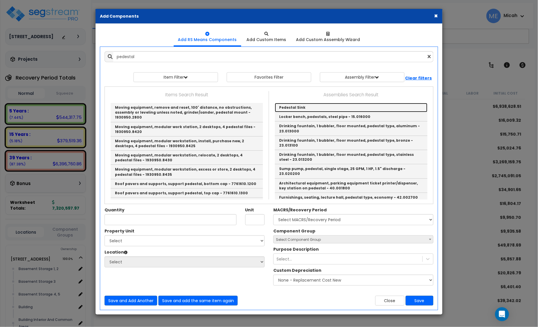
click at [301, 108] on link "Pedestal Sink" at bounding box center [351, 107] width 153 height 9
type input "Pedestal Sink"
type input "EA"
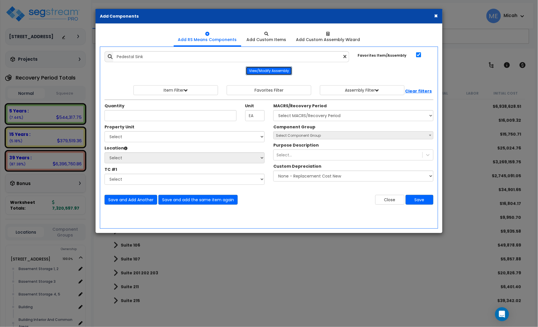
click at [274, 70] on button "View/Modify Assembly" at bounding box center [269, 71] width 46 height 9
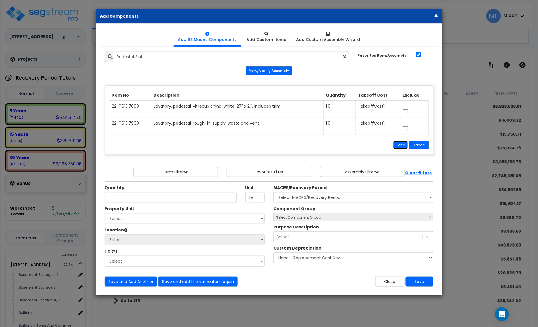
click at [401, 146] on button "Done" at bounding box center [400, 145] width 15 height 9
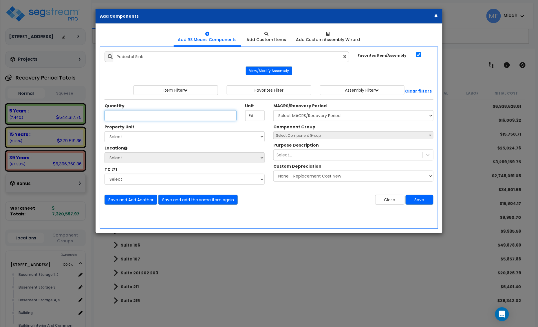
click at [152, 116] on input "Quantity" at bounding box center [171, 115] width 132 height 11
type input "2"
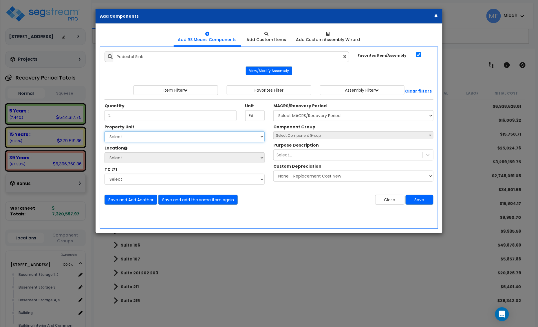
click at [152, 138] on select "Select [STREET_ADDRESS] Site Improvements" at bounding box center [185, 136] width 160 height 11
select select "170921"
click at [105, 132] on select "Select [STREET_ADDRESS] Site Improvements" at bounding box center [185, 136] width 160 height 11
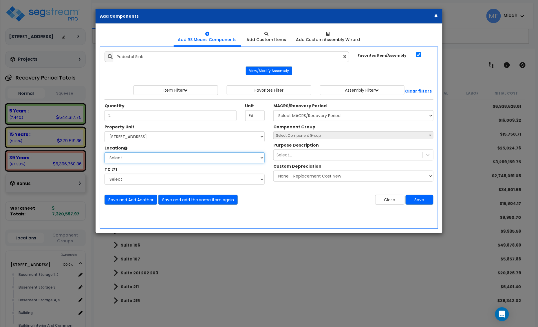
click at [135, 159] on select "Select Basement Storage 1, 2 Basement Storage 3 Basement Storage 4, 5 Building …" at bounding box center [185, 158] width 160 height 11
select select "31953"
click at [105, 153] on select "Select Basement Storage 1, 2 Basement Storage 3 Basement Storage 4, 5 Building …" at bounding box center [185, 158] width 160 height 11
click at [308, 114] on select "Select MACRS/Recovery Period 5 Years - 57.0 - Distributive Trades & Services 5 …" at bounding box center [353, 115] width 160 height 11
select select "3669"
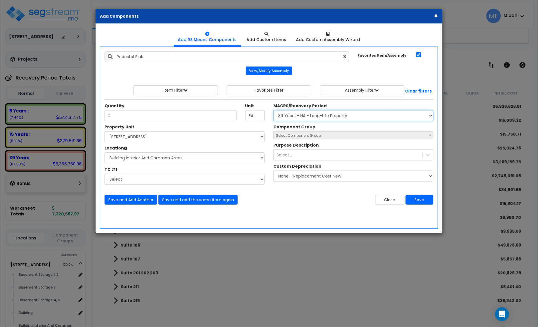
click at [273, 111] on select "Select MACRS/Recovery Period 5 Years - 57.0 - Distributive Trades & Services 5 …" at bounding box center [353, 115] width 160 height 11
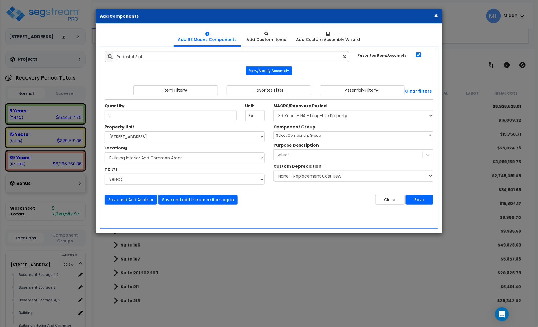
click at [301, 135] on span "Select Component Group" at bounding box center [298, 135] width 45 height 5
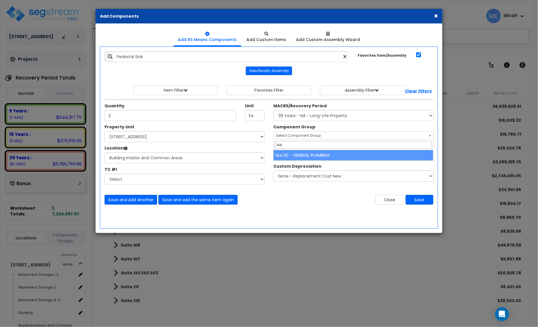
type input "144"
select select "56954"
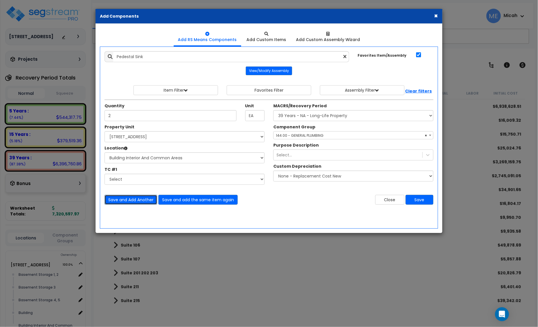
click at [118, 197] on button "Save and Add Another" at bounding box center [131, 200] width 53 height 10
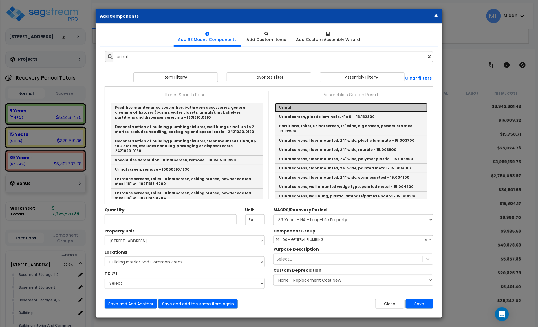
click at [288, 107] on link "Urinal" at bounding box center [351, 107] width 153 height 9
type input "Urinal"
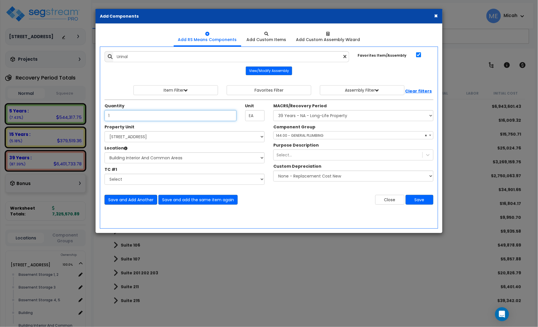
type input "1"
click at [132, 198] on button "Save and Add Another" at bounding box center [131, 200] width 53 height 10
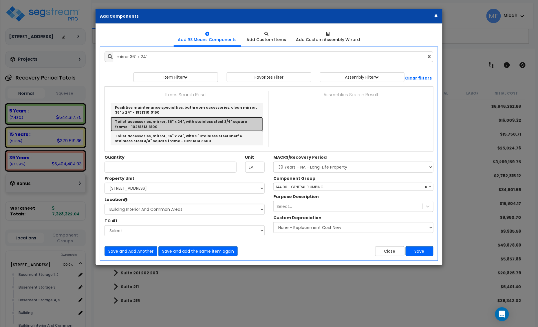
click at [200, 124] on link "Toilet accessories, mirror, 36" x 24", with stainless steel 3/4" square frame -…" at bounding box center [187, 124] width 152 height 14
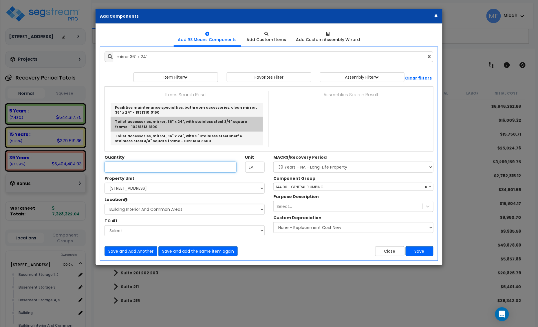
type input "Toilet accessories, mirror, 36" x 24", with stainless steel 3/4" square frame -…"
checkbox input "false"
type input "Ea."
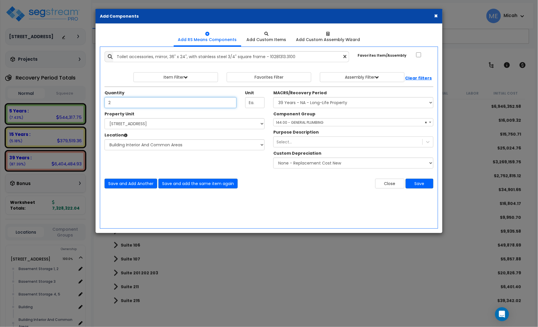
type input "2"
click at [315, 125] on span "× 144.00 - GENERAL PLUMBING" at bounding box center [354, 123] width 160 height 8
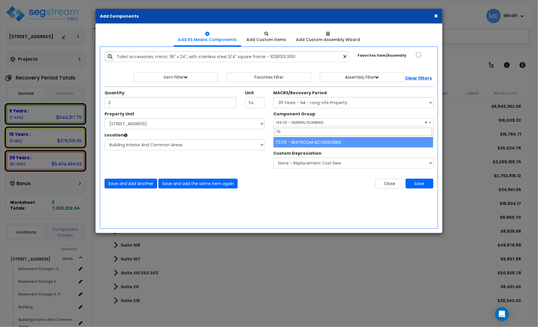
type input "70"
select select "56891"
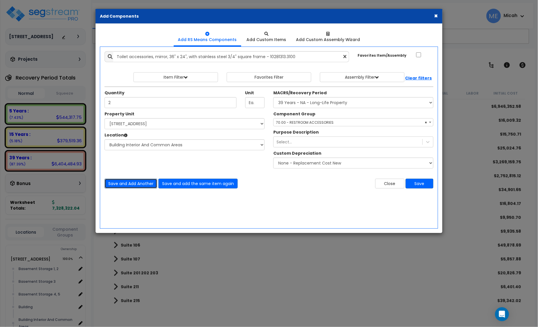
click at [130, 186] on button "Save and Add Another" at bounding box center [131, 184] width 53 height 10
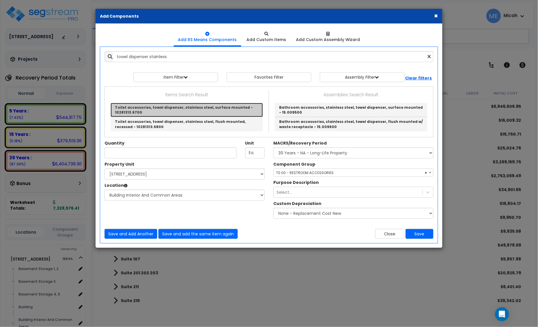
click at [183, 110] on link "Toilet accessories, towel dispenser, stainless steel, surface mounted - 1028131…" at bounding box center [187, 110] width 152 height 14
type input "Toilet accessories, towel dispenser, stainless steel, surface mounted - 1028131…"
checkbox input "true"
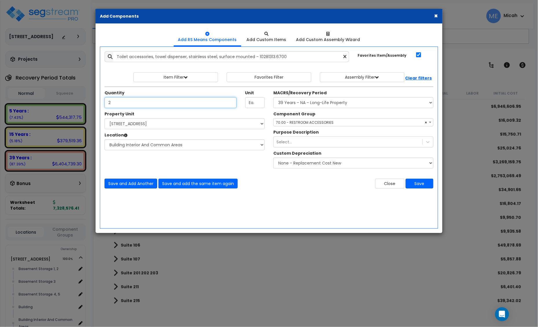
type input "2"
click at [133, 185] on button "Save and Add Another" at bounding box center [131, 184] width 53 height 10
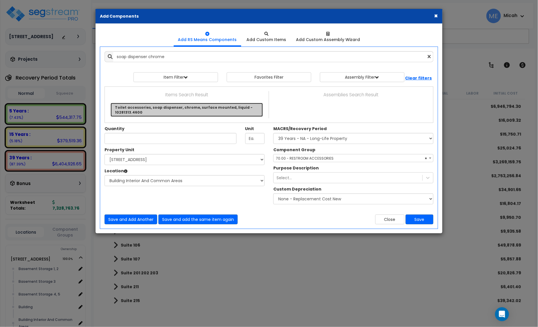
click at [198, 113] on link "Toilet accessories, soap dispenser, chrome, surface mounted, liquid - 10281313.…" at bounding box center [187, 110] width 152 height 14
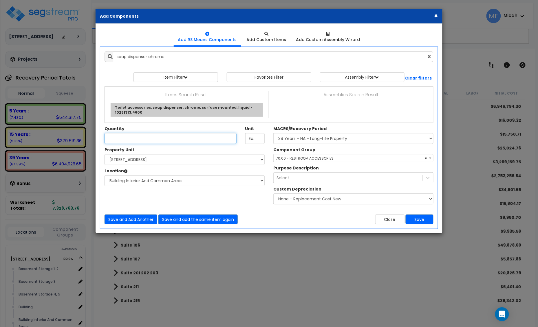
type input "Toilet accessories, soap dispenser, chrome, surface mounted, liquid - 10281313.…"
checkbox input "false"
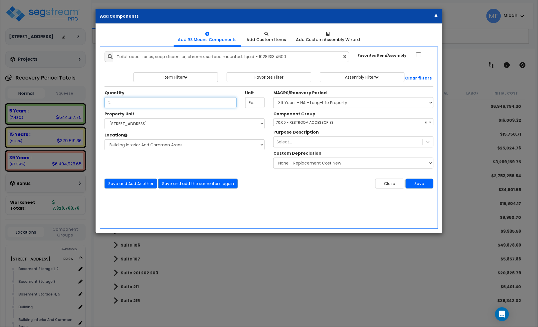
type input "2"
click at [136, 179] on button "Save and Add Another" at bounding box center [131, 184] width 53 height 10
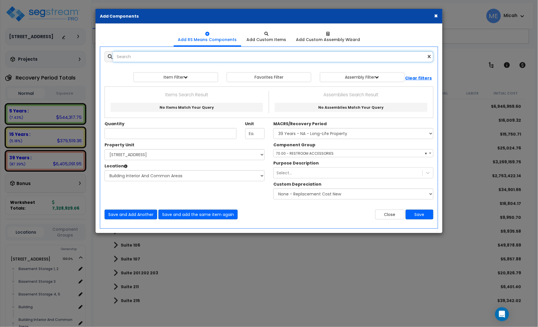
click at [155, 60] on input "text" at bounding box center [273, 56] width 320 height 11
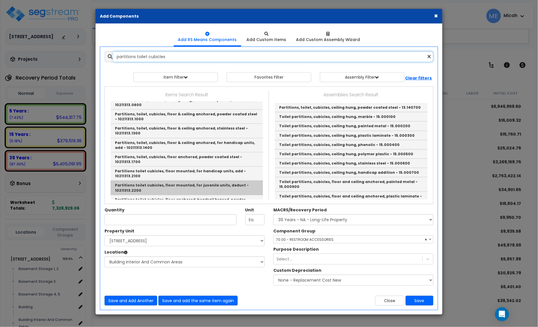
scroll to position [72, 0]
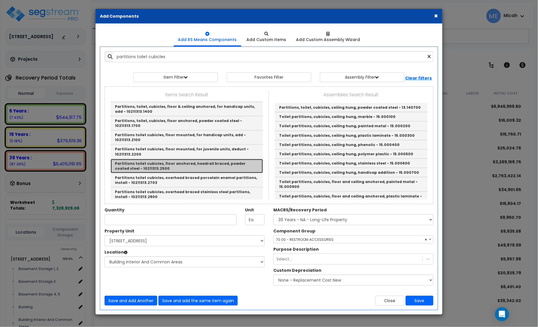
click at [158, 159] on link "Partitions toilet cubicles, floor anchored, headrail braced, powder coated stee…" at bounding box center [187, 166] width 152 height 14
type input "Partitions toilet cubicles, floor anchored, headrail braced, powder coated stee…"
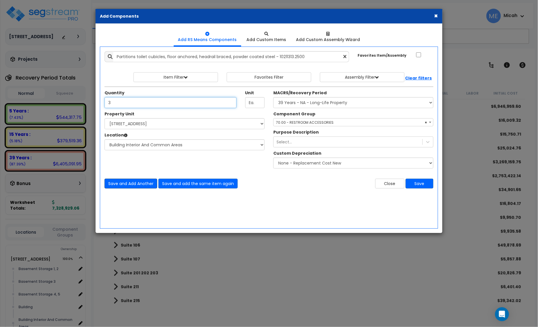
type input "3"
click at [139, 185] on button "Save and Add Another" at bounding box center [131, 184] width 53 height 10
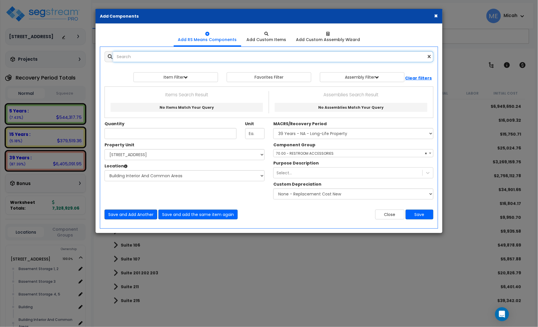
scroll to position [0, 0]
click at [153, 58] on input "text" at bounding box center [273, 56] width 320 height 11
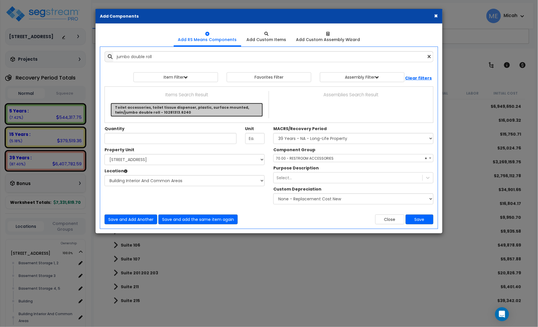
click at [161, 109] on link "Toilet accessories, toilet tissue dispenser, plastic, surface mounted, twin/jum…" at bounding box center [187, 110] width 152 height 14
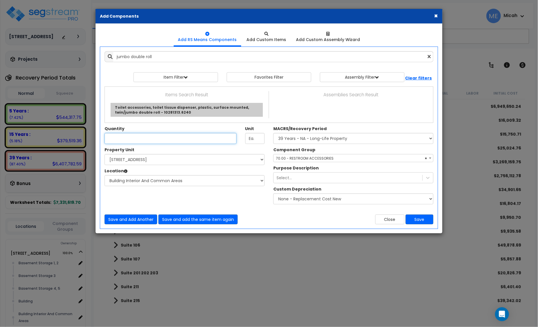
type input "Toilet accessories, toilet tissue dispenser, plastic, surface mounted, twin/jum…"
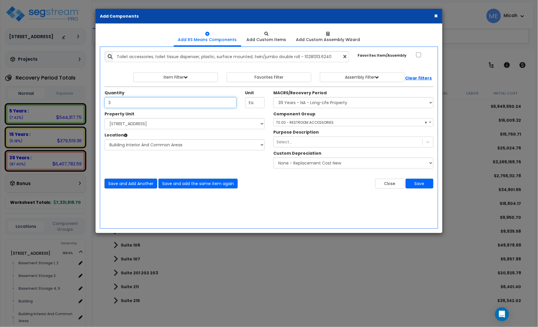
type input "3"
click at [132, 185] on button "Save and Add Another" at bounding box center [131, 184] width 53 height 10
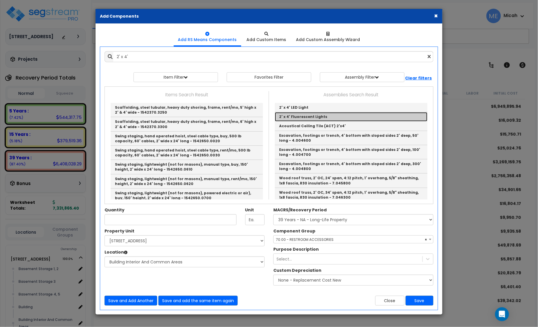
click at [333, 115] on link "2' x 4' Fluorescent Lights" at bounding box center [351, 116] width 153 height 9
type input "2' x 4' Fluorescent Lights"
checkbox input "true"
type input "EA"
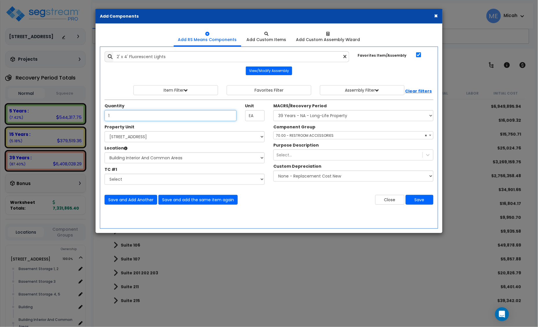
type input "1"
click at [287, 135] on span "× 70.00 - RESTROOM ACCESSORIES" at bounding box center [354, 136] width 160 height 8
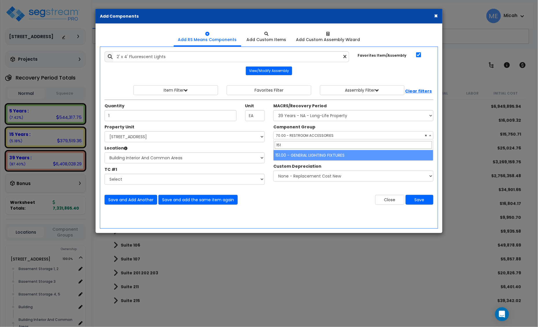
type input "151"
select select "56961"
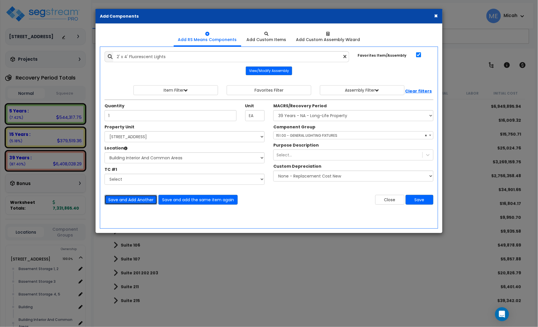
click at [132, 202] on button "Save and Add Another" at bounding box center [131, 200] width 53 height 10
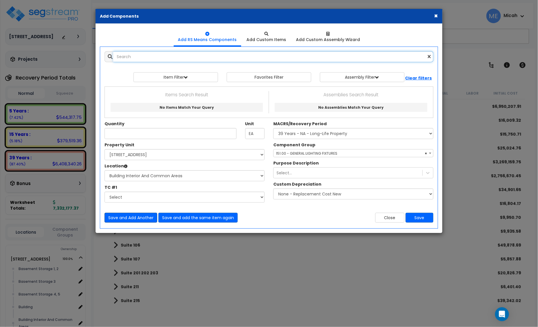
type input "t"
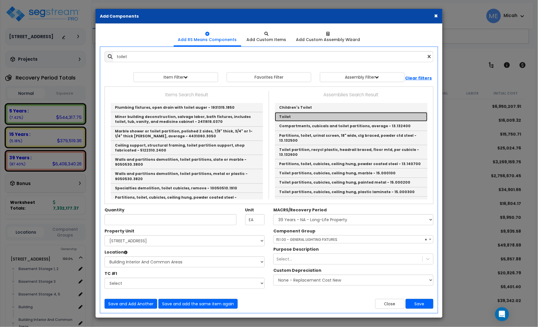
click at [288, 118] on link "Toilet" at bounding box center [351, 116] width 153 height 9
type input "Toilet"
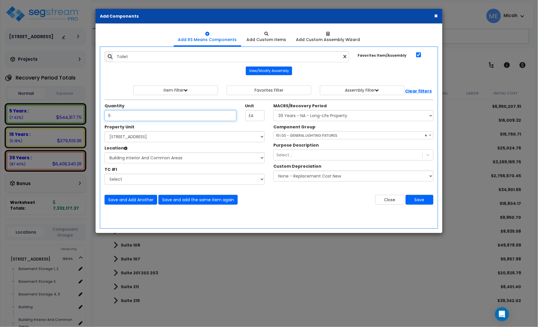
type input "5"
click at [294, 135] on span "× 151.00 - GENERAL LIGHTING FIXTURES" at bounding box center [354, 136] width 160 height 8
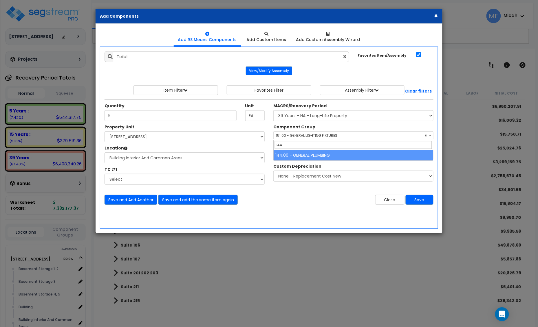
type input "144"
select select "56954"
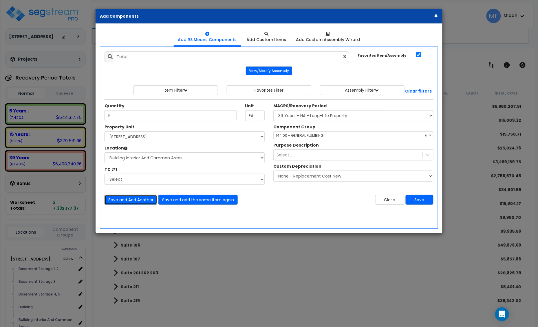
click at [117, 200] on button "Save and Add Another" at bounding box center [131, 200] width 53 height 10
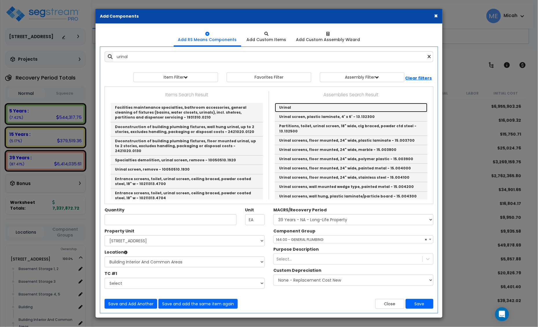
click at [287, 105] on link "Urinal" at bounding box center [351, 107] width 153 height 9
type input "Urinal"
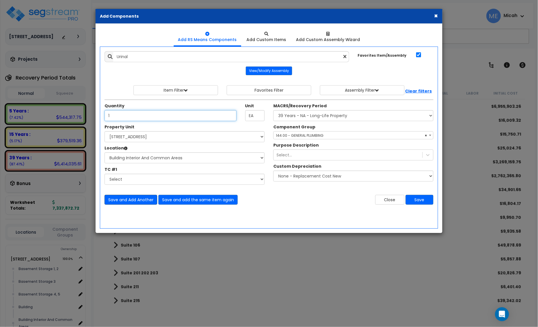
type input "1"
click at [127, 198] on button "Save and Add Another" at bounding box center [131, 200] width 53 height 10
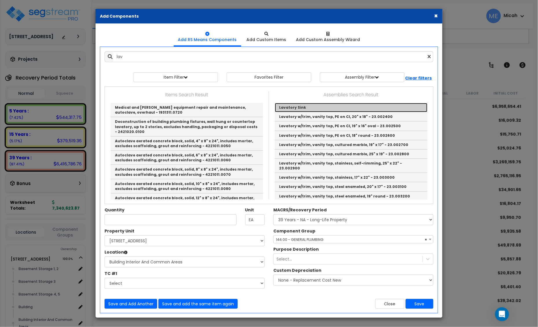
click at [302, 104] on link "Lavatory Sink" at bounding box center [351, 107] width 153 height 9
type input "Lavatory Sink"
type input "EA."
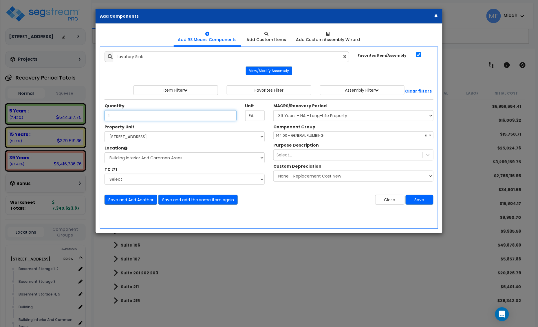
type input "1"
click at [120, 200] on button "Save and Add Another" at bounding box center [131, 200] width 53 height 10
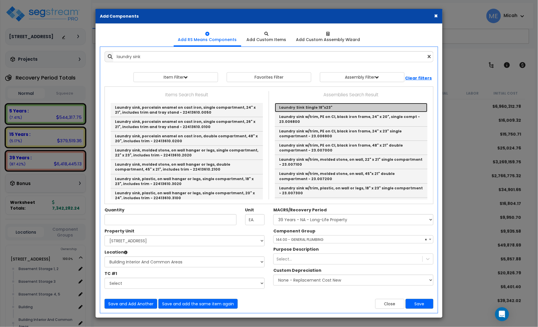
click at [316, 109] on link "Laundry Sink Single 18"x23"" at bounding box center [351, 107] width 153 height 9
type input "Laundry Sink Single 18"x23""
type input "EA"
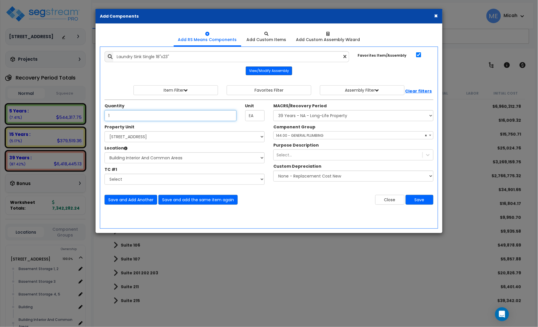
type input "1"
click at [274, 72] on button "View/Modify Assembly" at bounding box center [269, 71] width 46 height 9
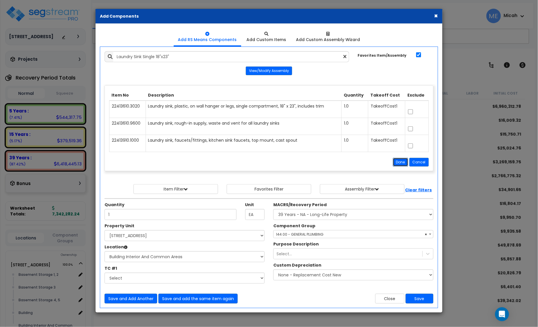
click at [403, 164] on button "Done" at bounding box center [400, 162] width 15 height 9
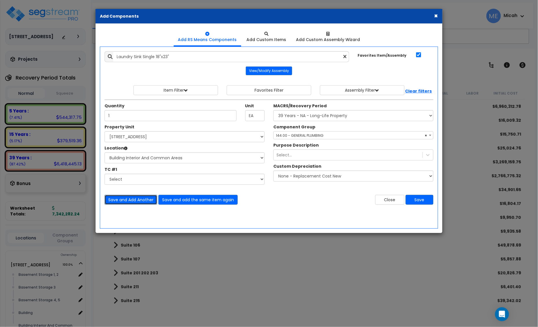
click at [139, 202] on button "Save and Add Another" at bounding box center [131, 200] width 53 height 10
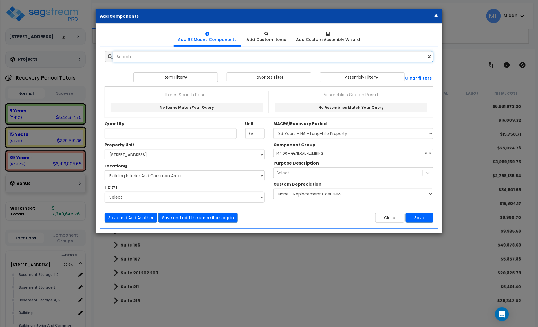
click at [122, 57] on input "text" at bounding box center [273, 56] width 320 height 11
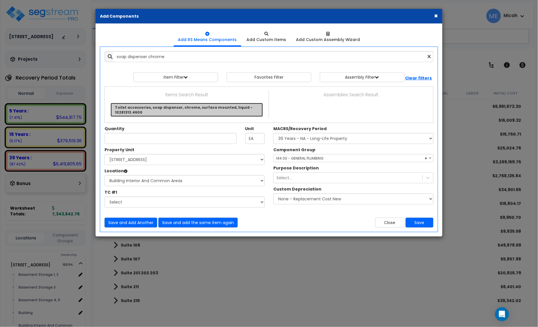
click at [144, 110] on link "Toilet accessories, soap dispenser, chrome, surface mounted, liquid - 10281313.…" at bounding box center [187, 110] width 152 height 14
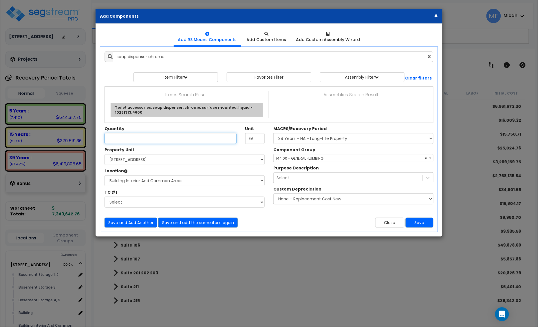
type input "Toilet accessories, soap dispenser, chrome, surface mounted, liquid - 10281313.…"
checkbox input "false"
type input "Ea."
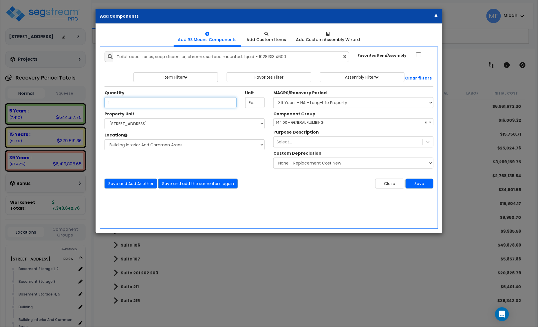
type input "1"
click at [329, 123] on span "× 144.00 - GENERAL PLUMBING" at bounding box center [354, 123] width 160 height 8
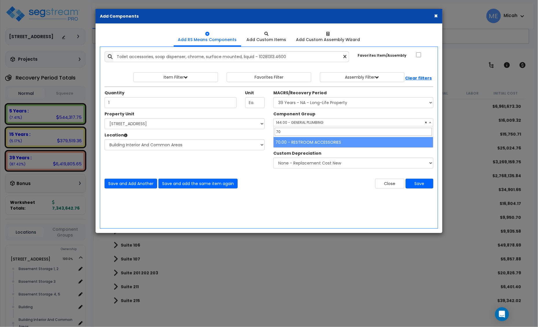
type input "70"
select select "56891"
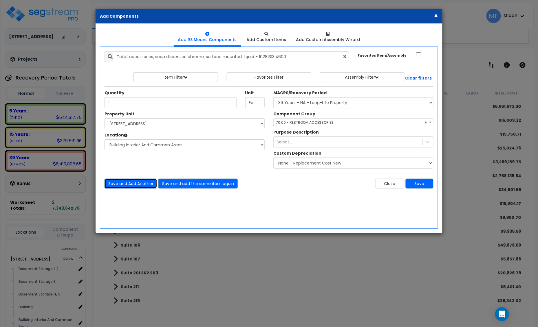
click at [140, 182] on button "Save and Add Another" at bounding box center [131, 184] width 53 height 10
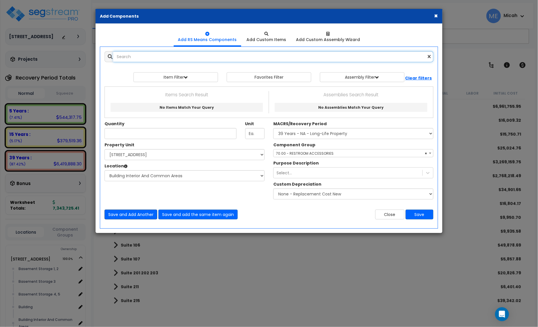
type input "p"
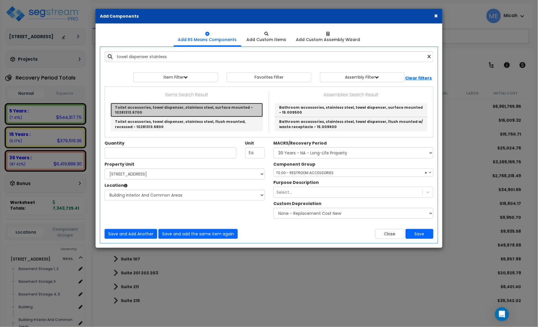
click at [143, 109] on link "Toilet accessories, towel dispenser, stainless steel, surface mounted - 1028131…" at bounding box center [187, 110] width 152 height 14
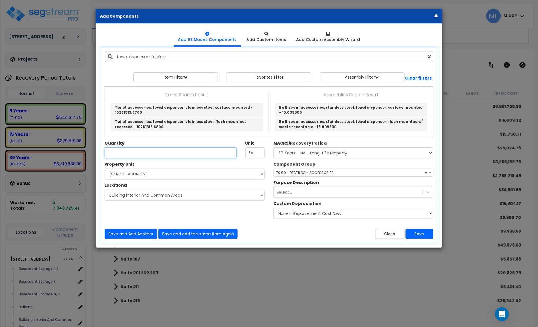
type input "Toilet accessories, towel dispenser, stainless steel, surface mounted - 1028131…"
checkbox input "true"
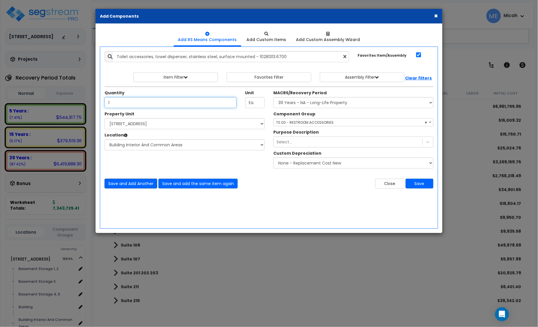
type input "1"
click at [127, 182] on button "Save and Add Another" at bounding box center [131, 184] width 53 height 10
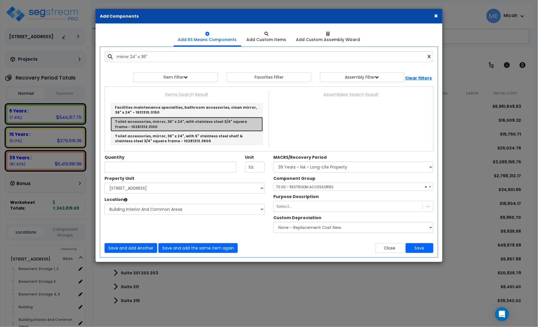
click at [200, 125] on link "Toilet accessories, mirror, 36" x 24", with stainless steel 3/4" square frame -…" at bounding box center [187, 124] width 152 height 14
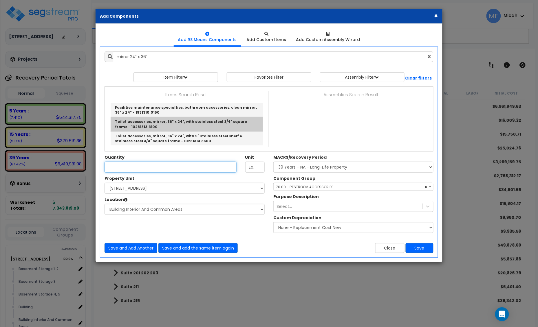
type input "Toilet accessories, mirror, 36" x 24", with stainless steel 3/4" square frame -…"
checkbox input "false"
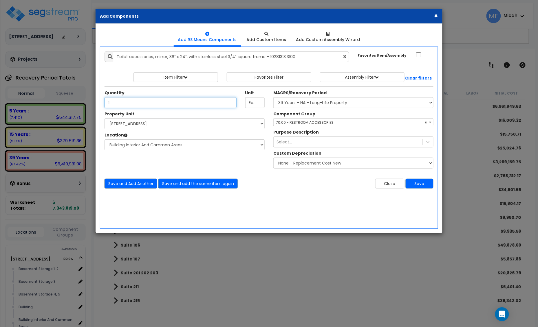
type input "1"
click at [124, 185] on button "Save and Add Another" at bounding box center [131, 184] width 53 height 10
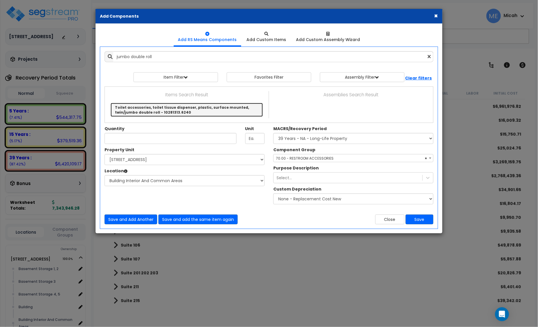
click at [161, 115] on link "Toilet accessories, toilet tissue dispenser, plastic, surface mounted, twin/jum…" at bounding box center [187, 110] width 152 height 14
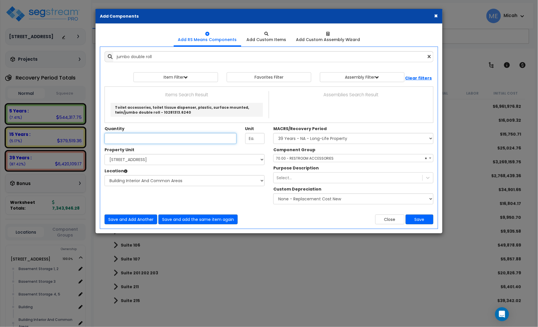
type input "Toilet accessories, toilet tissue dispenser, plastic, surface mounted, twin/jum…"
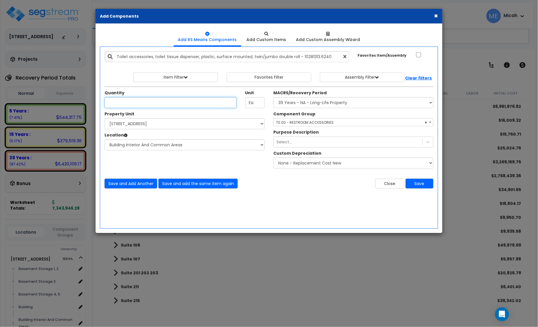
type input "1"
type input "5"
click at [130, 188] on button "Save and Add Another" at bounding box center [131, 184] width 53 height 10
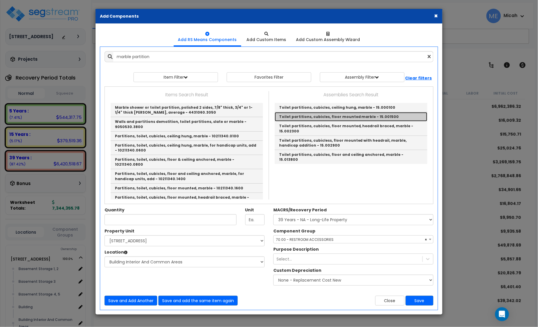
click at [369, 116] on link "Toilet partitions, cubicles, floor mounted marble - 15.001500" at bounding box center [351, 116] width 153 height 9
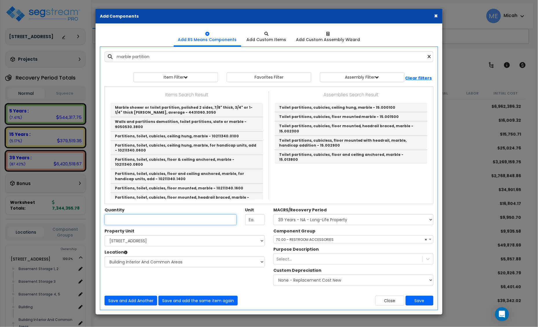
type input "Toilet partitions, cubicles, floor mounted marble - 15.001500"
type input "Unit"
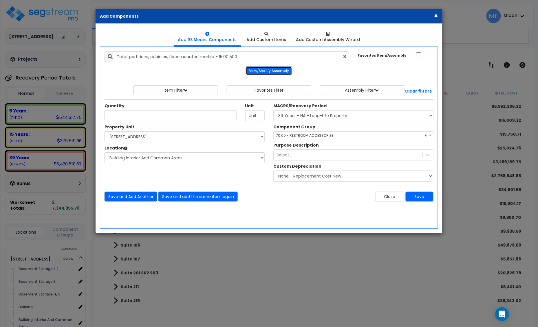
click at [277, 70] on button "View/Modify Assembly" at bounding box center [269, 71] width 46 height 9
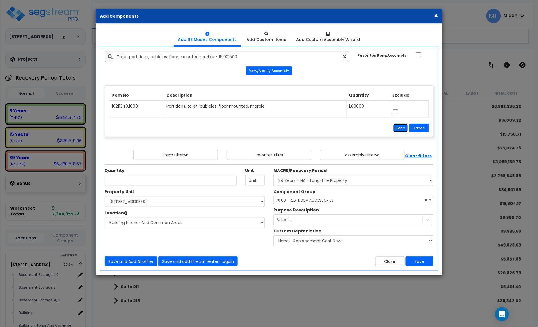
click at [400, 130] on button "Done" at bounding box center [400, 128] width 15 height 9
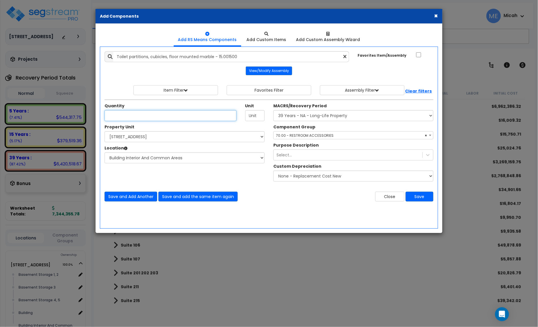
click at [144, 119] on input "Quantity" at bounding box center [171, 115] width 132 height 11
type input "5"
click at [135, 198] on button "Save and Add Another" at bounding box center [131, 197] width 53 height 10
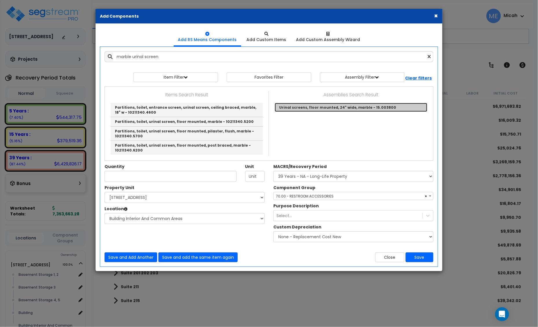
click at [349, 109] on link "Urinal screens, floor mounted, 24" wide, marble - 15.003800" at bounding box center [351, 107] width 153 height 9
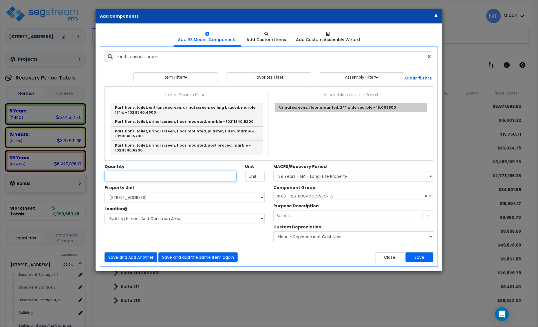
type input "Urinal screens, floor mounted, 24" wide, marble - 15.003800"
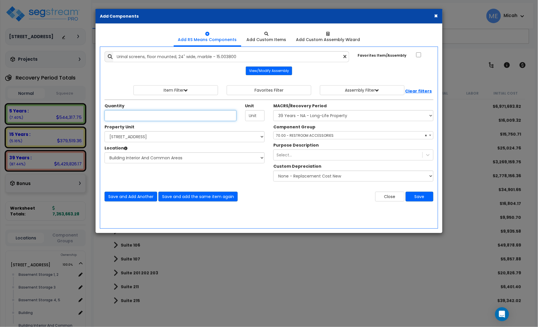
type input "1"
type input "4"
click at [126, 196] on button "Save and Add Another" at bounding box center [131, 197] width 53 height 10
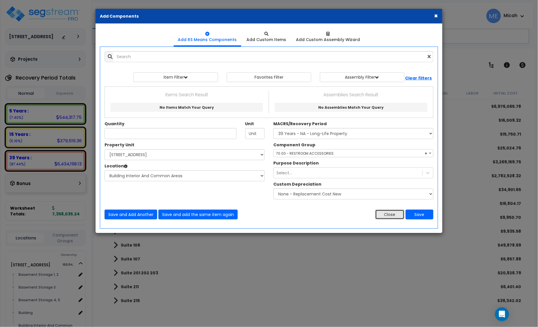
click at [394, 213] on button "Close" at bounding box center [389, 215] width 29 height 10
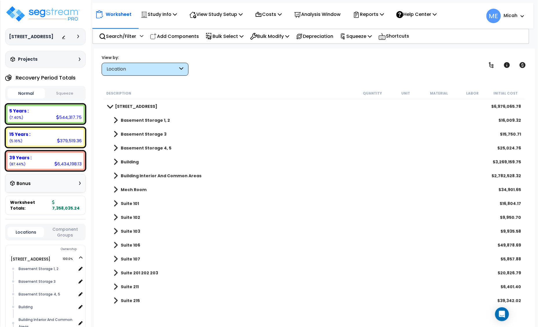
click at [117, 174] on span at bounding box center [115, 176] width 4 height 8
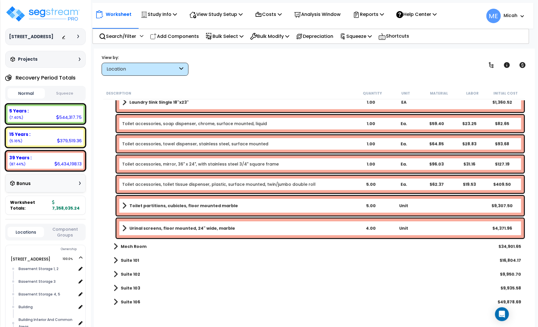
scroll to position [4559, 0]
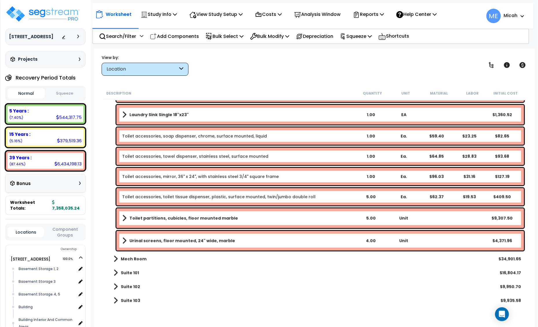
click at [123, 241] on span at bounding box center [124, 241] width 4 height 8
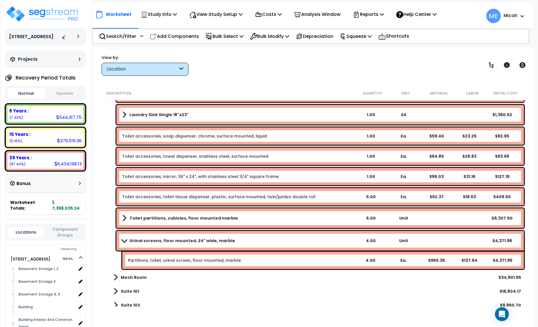
click at [122, 241] on span at bounding box center [124, 241] width 8 height 4
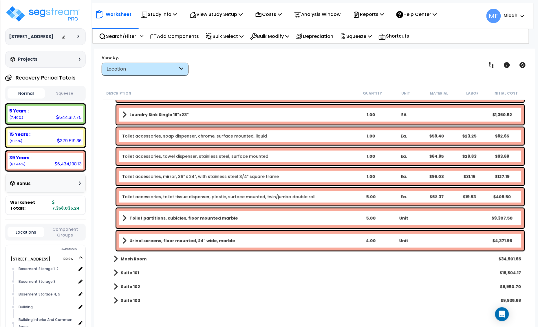
click at [124, 219] on span at bounding box center [124, 219] width 4 height 8
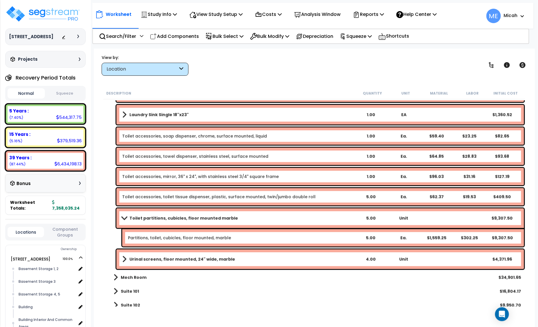
click at [124, 219] on span at bounding box center [124, 218] width 8 height 4
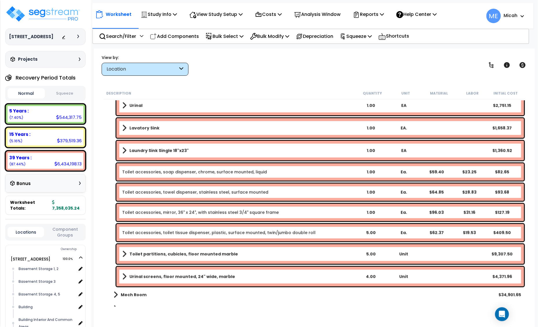
scroll to position [4523, 0]
drag, startPoint x: 171, startPoint y: 34, endPoint x: 241, endPoint y: 207, distance: 186.3
click at [171, 34] on p "Add Components" at bounding box center [174, 36] width 49 height 8
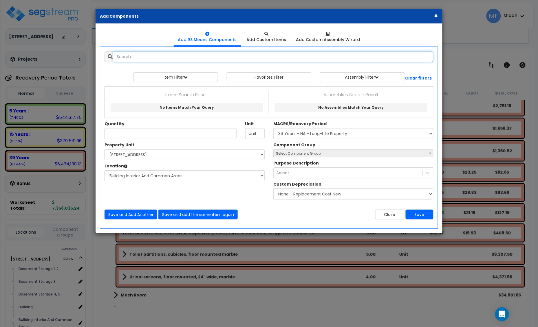
select select
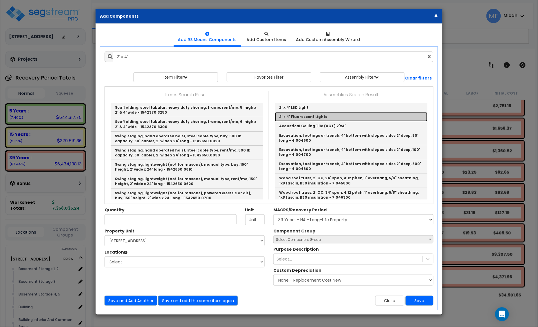
click at [333, 115] on link "2' x 4' Fluorescent Lights" at bounding box center [351, 116] width 153 height 9
type input "2' x 4' Fluorescent Lights"
checkbox input "true"
type input "EA"
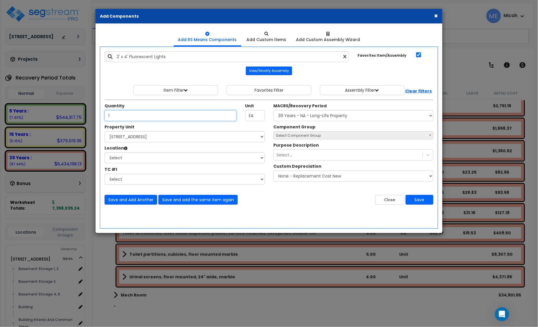
type input "1"
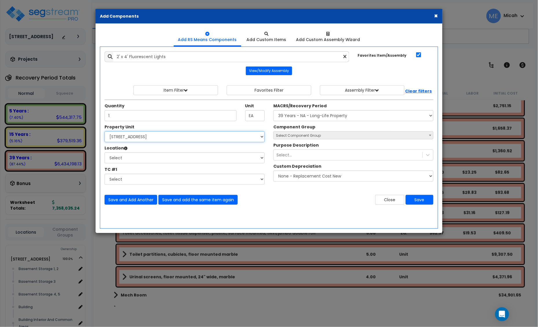
click at [180, 139] on select "Select [STREET_ADDRESS] Site Improvements" at bounding box center [185, 136] width 160 height 11
select select "170921"
click at [105, 132] on select "Select [STREET_ADDRESS] Site Improvements" at bounding box center [185, 136] width 160 height 11
click at [151, 158] on select "Select Basement Storage 1, 2 Basement Storage 3 Basement Storage 4, 5 Building …" at bounding box center [185, 158] width 160 height 11
select select "31953"
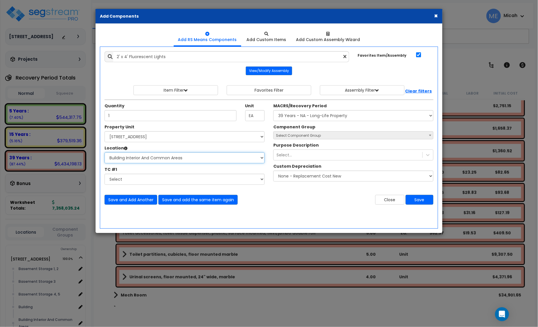
click at [105, 153] on select "Select Basement Storage 1, 2 Basement Storage 3 Basement Storage 4, 5 Building …" at bounding box center [185, 158] width 160 height 11
click at [302, 119] on select "Select MACRS/Recovery Period 5 Years - 57.0 - Distributive Trades & Services 5 …" at bounding box center [353, 115] width 160 height 11
select select "3669"
click at [273, 111] on select "Select MACRS/Recovery Period 5 Years - 57.0 - Distributive Trades & Services 5 …" at bounding box center [353, 115] width 160 height 11
click at [299, 137] on span "Select Component Group" at bounding box center [298, 135] width 45 height 5
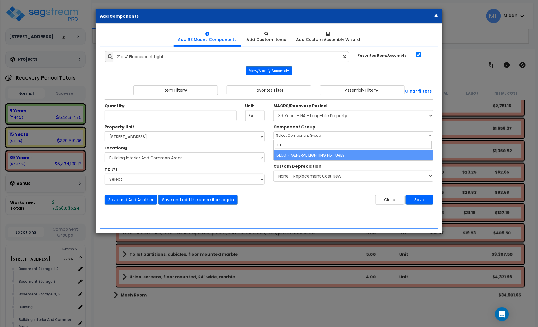
type input "151"
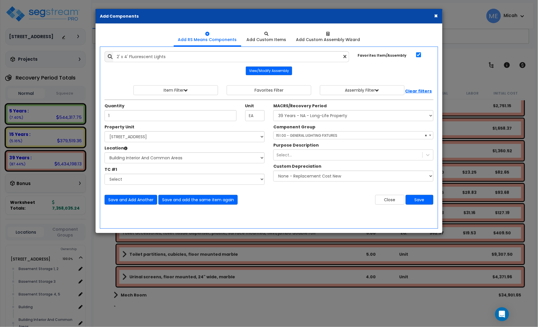
select select "56961"
click at [114, 201] on button "Save and Add Another" at bounding box center [131, 200] width 53 height 10
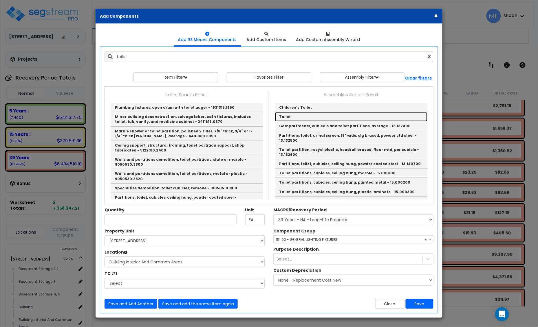
drag, startPoint x: 293, startPoint y: 118, endPoint x: 31, endPoint y: 184, distance: 269.9
click at [293, 118] on link "Toilet" at bounding box center [351, 116] width 153 height 9
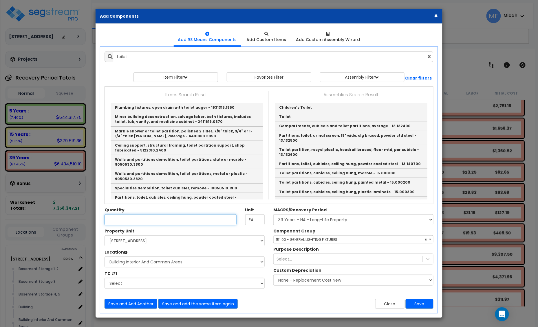
type input "Toilet"
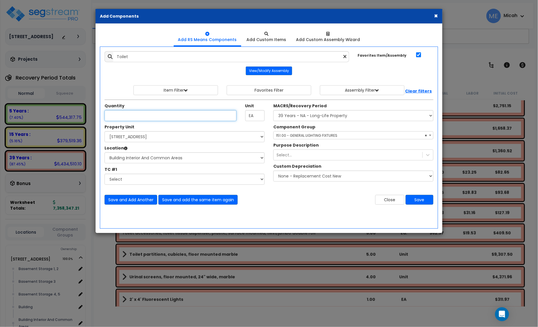
click at [158, 118] on input "Quantity" at bounding box center [171, 115] width 132 height 11
type input "5"
click at [326, 133] on span "× 151.00 - GENERAL LIGHTING FIXTURES" at bounding box center [354, 136] width 160 height 8
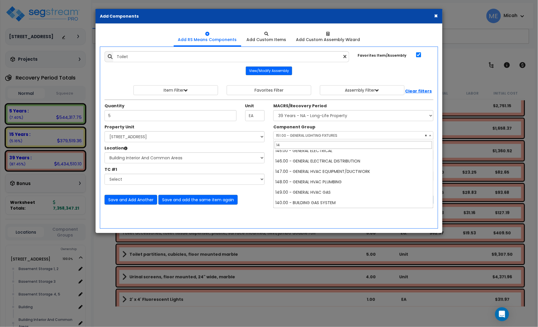
scroll to position [0, 0]
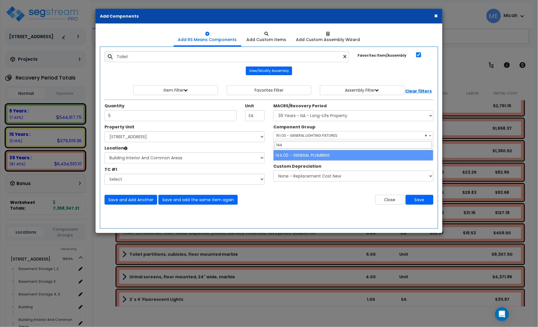
type input "144"
select select "56954"
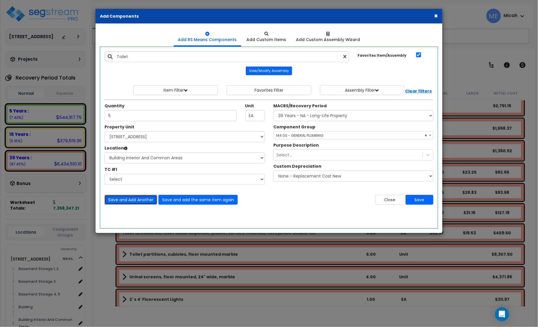
click at [135, 199] on button "Save and Add Another" at bounding box center [131, 200] width 53 height 10
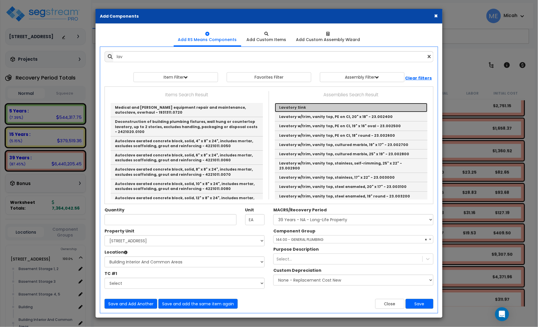
click at [291, 107] on link "Lavatory Sink" at bounding box center [351, 107] width 153 height 9
type input "Lavatory Sink"
type input "EA."
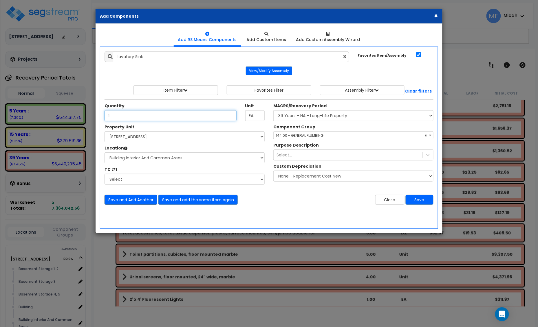
type input "1"
click at [137, 201] on button "Save and Add Another" at bounding box center [131, 200] width 53 height 10
